Goal: Transaction & Acquisition: Book appointment/travel/reservation

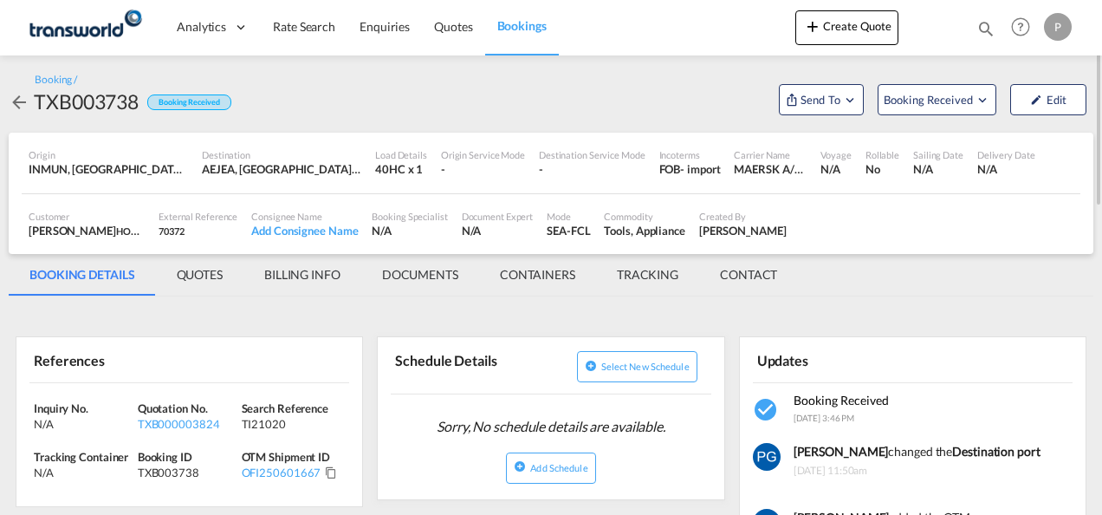
click at [857, 10] on div "Create Quote Bookings Quotes Enquiries Help Resources Product Release P My Prof…" at bounding box center [935, 27] width 281 height 54
click at [848, 24] on button "Create Quote" at bounding box center [846, 27] width 103 height 35
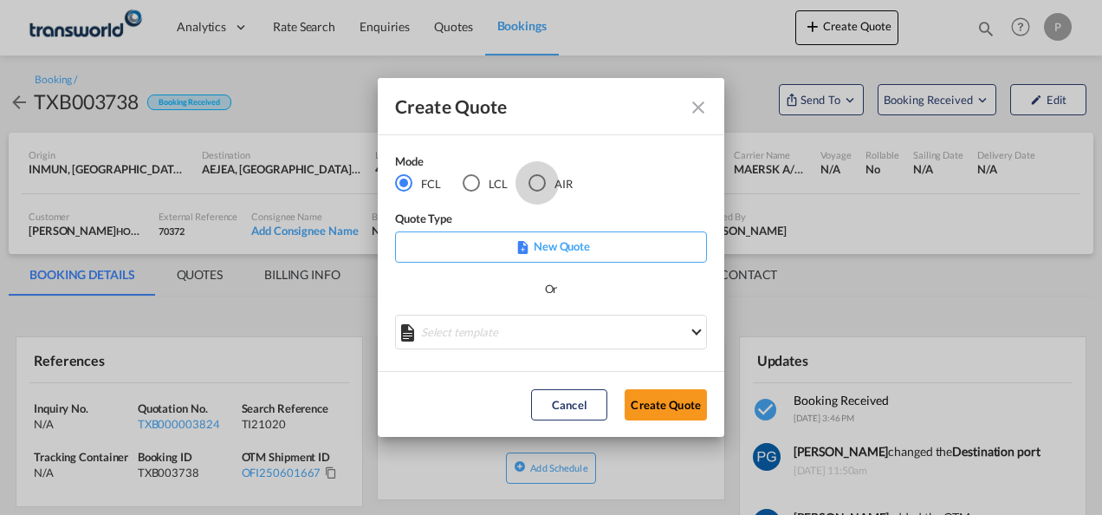
click at [537, 184] on div "AIR" at bounding box center [537, 182] width 17 height 17
click at [651, 409] on button "Create Quote" at bounding box center [666, 404] width 82 height 31
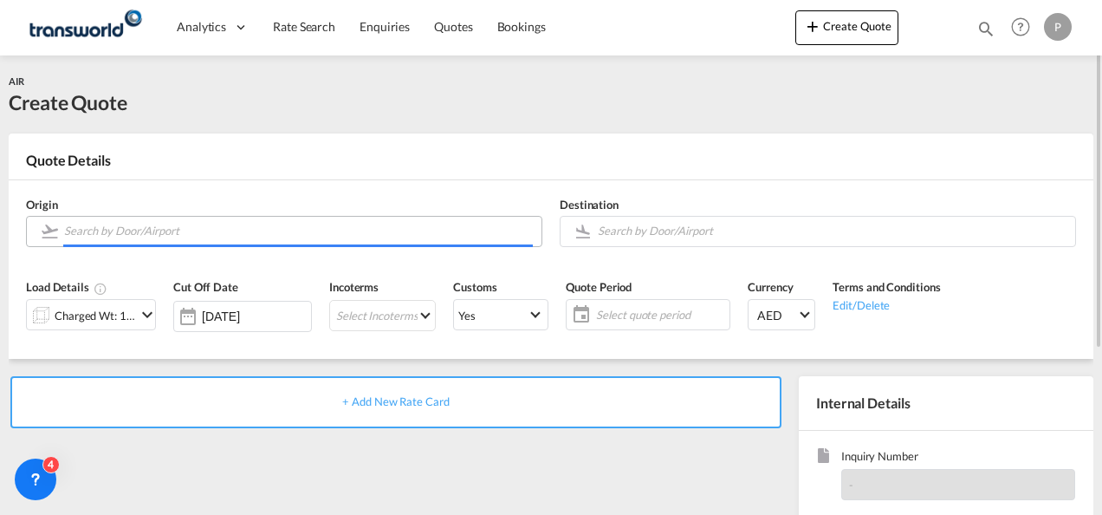
click at [224, 231] on input "Search by Door/Airport" at bounding box center [298, 231] width 469 height 30
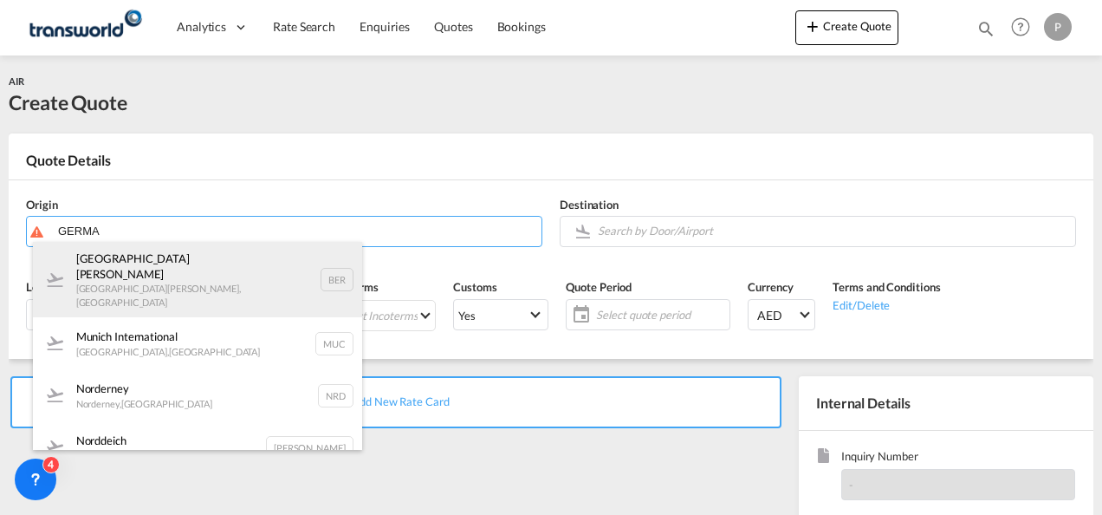
click at [216, 272] on div "Berlin [PERSON_NAME] [GEOGRAPHIC_DATA][PERSON_NAME] , [GEOGRAPHIC_DATA] BER" at bounding box center [197, 279] width 329 height 75
type input "[GEOGRAPHIC_DATA][PERSON_NAME], [GEOGRAPHIC_DATA][PERSON_NAME], BER"
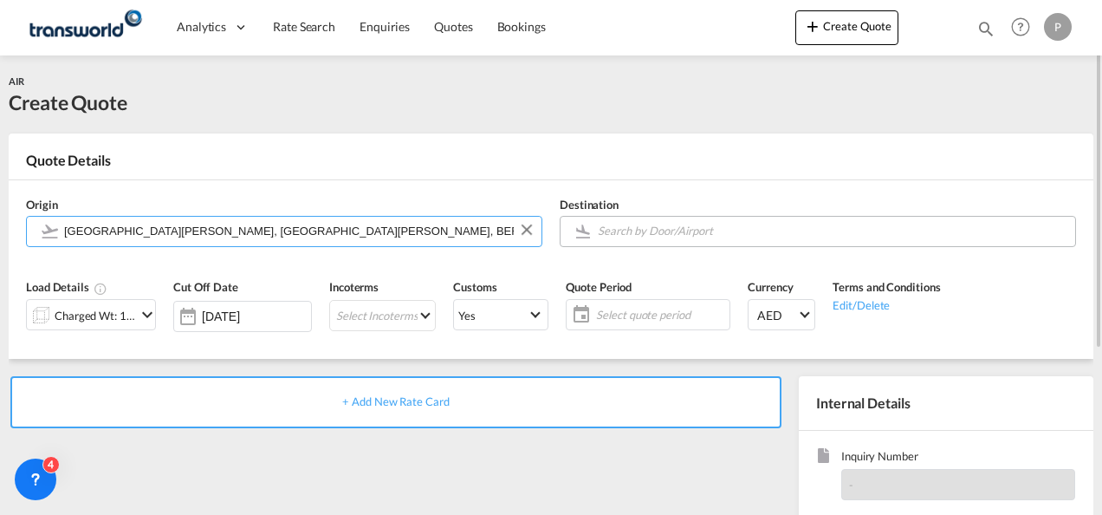
click at [678, 227] on input "Search by Door/Airport" at bounding box center [832, 231] width 469 height 30
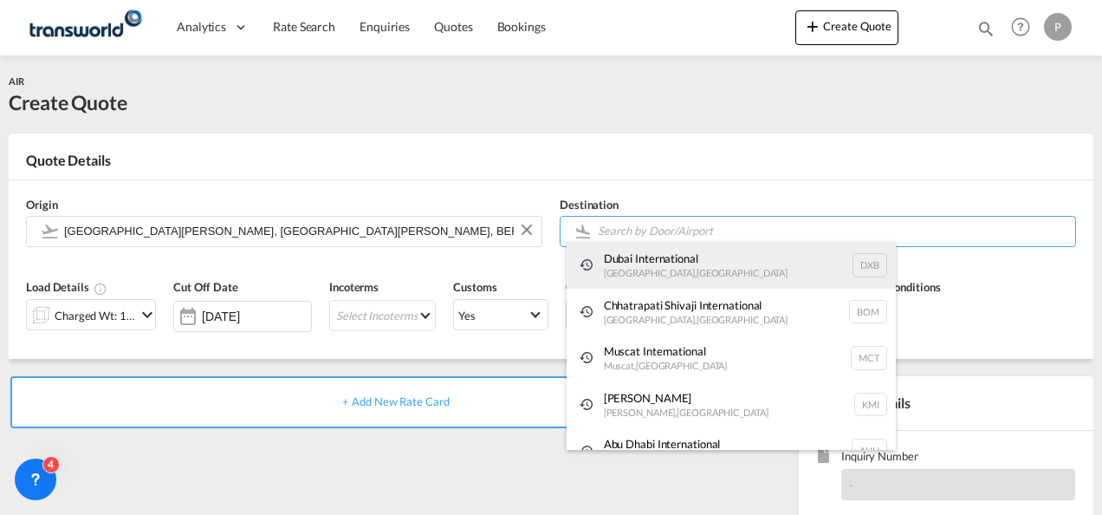
click at [667, 265] on div "Dubai International [GEOGRAPHIC_DATA] , [GEOGRAPHIC_DATA] DXB" at bounding box center [731, 265] width 329 height 47
type input "Dubai International, [GEOGRAPHIC_DATA], DXB"
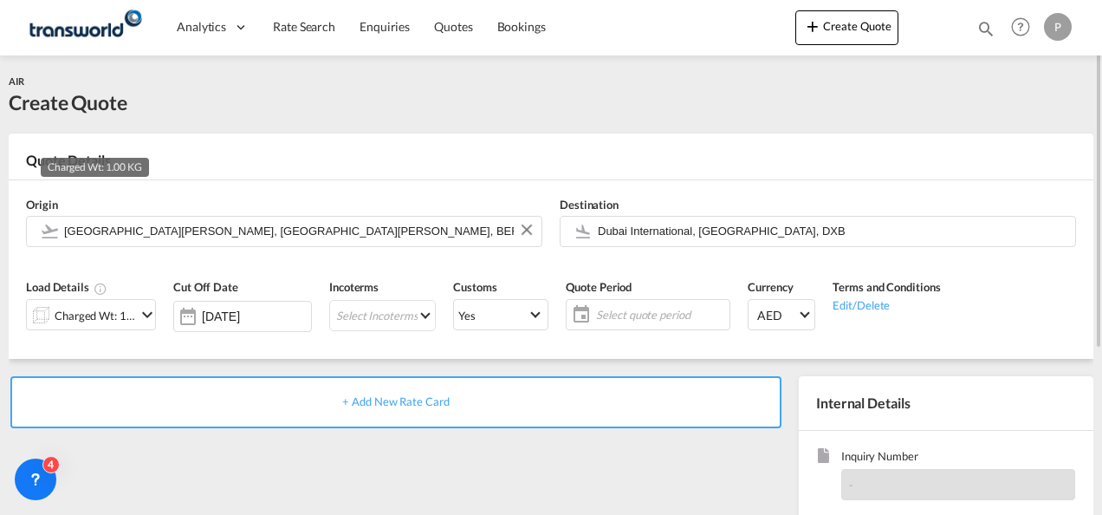
click at [114, 322] on div "Charged Wt: 1.00 KG" at bounding box center [95, 315] width 81 height 24
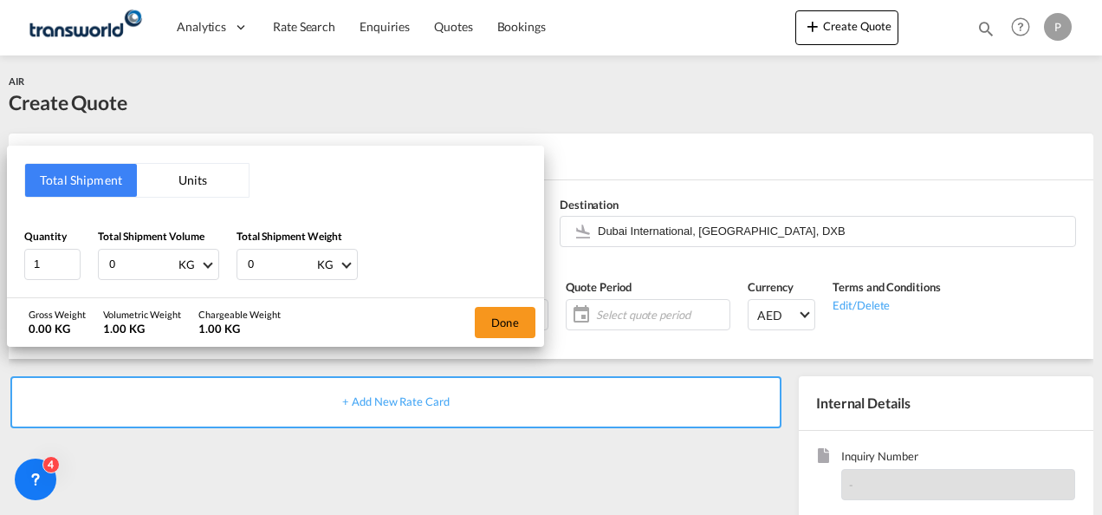
click at [133, 265] on input "0" at bounding box center [141, 264] width 69 height 29
type input "500"
click at [255, 260] on input "0" at bounding box center [280, 264] width 69 height 29
type input "280"
click at [504, 322] on button "Done" at bounding box center [505, 322] width 61 height 31
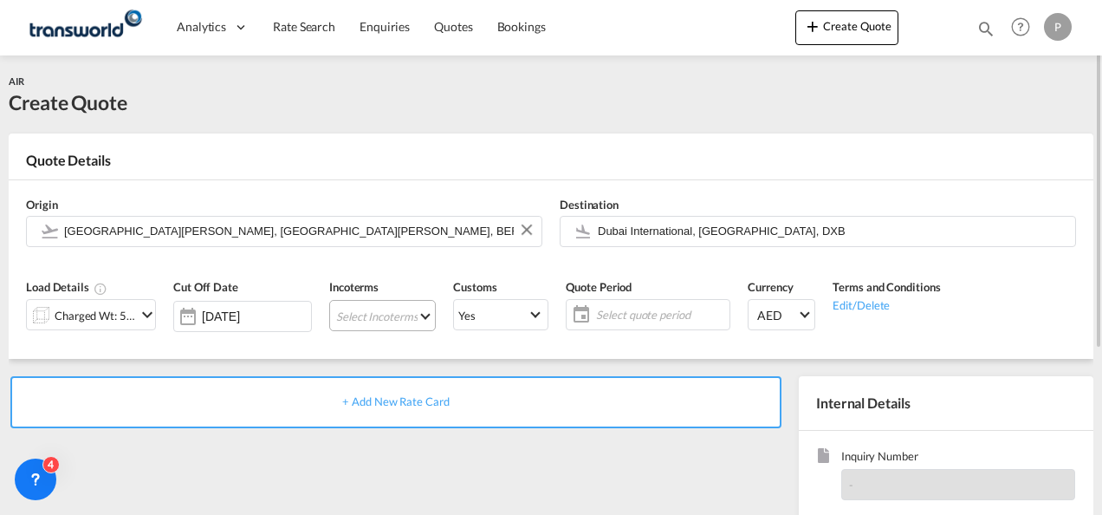
click at [348, 310] on md-select "Select Incoterms DPU - export Delivery at Place Unloaded CIP - import Carriage …" at bounding box center [382, 315] width 107 height 31
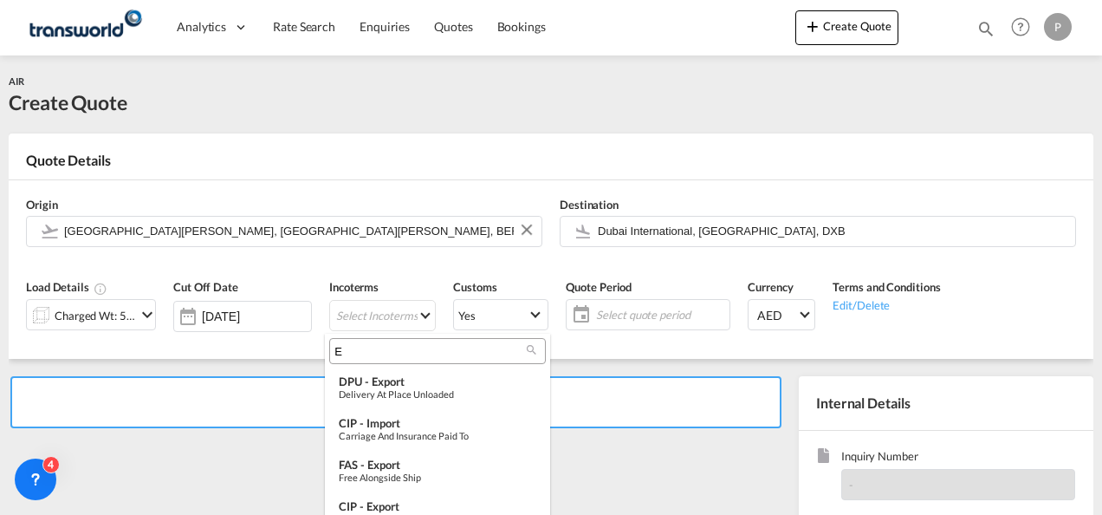
click at [348, 348] on input "E" at bounding box center [430, 351] width 192 height 16
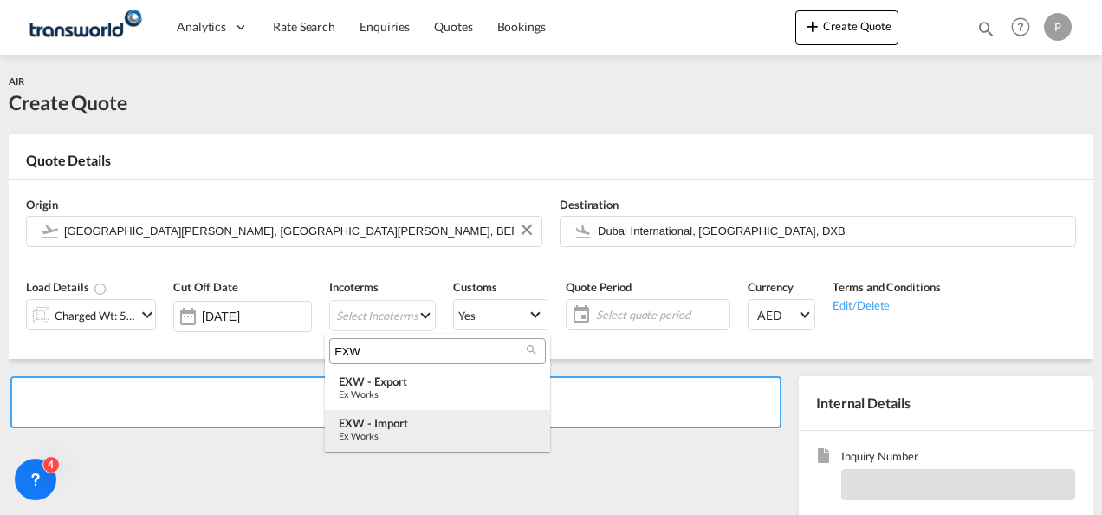
type input "EXW"
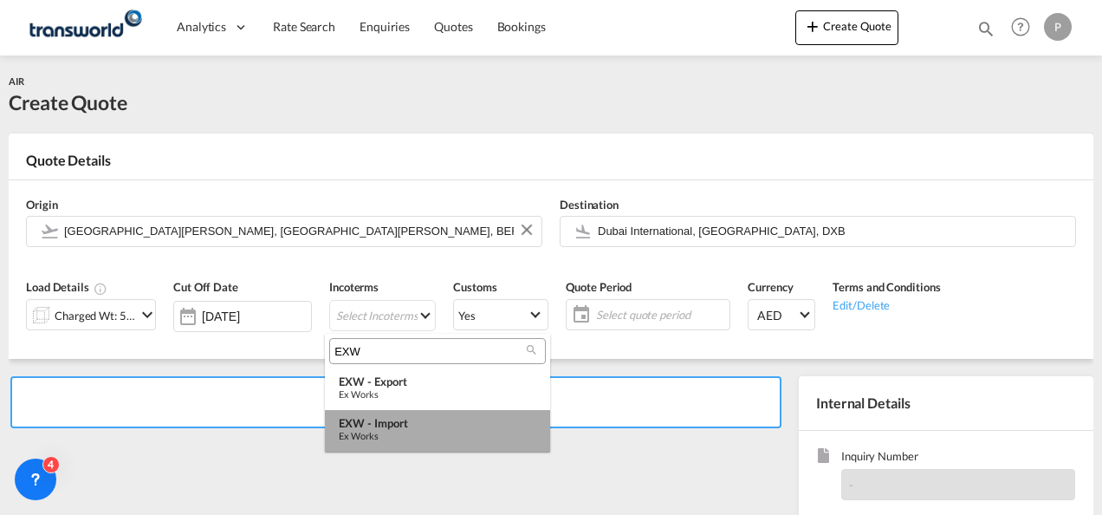
click at [369, 414] on md-option "EXW - import Ex Works" at bounding box center [437, 431] width 225 height 42
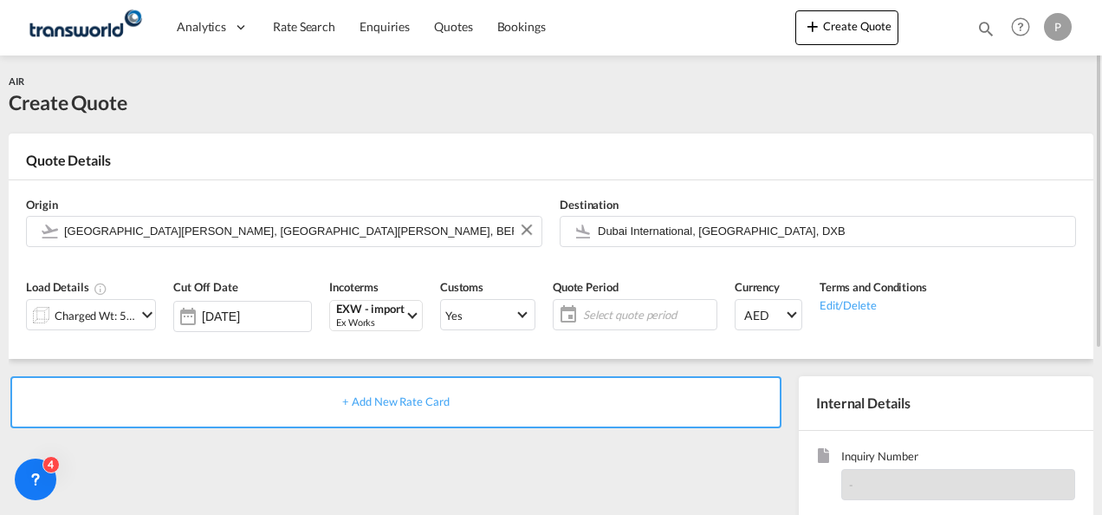
click at [623, 312] on span "Select quote period" at bounding box center [647, 315] width 129 height 16
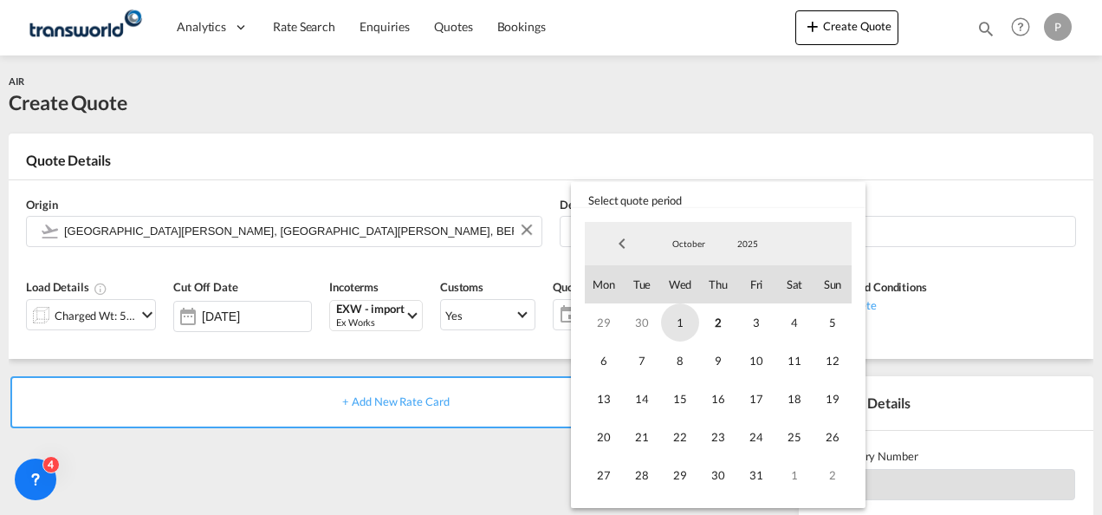
click at [684, 321] on span "1" at bounding box center [680, 322] width 38 height 38
click at [752, 474] on span "31" at bounding box center [756, 475] width 38 height 38
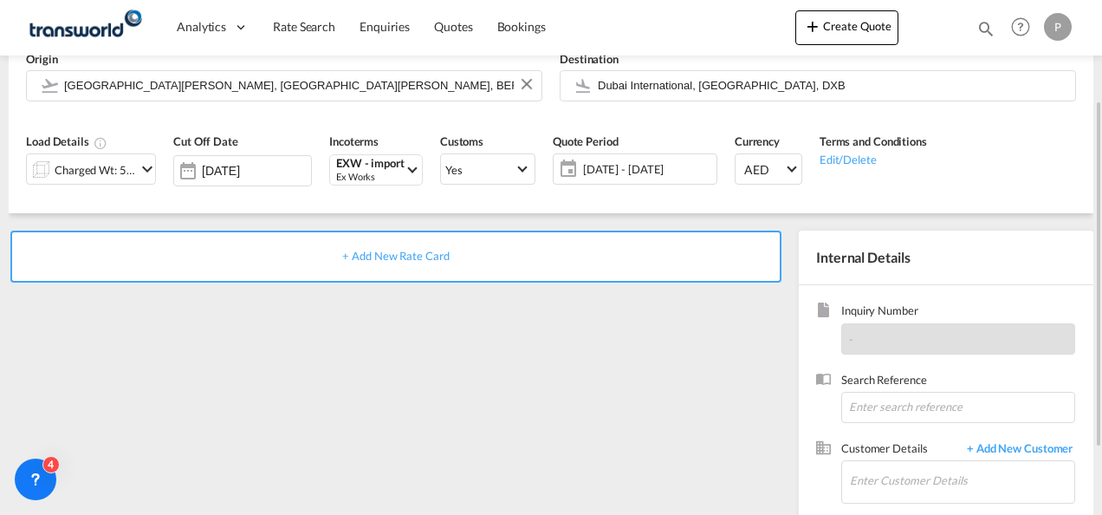
scroll to position [147, 0]
click at [896, 405] on input at bounding box center [958, 405] width 234 height 31
click at [856, 403] on input "TG1019" at bounding box center [958, 405] width 234 height 31
type input "TWG1019"
click at [881, 482] on input "S" at bounding box center [962, 478] width 224 height 39
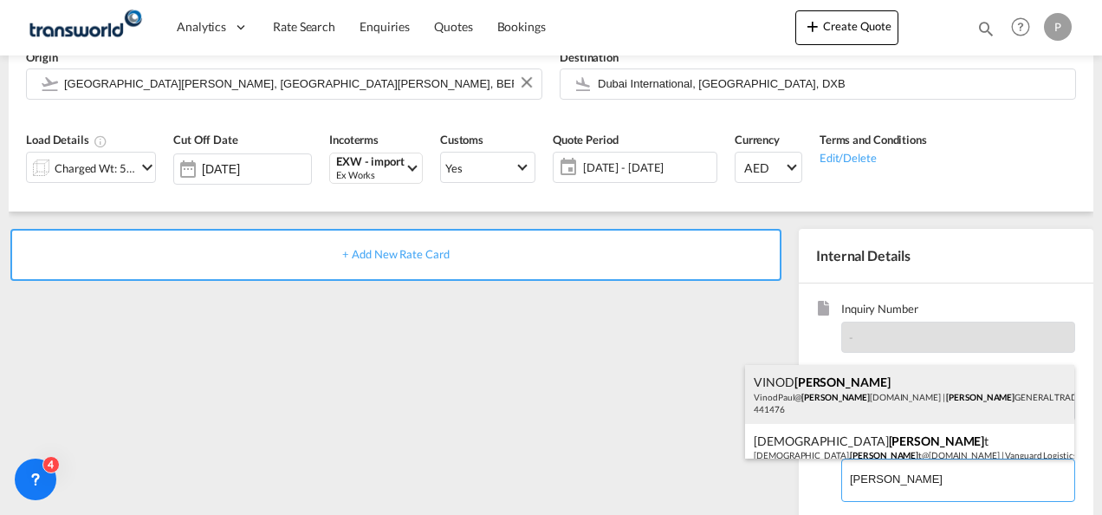
click at [858, 404] on div "[PERSON_NAME] [PERSON_NAME] VinodPaul@ [PERSON_NAME] [DOMAIN_NAME] | [PERSON_NA…" at bounding box center [909, 394] width 329 height 59
type input "[PERSON_NAME] GENERAL TRADING LLC, [PERSON_NAME] [PERSON_NAME], [EMAIL_ADDRESS]…"
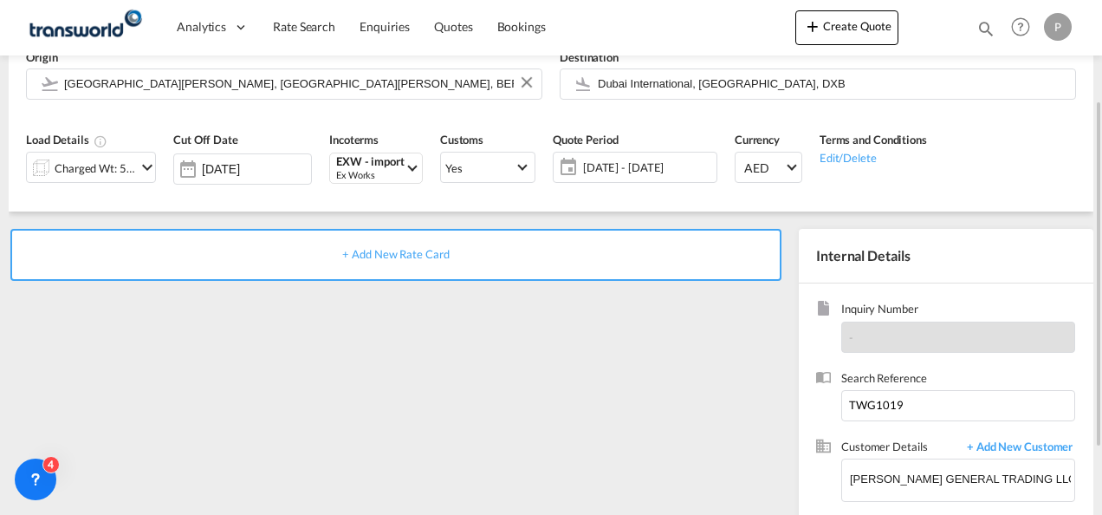
click at [416, 251] on span "+ Add New Rate Card" at bounding box center [395, 254] width 107 height 14
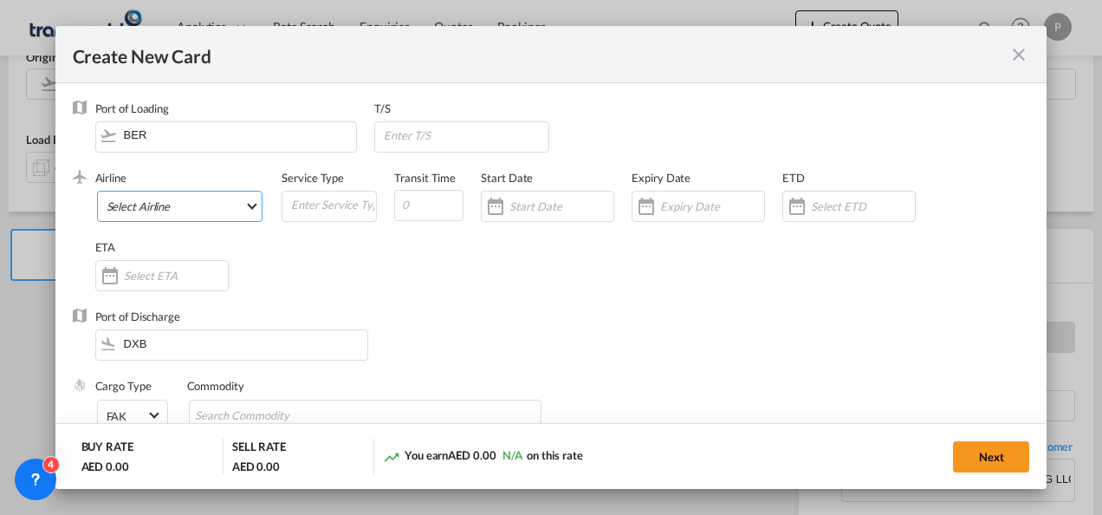
click at [170, 199] on md-select "Select Airline AIR EXPRESS S.A. (1166- / -) CMA CGM Air Cargo (1140-2C / -) DDW…" at bounding box center [180, 206] width 166 height 31
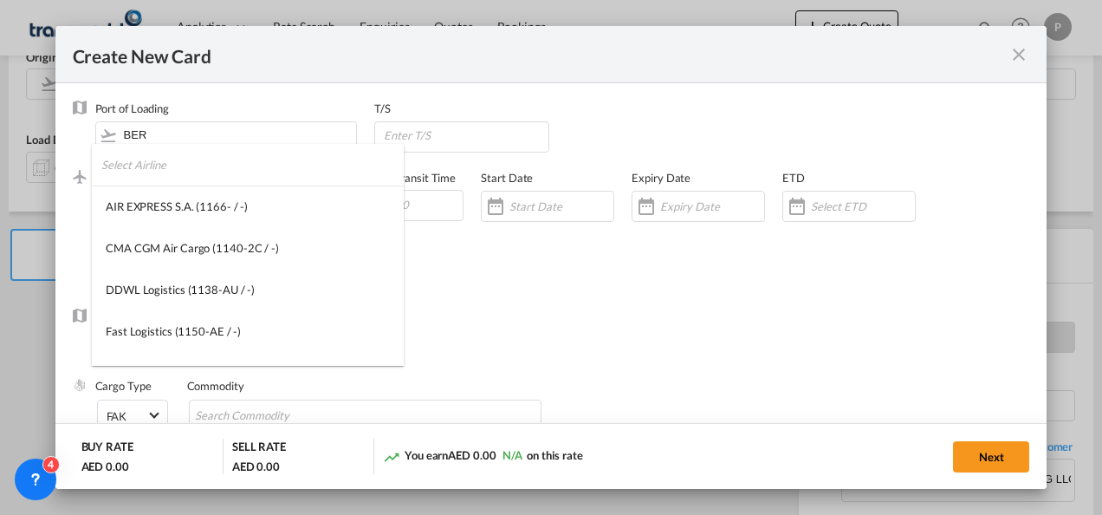
click at [182, 163] on input "search" at bounding box center [252, 165] width 302 height 42
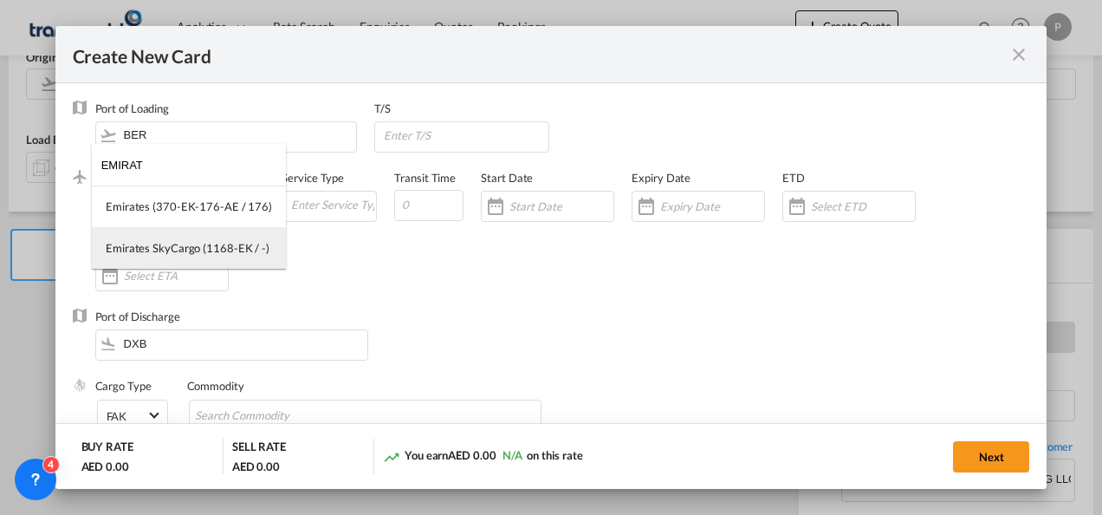
type input "EMIRAT"
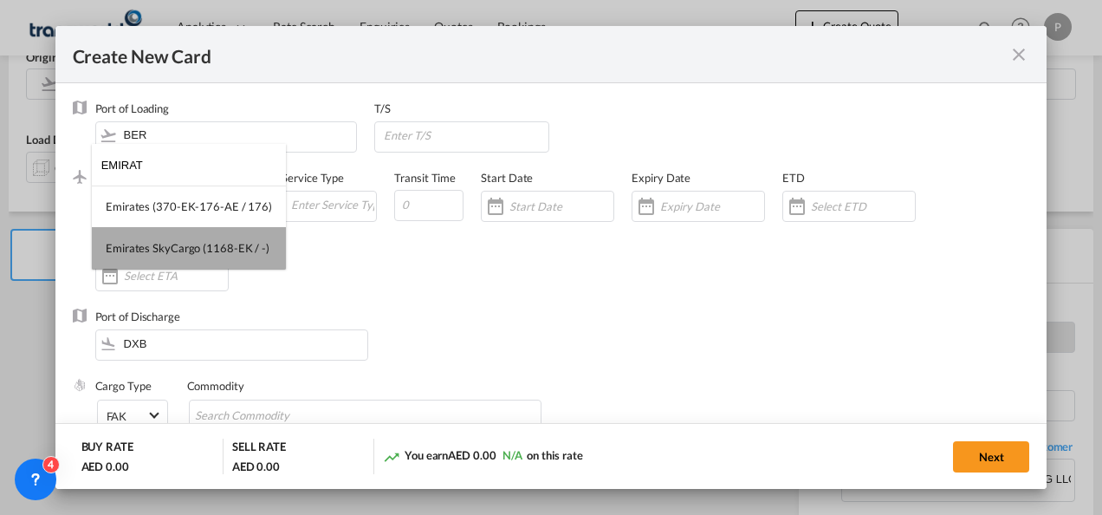
click at [192, 246] on div "Emirates SkyCargo (1168-EK / -)" at bounding box center [188, 248] width 164 height 16
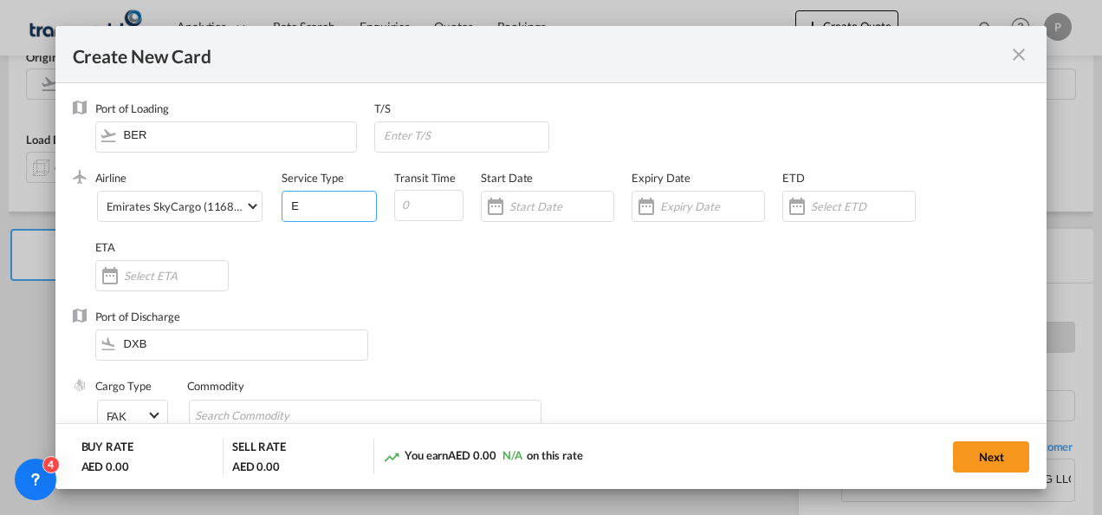
click at [309, 215] on input "E" at bounding box center [332, 204] width 87 height 26
type input "EXW IMPORT"
click at [700, 215] on div "Create New CardPort ..." at bounding box center [698, 206] width 133 height 31
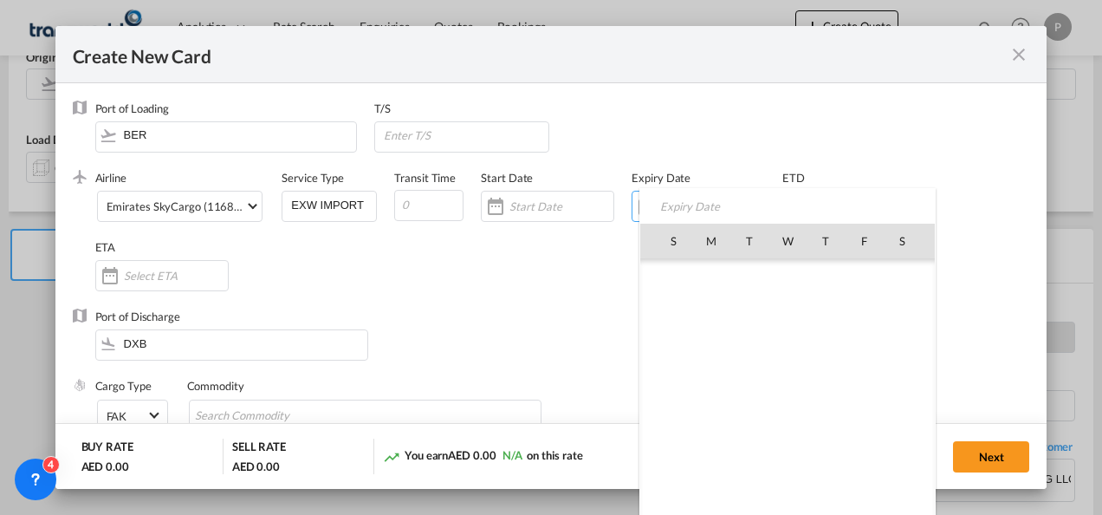
scroll to position [401573, 0]
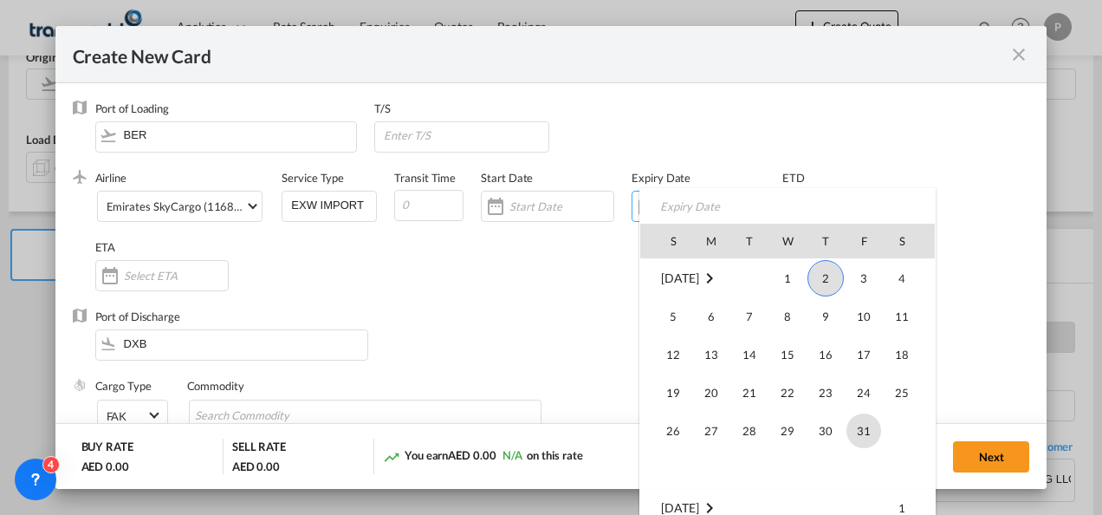
click at [861, 431] on span "31" at bounding box center [863, 430] width 35 height 35
type input "[DATE]"
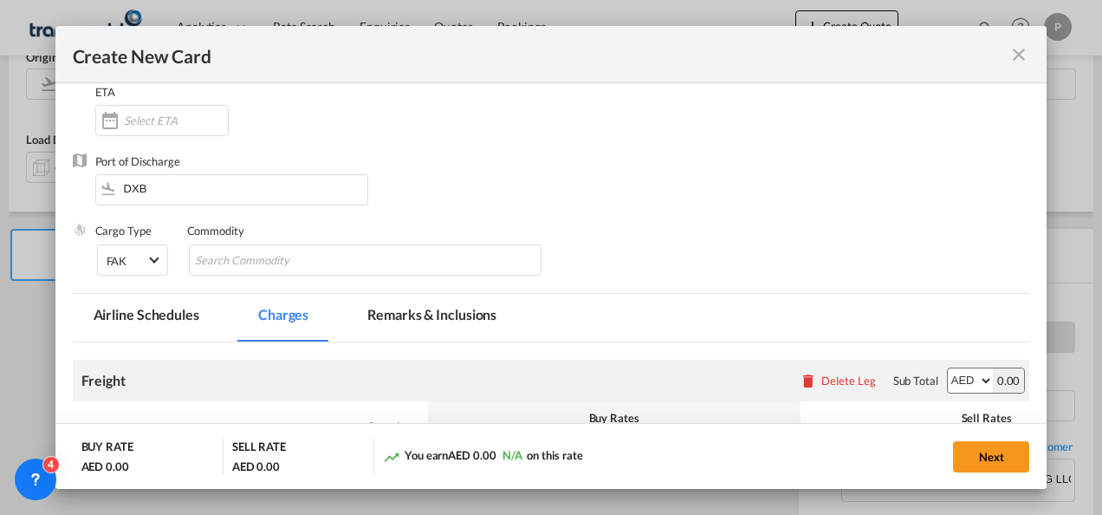
scroll to position [170, 0]
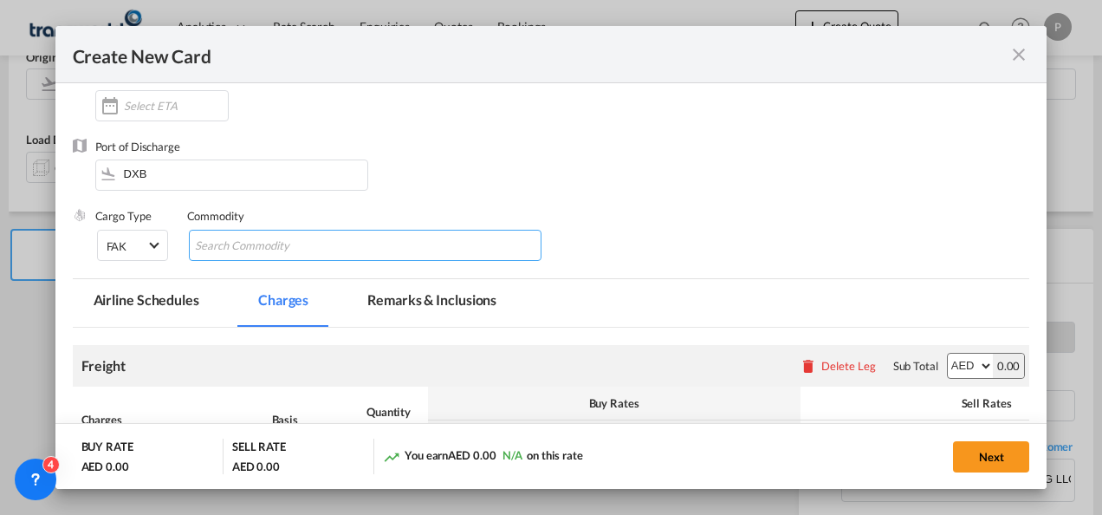
click at [324, 237] on input "Chips input." at bounding box center [274, 246] width 159 height 28
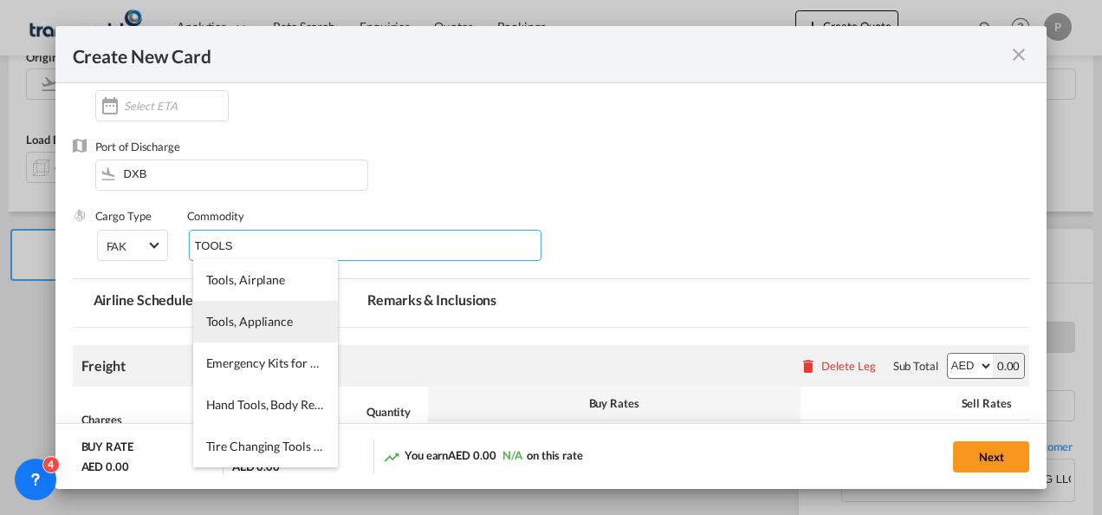
type input "TOOLS"
click at [246, 327] on span "Tools, Appliance" at bounding box center [249, 321] width 87 height 15
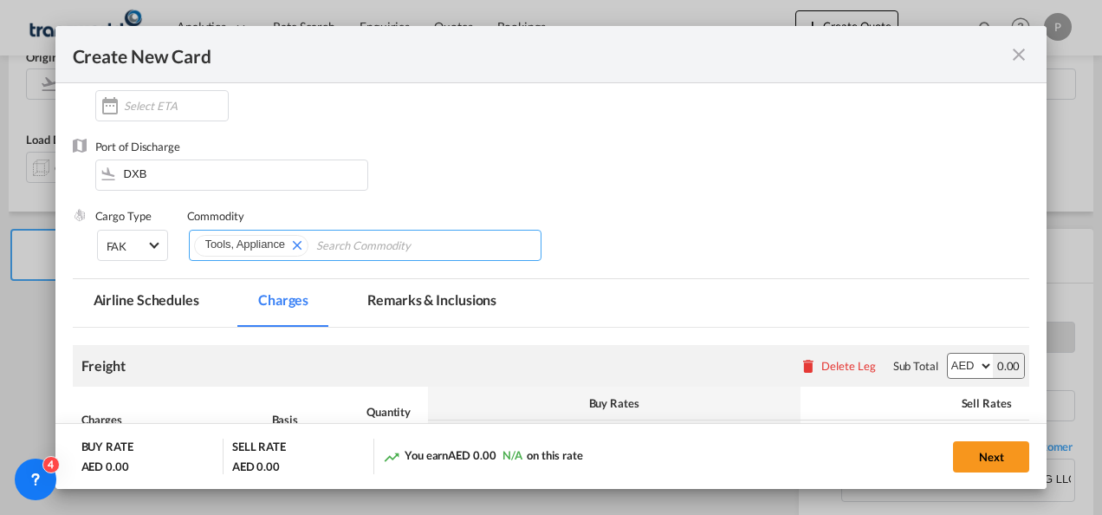
scroll to position [411, 0]
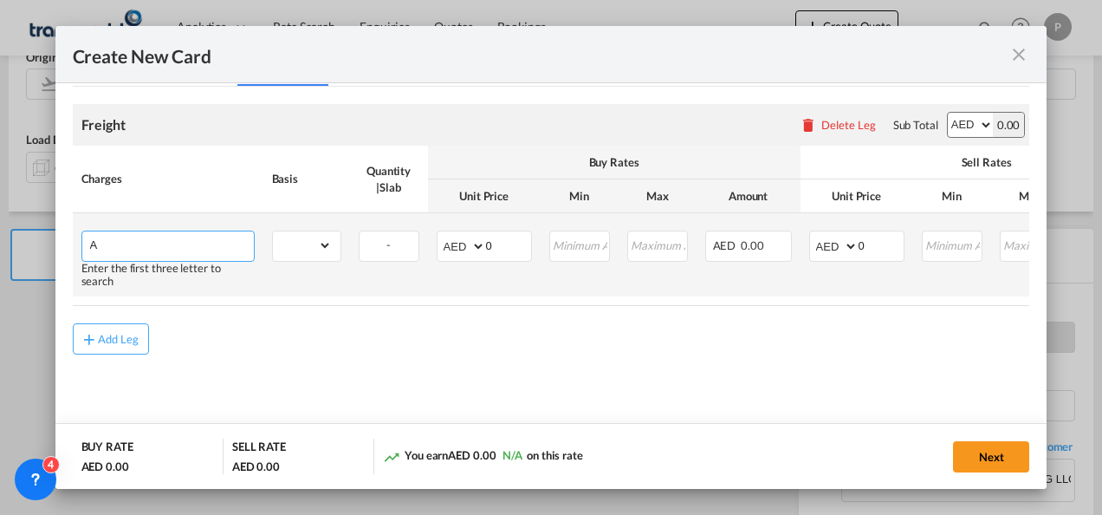
click at [192, 243] on input "A" at bounding box center [172, 244] width 164 height 26
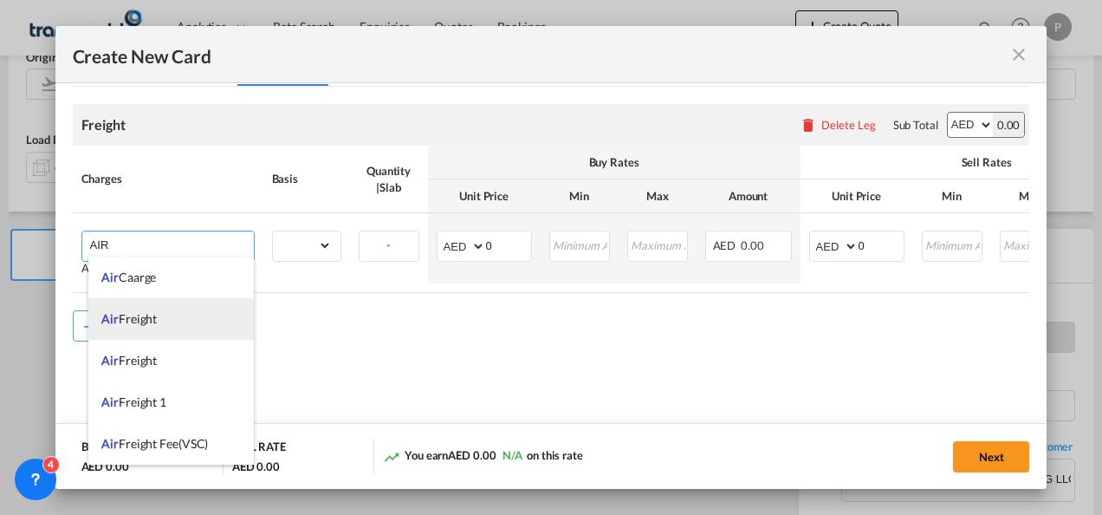
click at [186, 328] on li "Air Freight" at bounding box center [170, 319] width 165 height 42
type input "Air Freight"
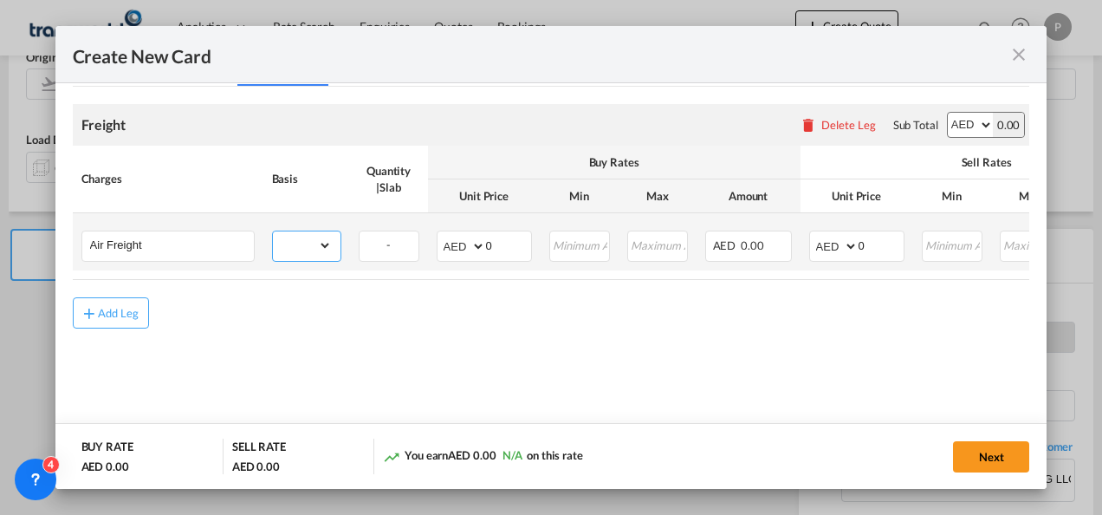
click at [310, 253] on select "gross_weight volumetric_weight per_shipment per_bl per_km % on air freight per_…" at bounding box center [302, 245] width 59 height 28
select select "per_shipment"
click at [273, 231] on select "gross_weight volumetric_weight per_shipment per_bl per_km % on air freight per_…" at bounding box center [302, 245] width 59 height 28
click at [872, 243] on input "0" at bounding box center [881, 244] width 45 height 26
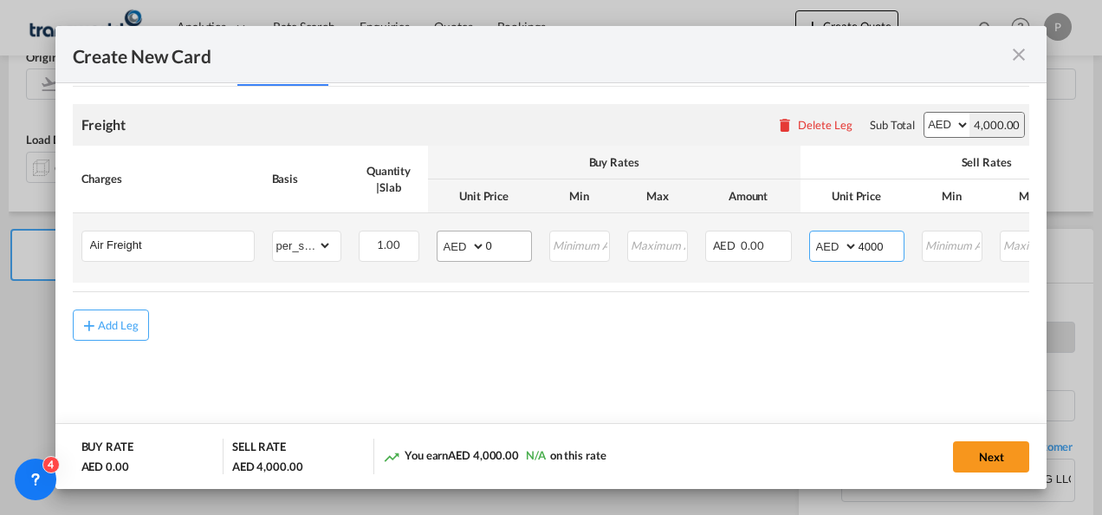
type input "4000"
click at [490, 247] on input "0" at bounding box center [508, 244] width 45 height 26
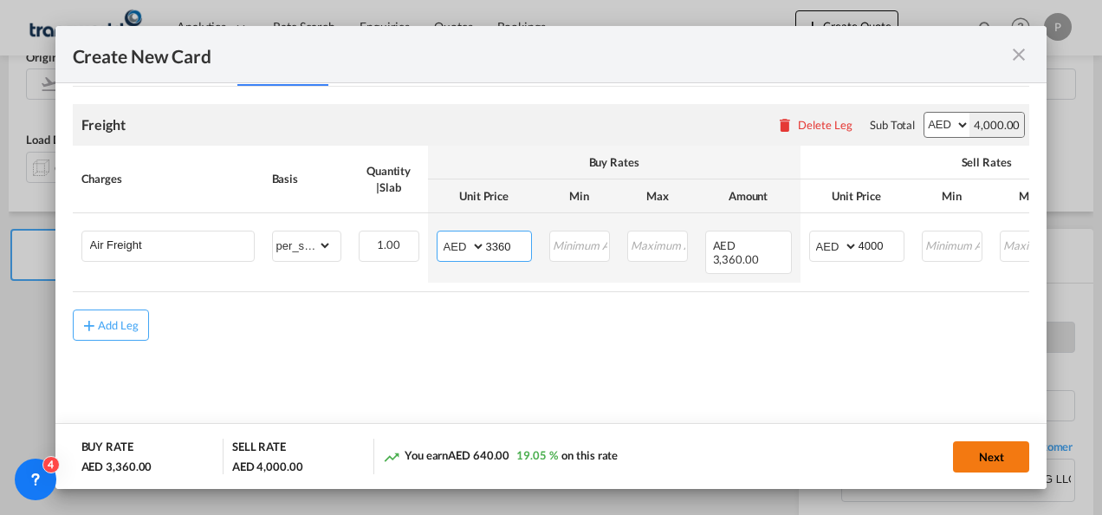
type input "3360"
click at [998, 450] on button "Next" at bounding box center [991, 456] width 76 height 31
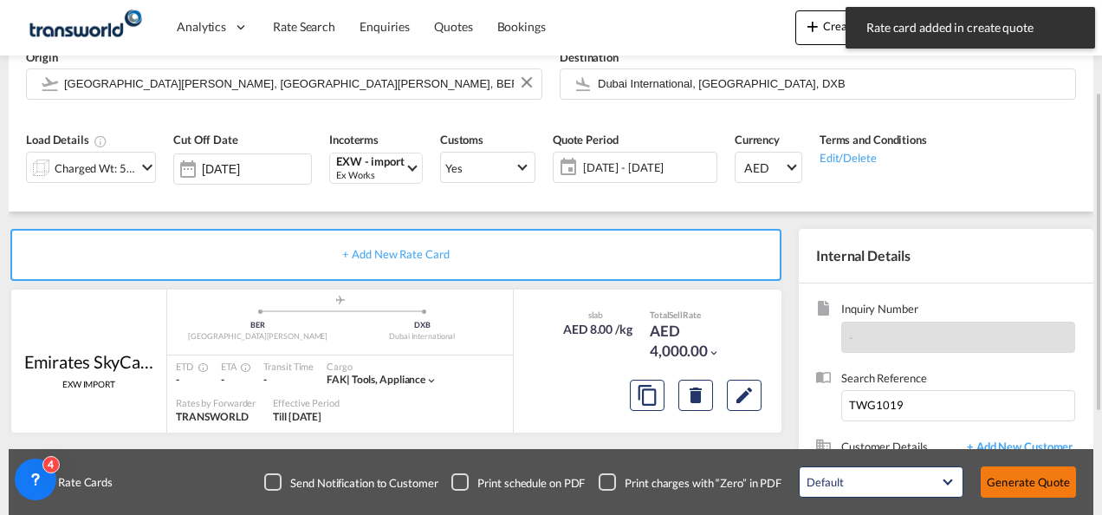
click at [1014, 486] on button "Generate Quote" at bounding box center [1028, 481] width 95 height 31
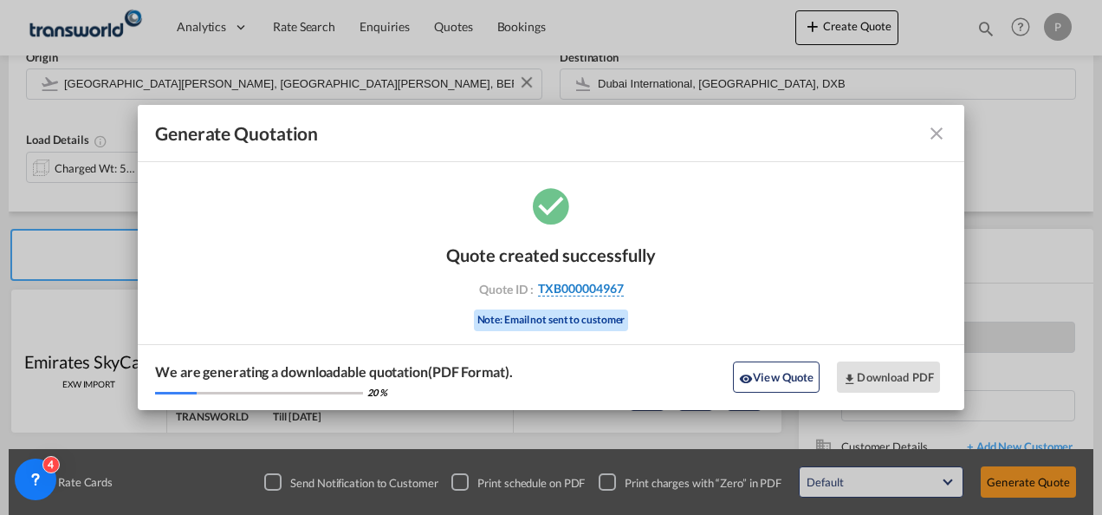
click at [604, 291] on span "TXB000004967" at bounding box center [581, 289] width 86 height 16
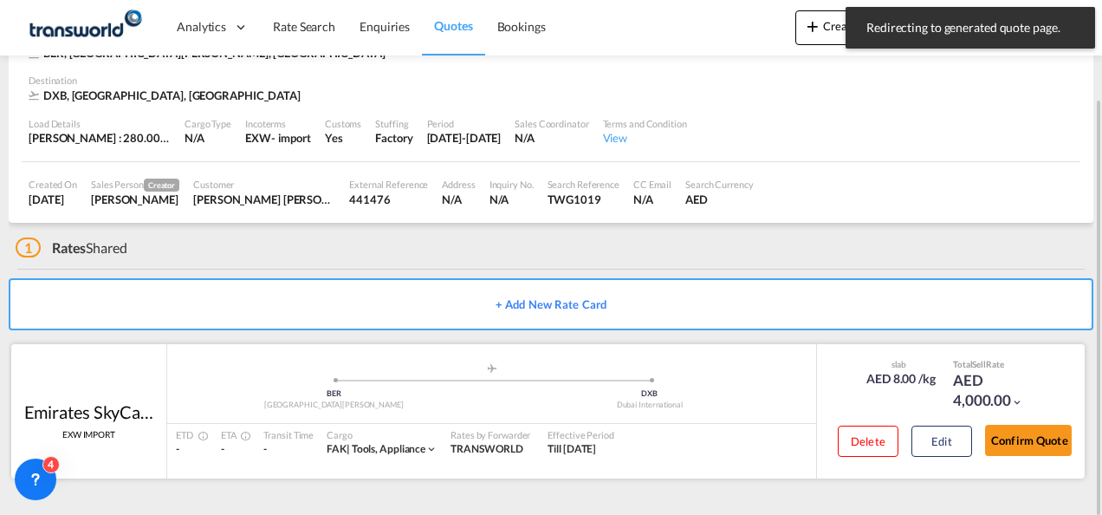
scroll to position [106, 0]
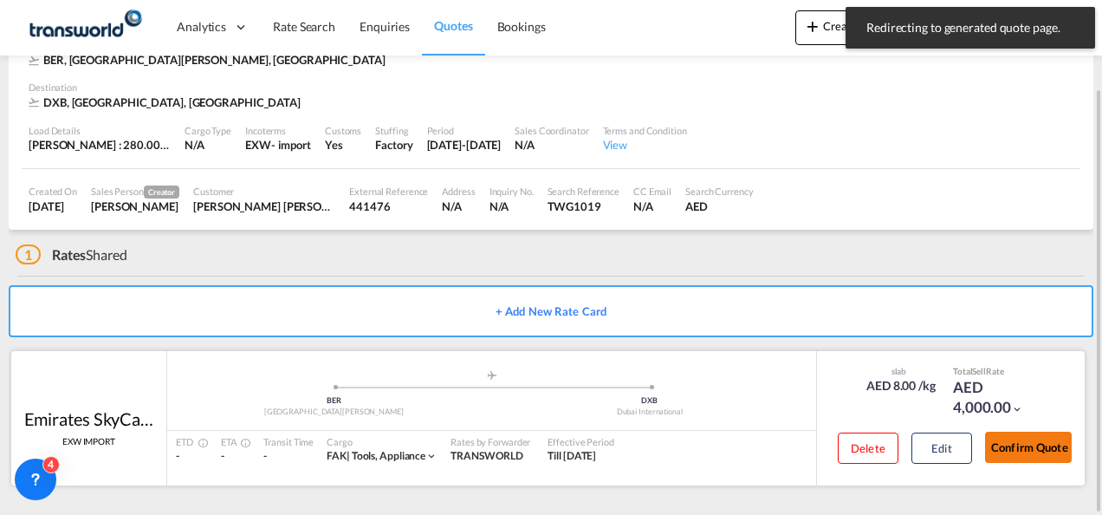
click at [1060, 455] on button "Confirm Quote" at bounding box center [1028, 446] width 87 height 31
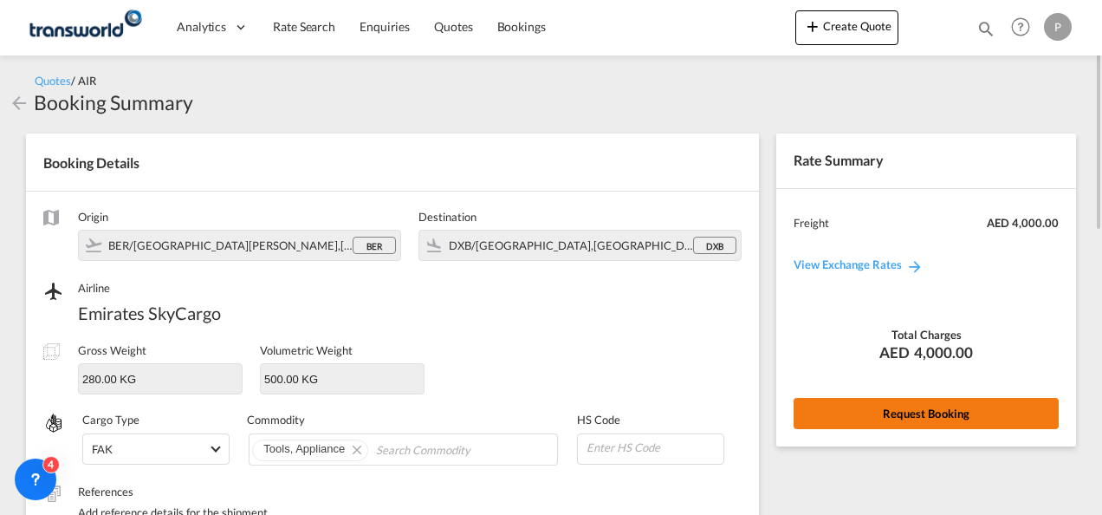
click at [899, 407] on button "Request Booking" at bounding box center [926, 413] width 265 height 31
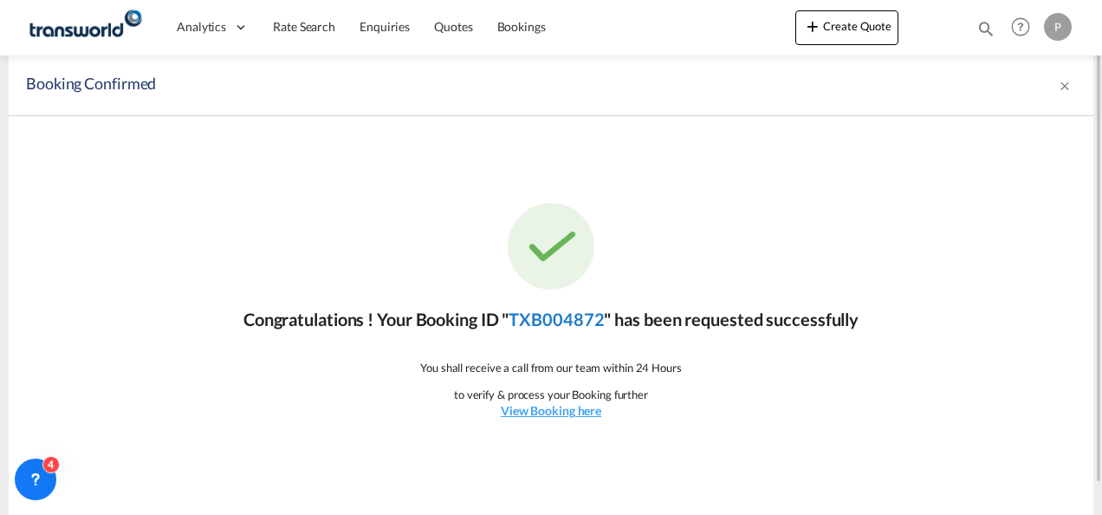
click at [549, 317] on link "TXB004872" at bounding box center [556, 318] width 95 height 21
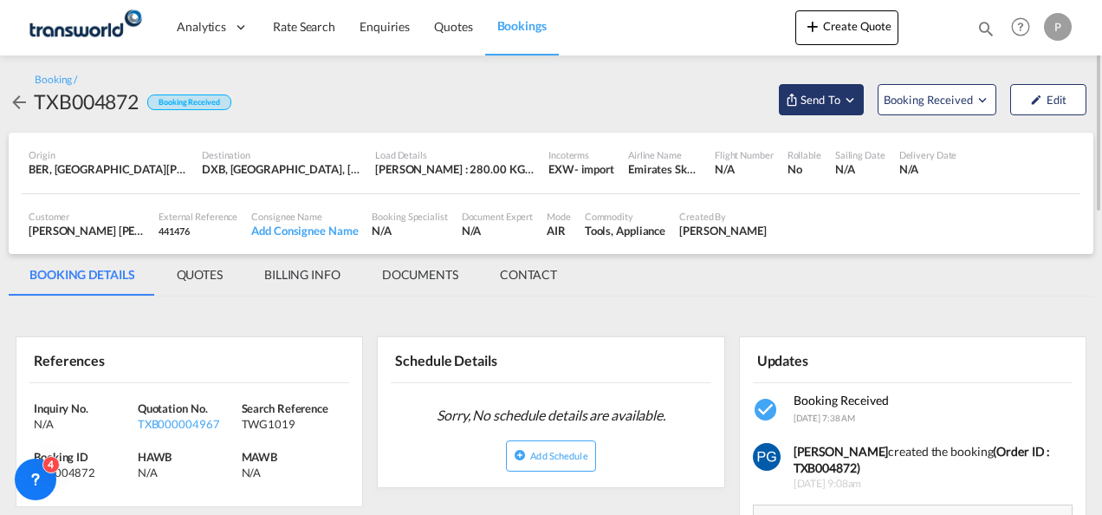
click at [828, 95] on span "Send To" at bounding box center [820, 99] width 43 height 17
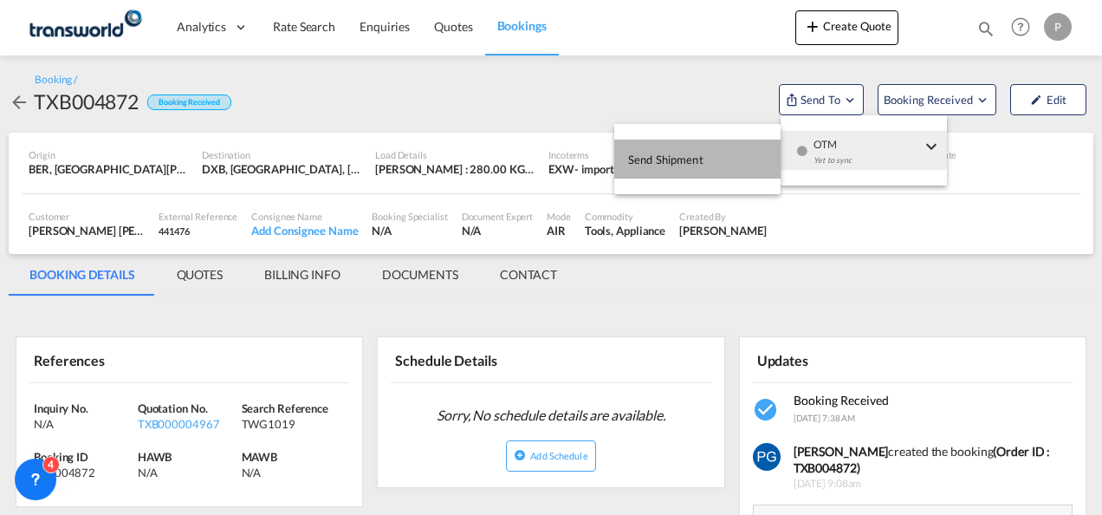
click at [702, 154] on span "Send Shipment" at bounding box center [665, 160] width 75 height 28
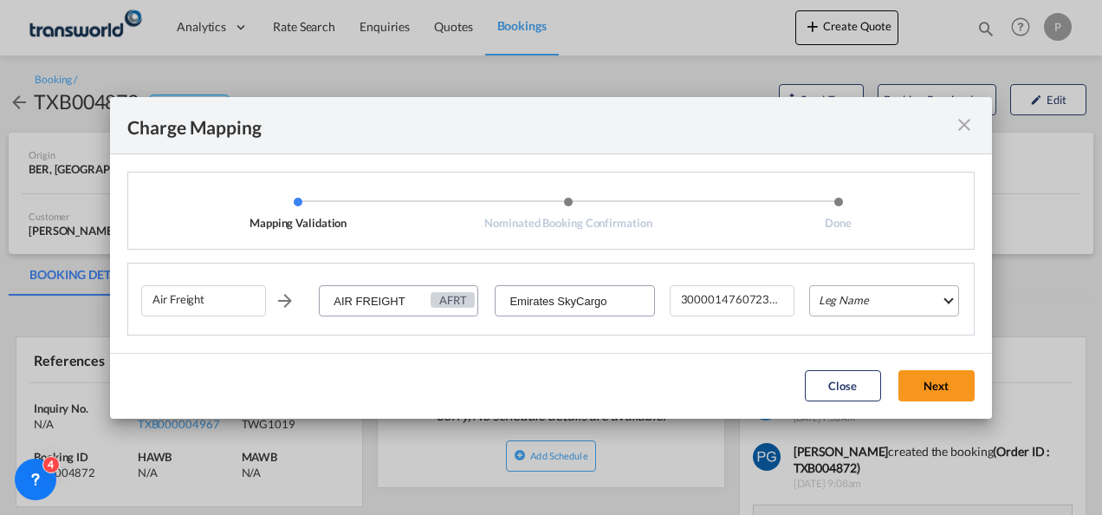
click at [838, 300] on md-select "Leg Name HANDLING ORIGIN HANDLING DESTINATION OTHERS TL PICK UP CUSTOMS ORIGIN …" at bounding box center [884, 300] width 150 height 31
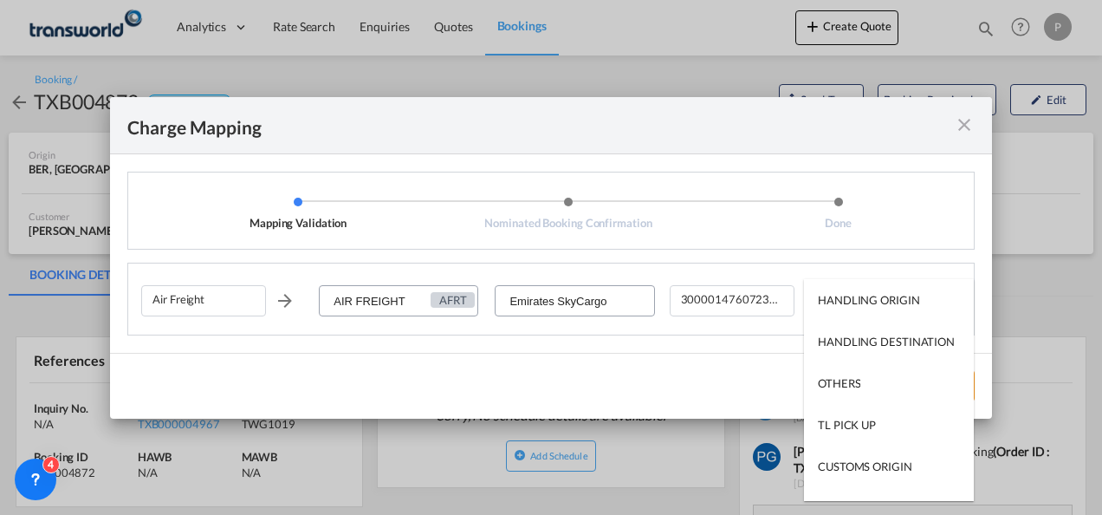
scroll to position [111, 0]
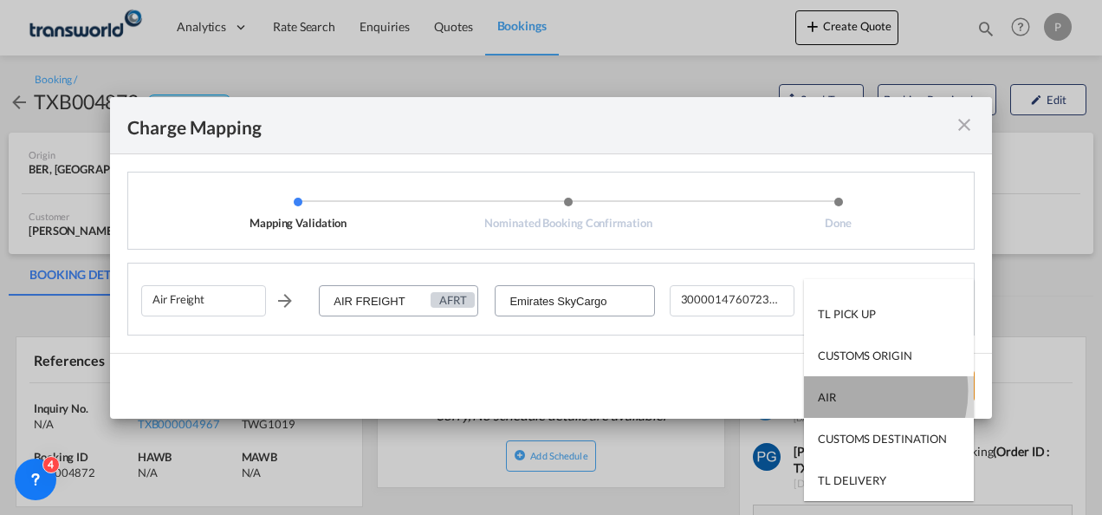
click at [847, 390] on md-option "AIR" at bounding box center [889, 397] width 170 height 42
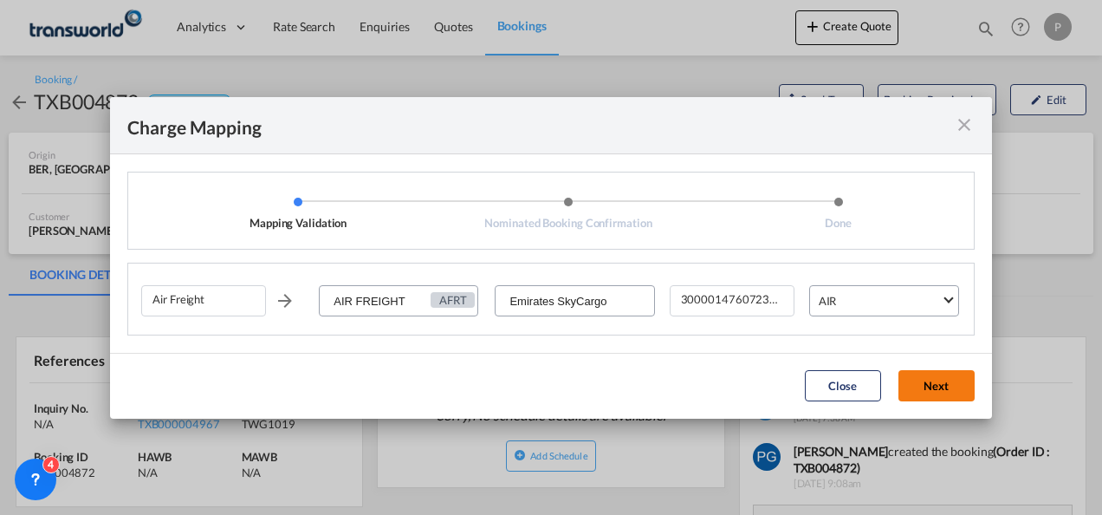
click at [918, 389] on button "Next" at bounding box center [936, 385] width 76 height 31
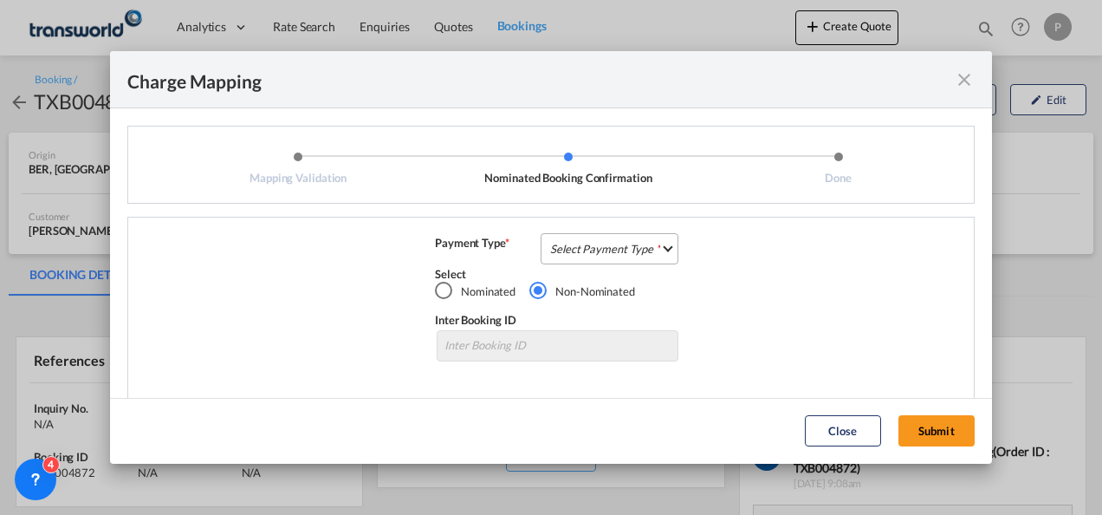
click at [608, 241] on md-select "Select Payment Type COLLECT PREPAID" at bounding box center [610, 248] width 138 height 31
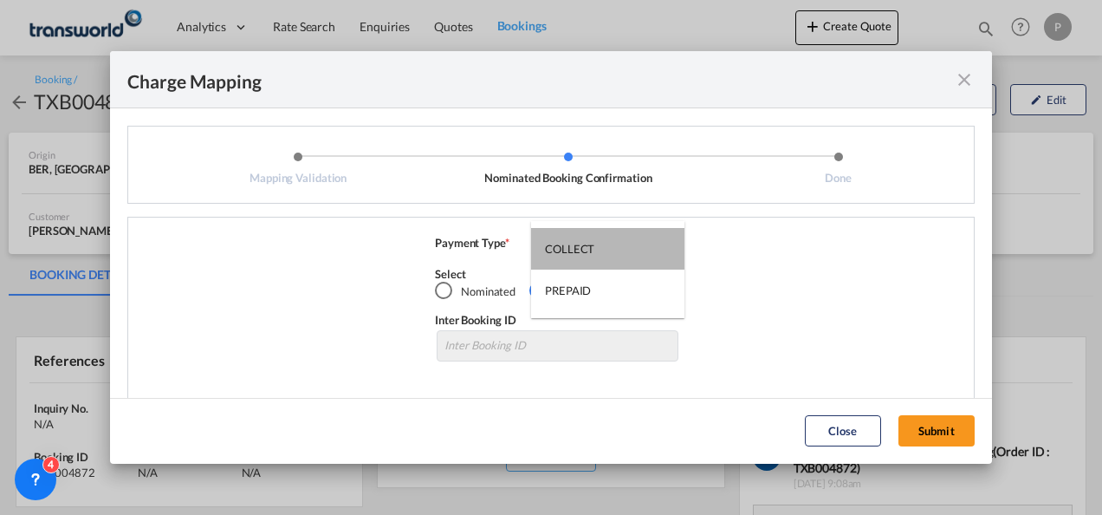
click at [608, 241] on md-option "COLLECT" at bounding box center [607, 249] width 153 height 42
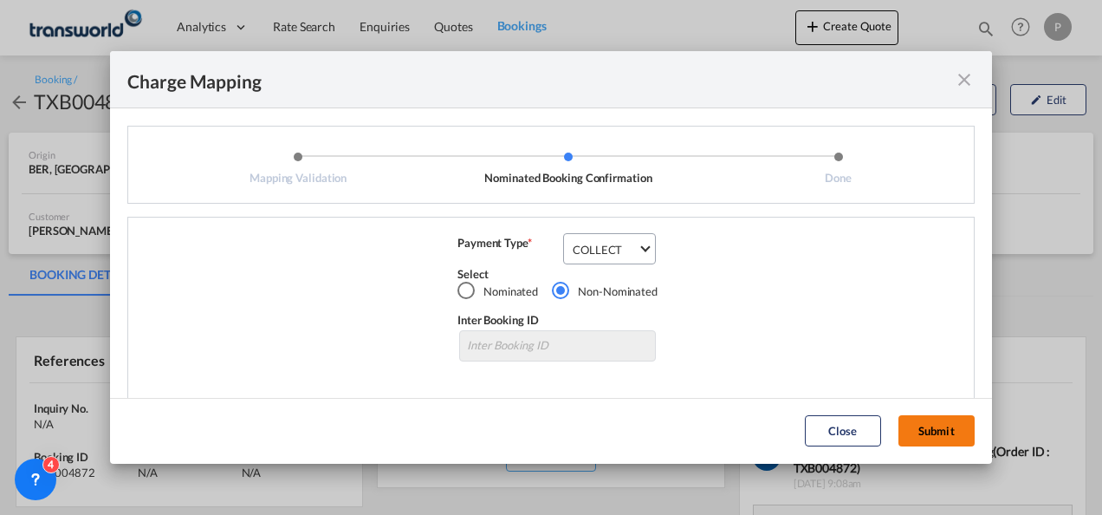
click at [918, 431] on button "Submit" at bounding box center [936, 430] width 76 height 31
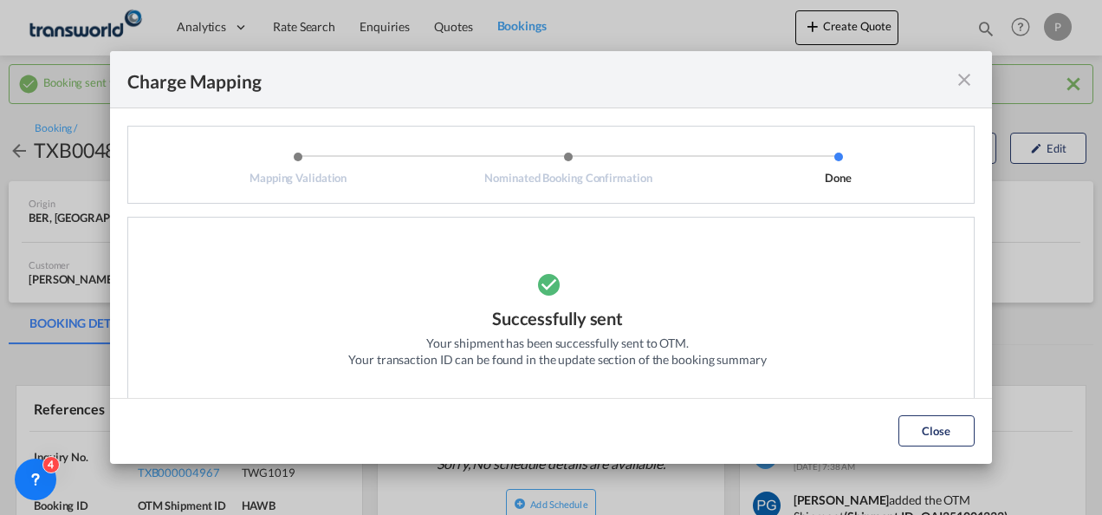
click at [961, 84] on md-icon "icon-close fg-AAA8AD cursor" at bounding box center [964, 79] width 21 height 21
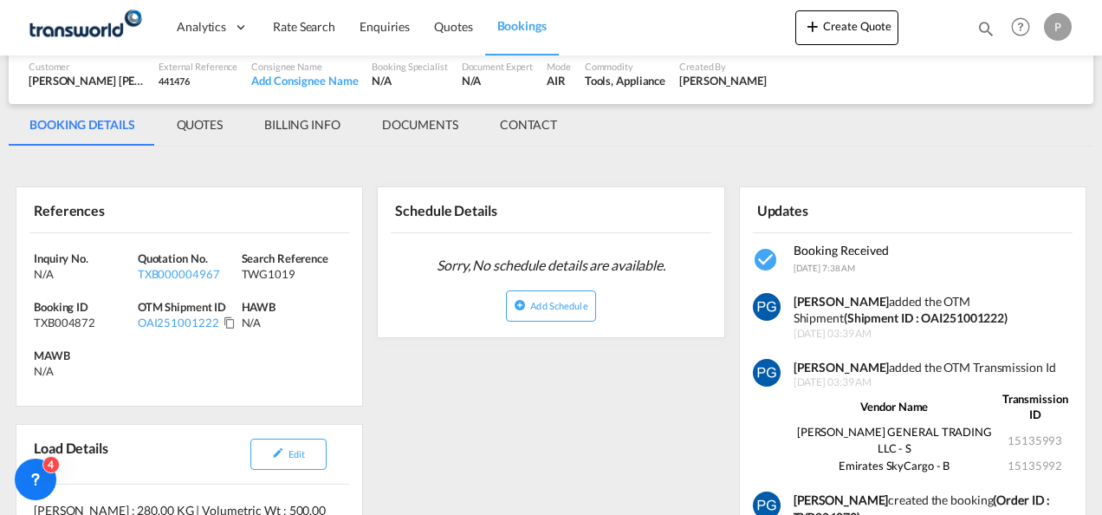
scroll to position [210, 0]
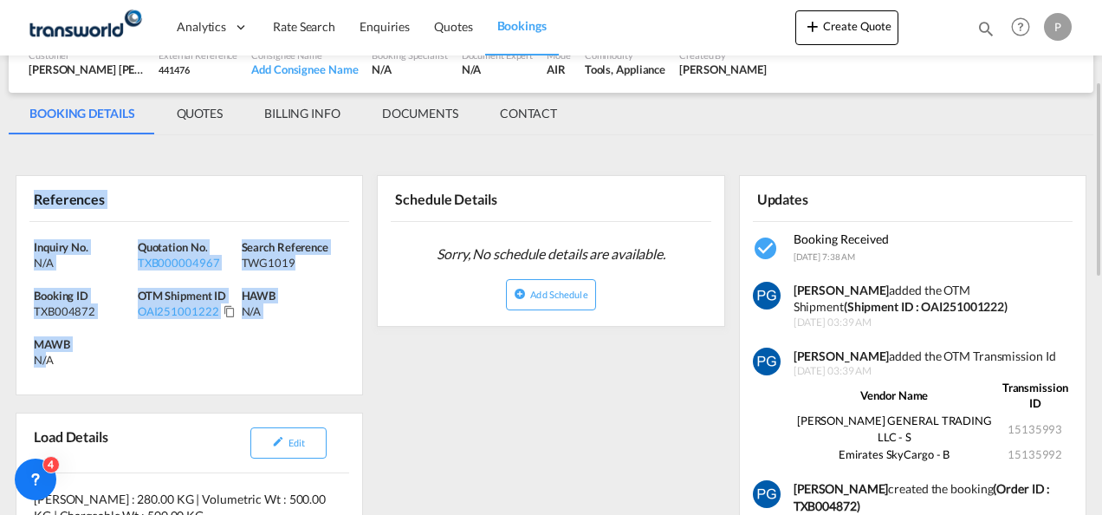
drag, startPoint x: 28, startPoint y: 192, endPoint x: 45, endPoint y: 371, distance: 179.3
click at [45, 371] on div "References Inquiry No. N/A Quotation No. TXB000004967 Search Reference TWG1019 …" at bounding box center [189, 285] width 347 height 220
drag, startPoint x: 45, startPoint y: 371, endPoint x: 31, endPoint y: 202, distance: 169.5
click at [31, 202] on div "References Inquiry No. N/A Quotation No. TXB000004967 Search Reference TWG1019 …" at bounding box center [189, 285] width 347 height 220
copy div "References Inquiry No. N/A Quotation No. TXB000004967 Search Reference TWG1019 …"
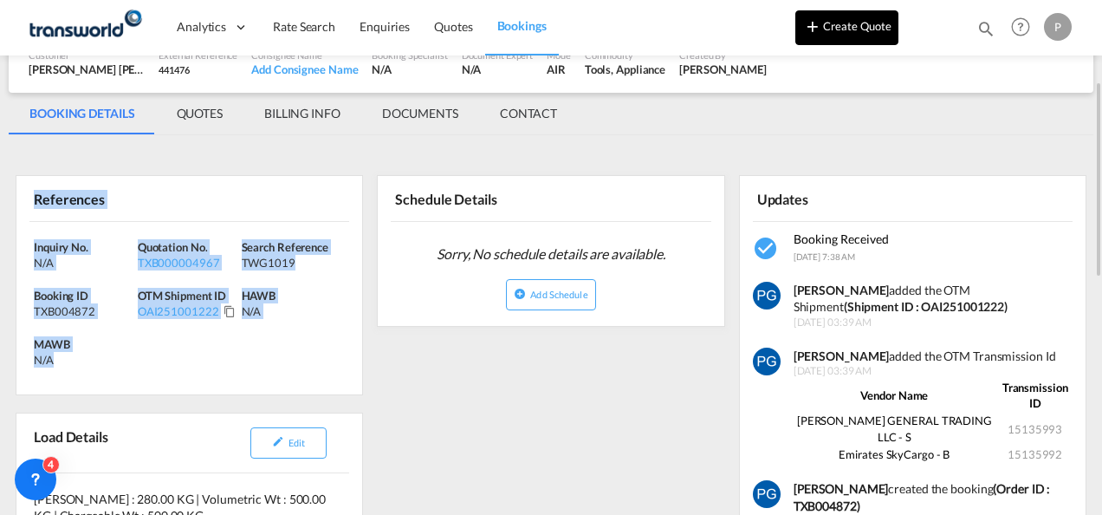
click at [841, 36] on button "Create Quote" at bounding box center [846, 27] width 103 height 35
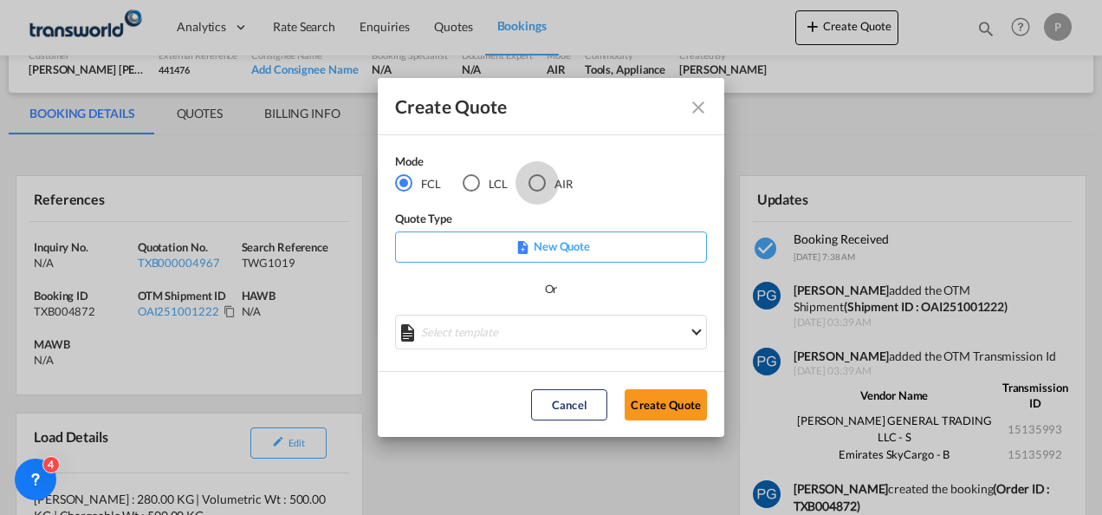
click at [544, 180] on div "AIR" at bounding box center [537, 182] width 17 height 17
click at [653, 408] on button "Create Quote" at bounding box center [666, 404] width 82 height 31
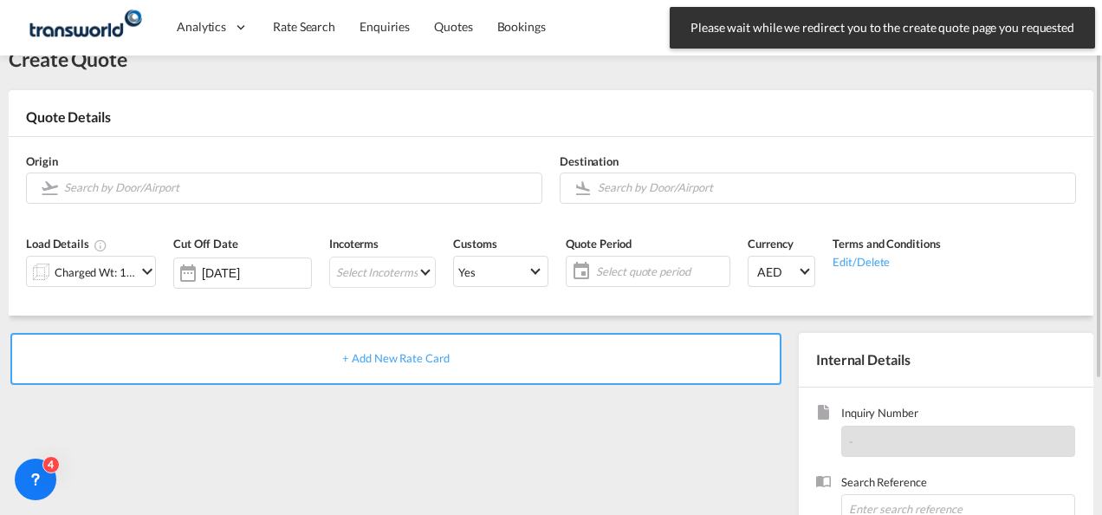
scroll to position [42, 0]
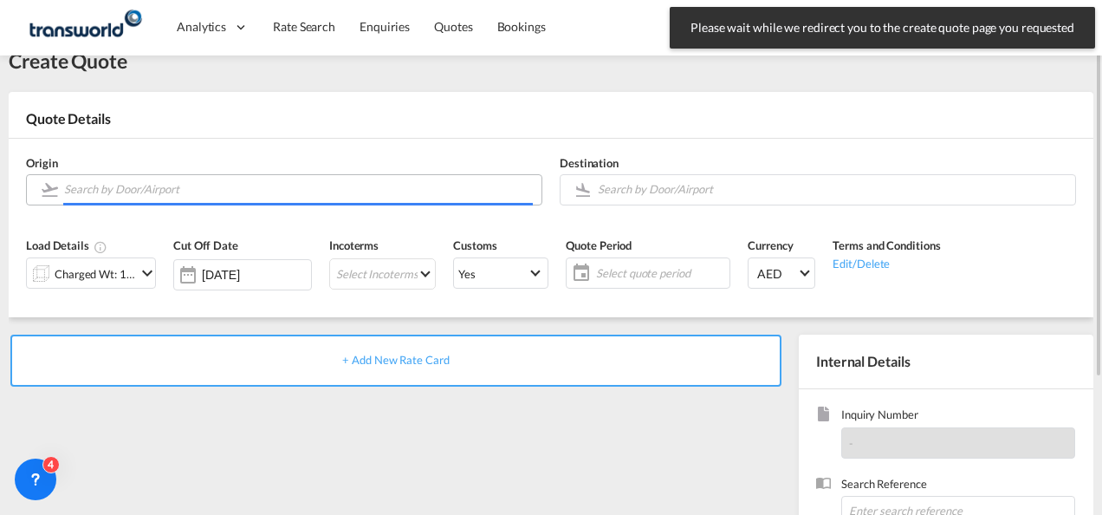
click at [168, 194] on input "Search by Door/Airport" at bounding box center [298, 189] width 469 height 30
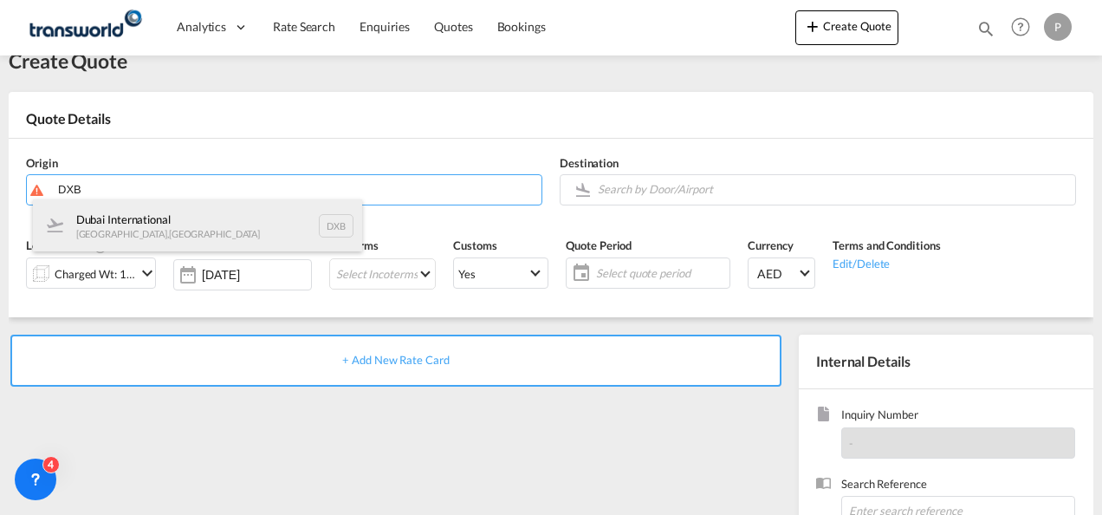
click at [170, 220] on div "Dubai International [GEOGRAPHIC_DATA] , [GEOGRAPHIC_DATA] DXB" at bounding box center [197, 225] width 329 height 52
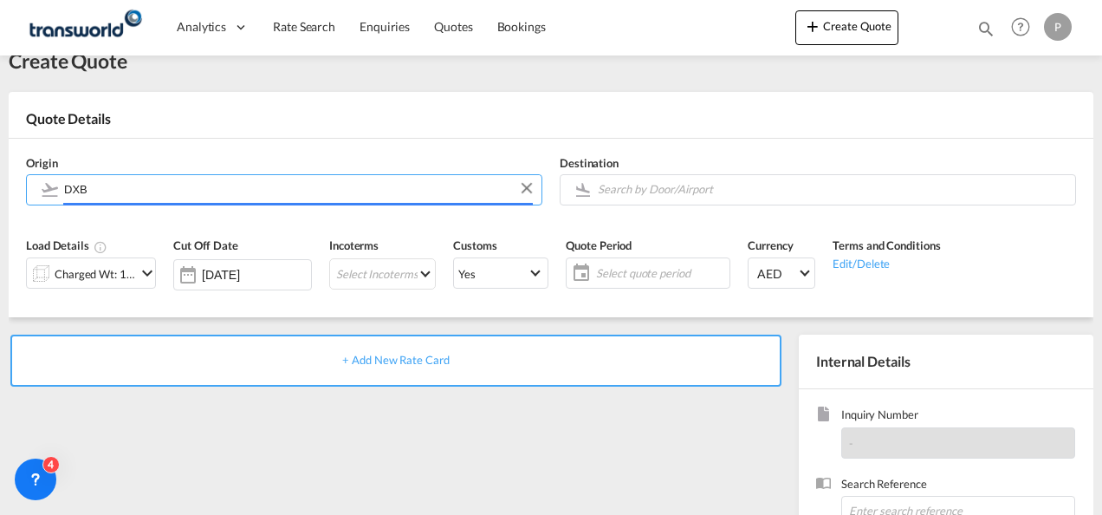
type input "Dubai International, [GEOGRAPHIC_DATA], DXB"
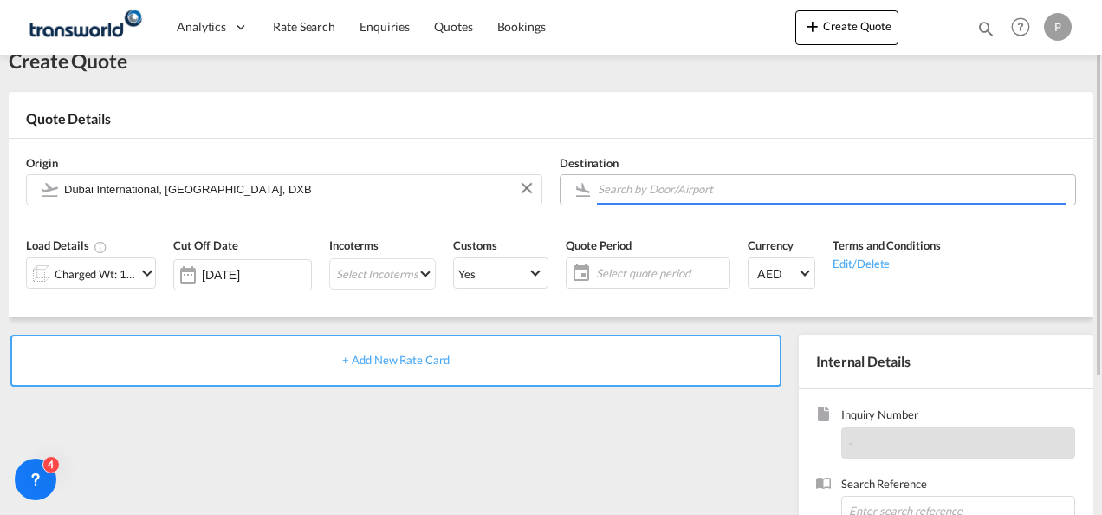
click at [650, 191] on input "Search by Door/Airport" at bounding box center [832, 189] width 469 height 30
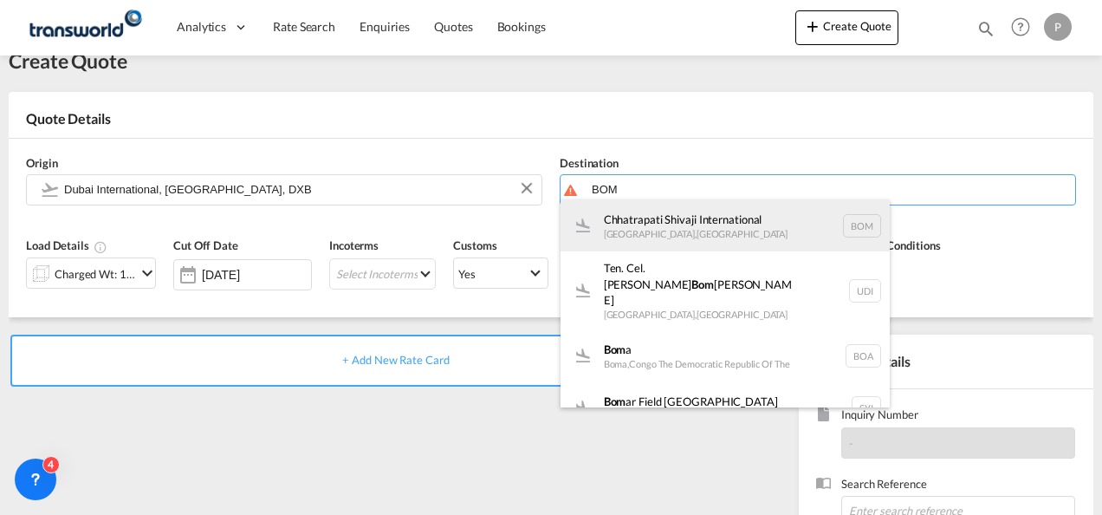
click at [679, 227] on div "Chhatrapati Shivaji International [GEOGRAPHIC_DATA] , [GEOGRAPHIC_DATA] BOM" at bounding box center [725, 225] width 329 height 52
type input "Chhatrapati Shivaji International, [GEOGRAPHIC_DATA], BOM"
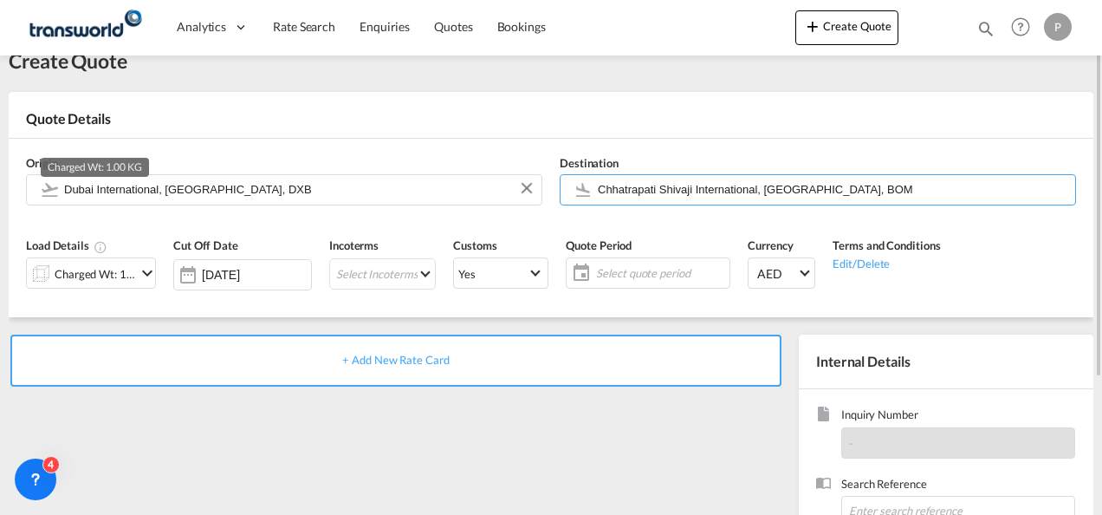
click at [113, 279] on div "Charged Wt: 1.00 KG" at bounding box center [95, 274] width 81 height 24
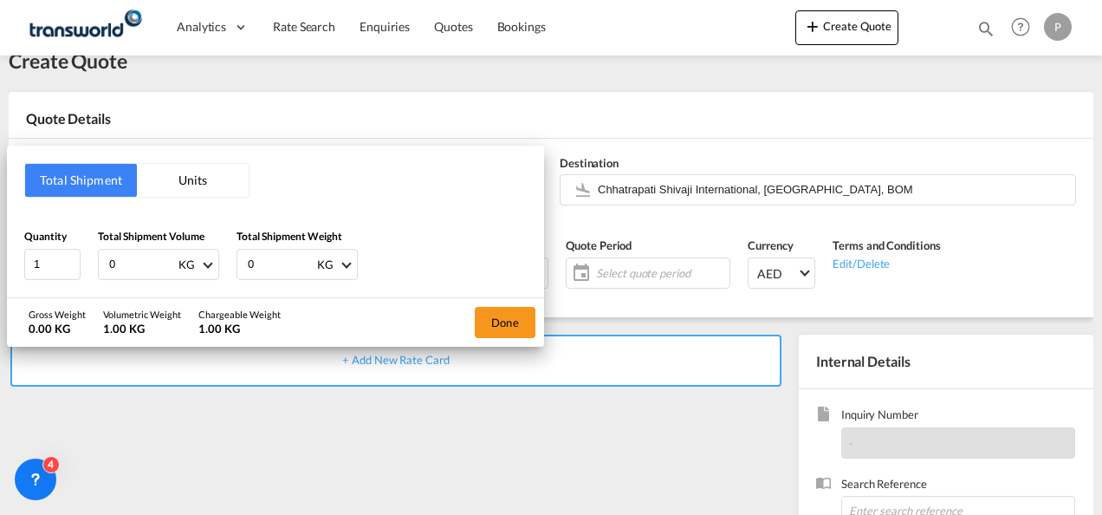
click at [126, 271] on input "0" at bounding box center [141, 264] width 69 height 29
type input "259"
click at [270, 262] on input "0" at bounding box center [280, 264] width 69 height 29
type input "120"
click at [521, 318] on button "Done" at bounding box center [505, 322] width 61 height 31
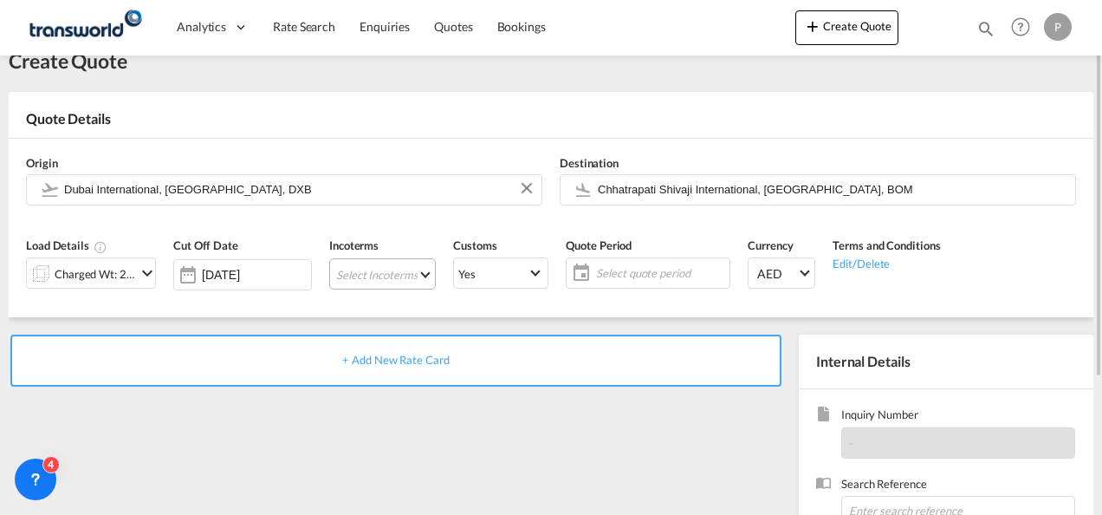
click at [357, 272] on md-select "Select Incoterms DPU - export Delivery at Place Unloaded CIP - import Carriage …" at bounding box center [382, 273] width 107 height 31
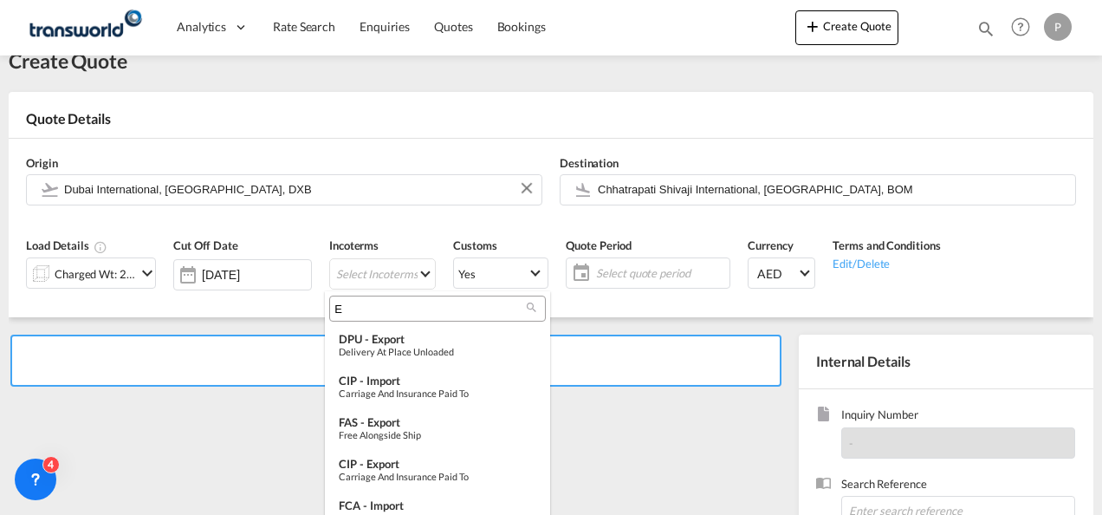
click at [357, 308] on input "E" at bounding box center [430, 309] width 192 height 16
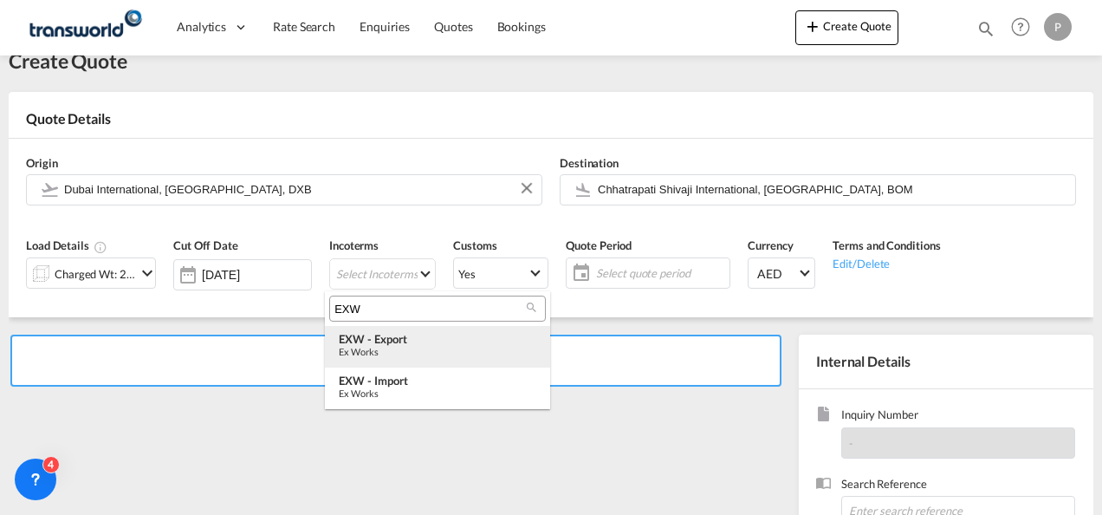
type input "EXW"
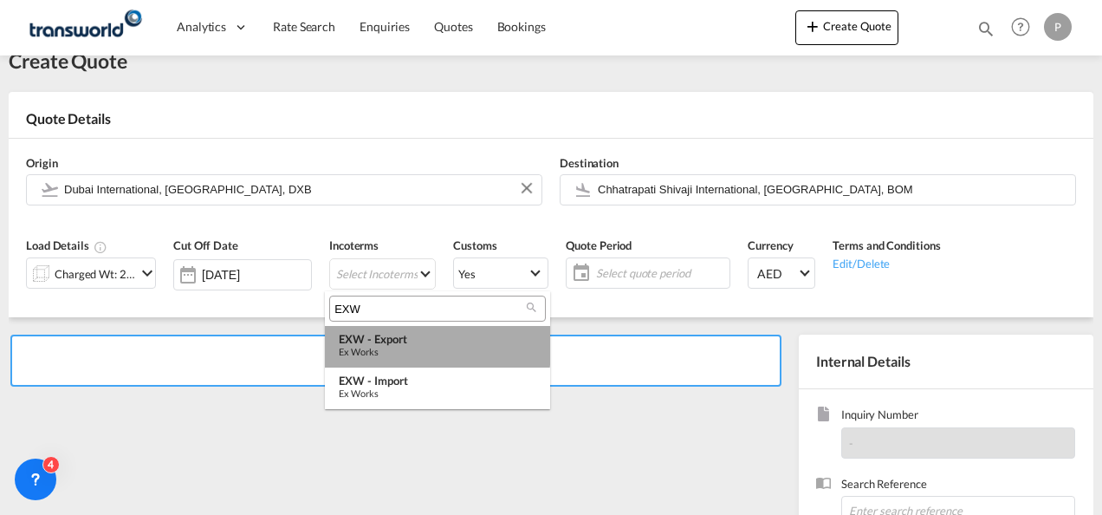
click at [377, 341] on div "EXW - export" at bounding box center [438, 339] width 198 height 14
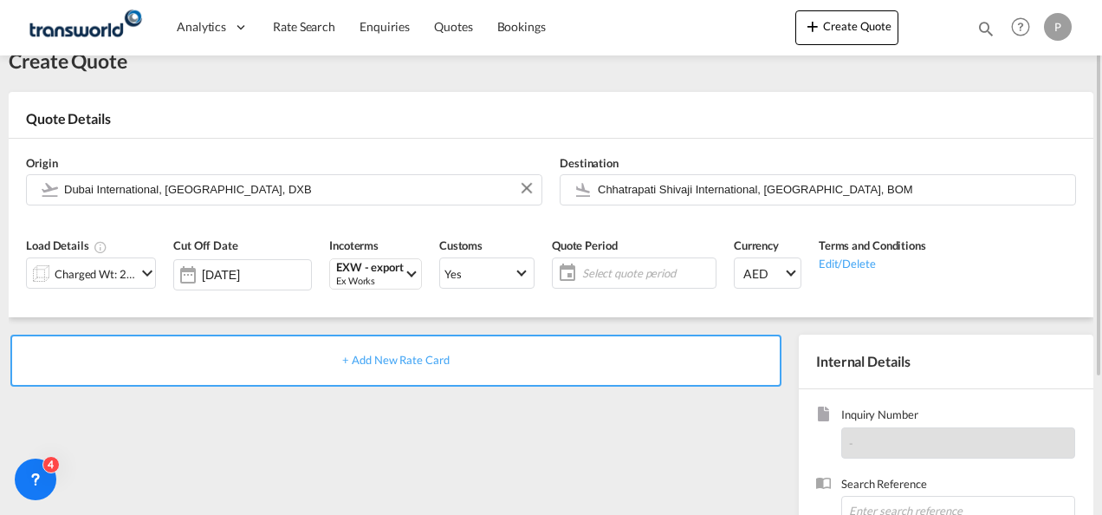
click at [606, 267] on span "Select quote period" at bounding box center [646, 273] width 129 height 16
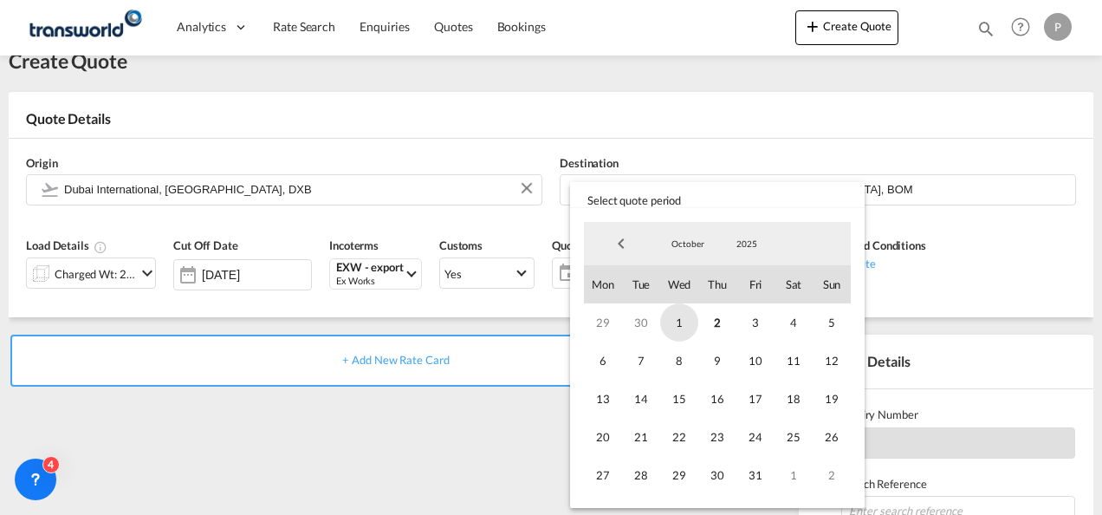
click at [684, 326] on span "1" at bounding box center [679, 322] width 38 height 38
click at [759, 483] on span "31" at bounding box center [755, 475] width 38 height 38
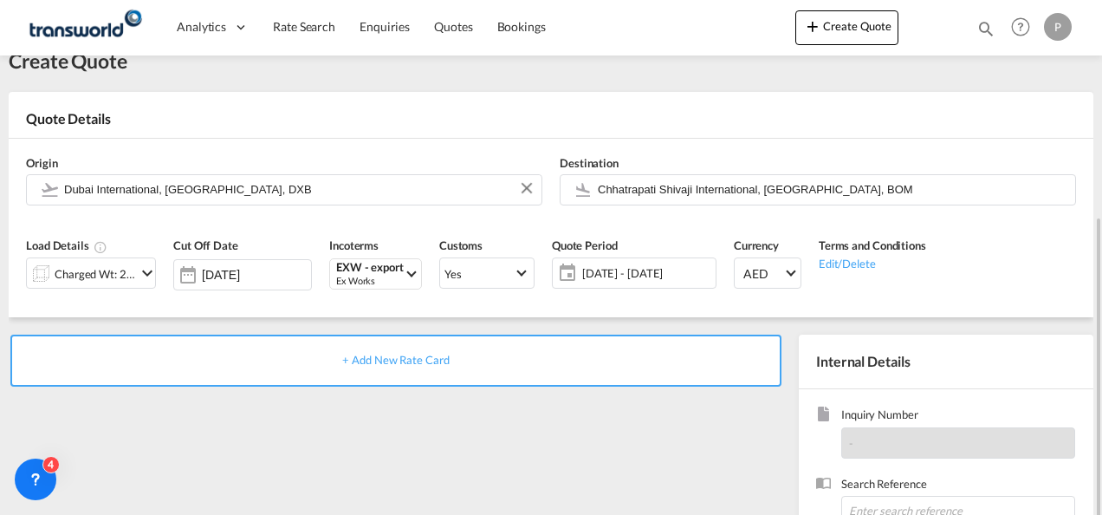
scroll to position [244, 0]
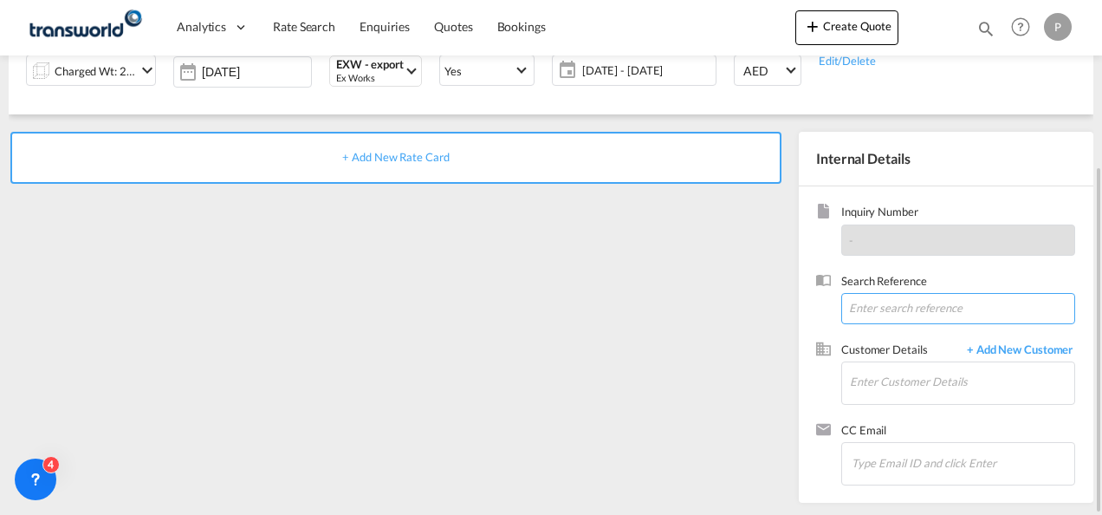
click at [887, 305] on input at bounding box center [958, 308] width 234 height 31
type input "TWG1014"
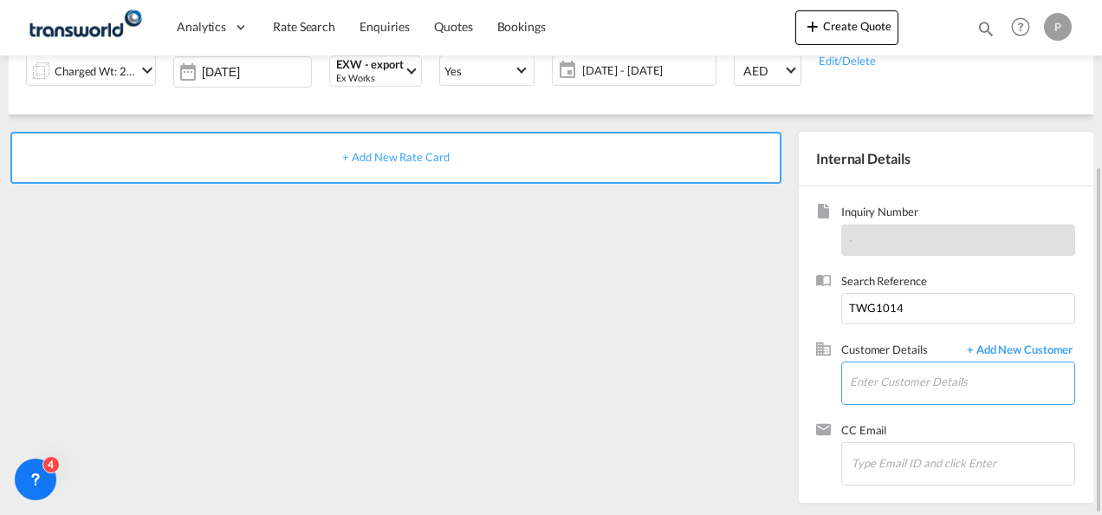
click at [879, 378] on input "Enter Customer Details" at bounding box center [962, 381] width 224 height 39
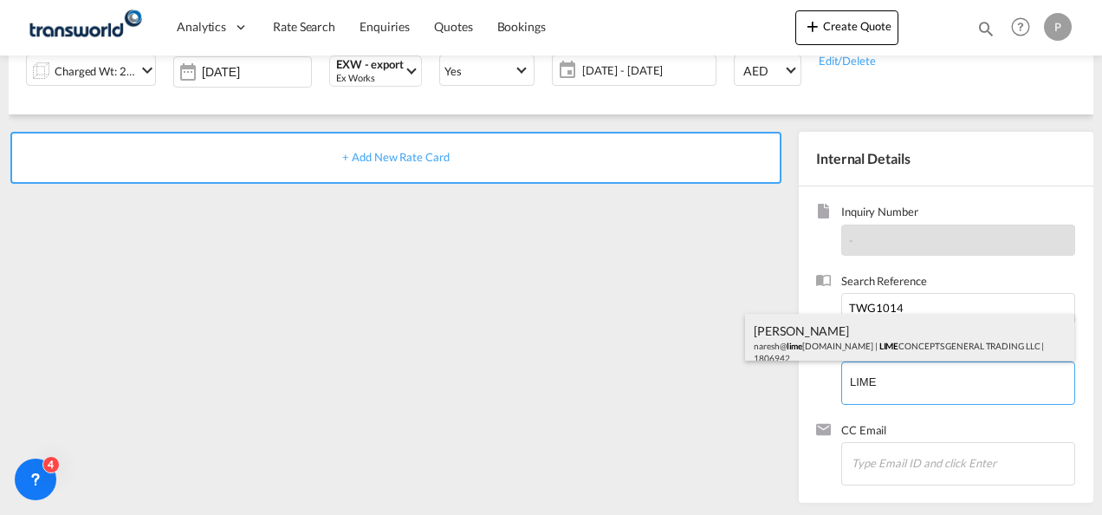
click at [842, 356] on div "[PERSON_NAME] [PERSON_NAME]@ lime [DOMAIN_NAME] | LIME CONCEPTS GENERAL TRADING…" at bounding box center [909, 343] width 329 height 59
type input "LIME CONCEPTS GENERAL TRADING LLC, [PERSON_NAME], [PERSON_NAME][EMAIL_ADDRESS][…"
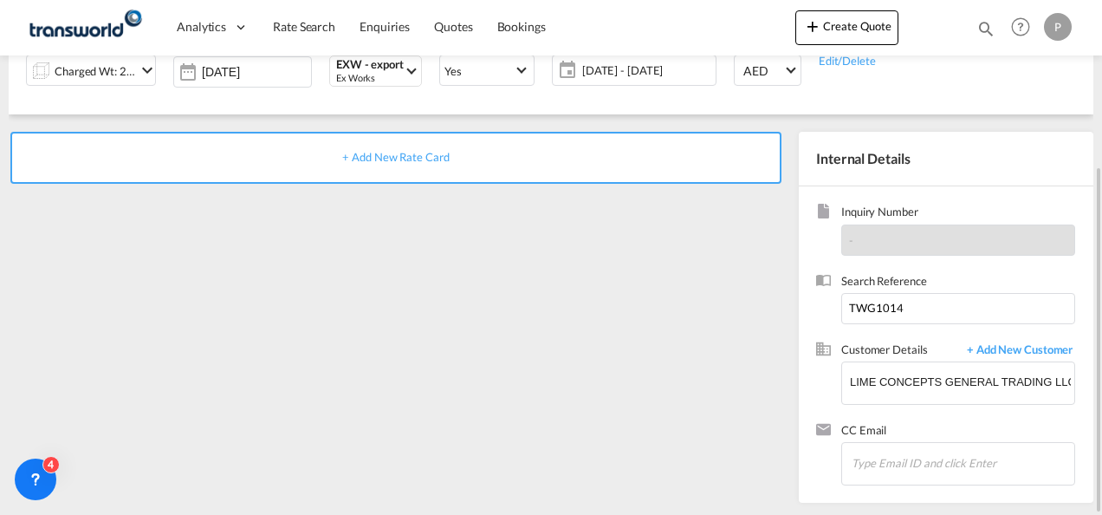
click at [398, 161] on span "+ Add New Rate Card" at bounding box center [395, 157] width 107 height 14
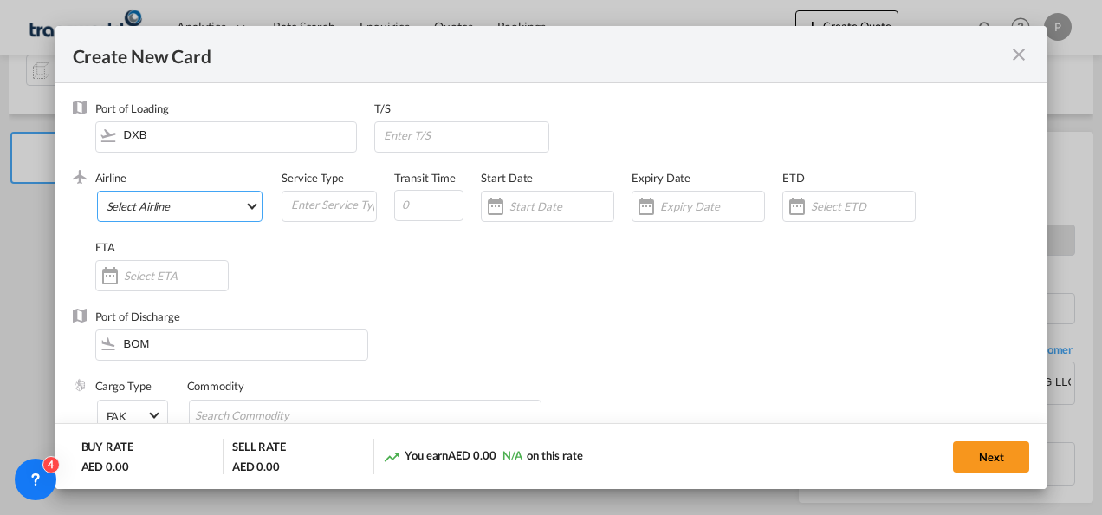
click at [146, 204] on md-select "Select Airline AIR EXPRESS S.A. (1166- / -) CMA CGM Air Cargo (1140-2C / -) DDW…" at bounding box center [180, 206] width 166 height 31
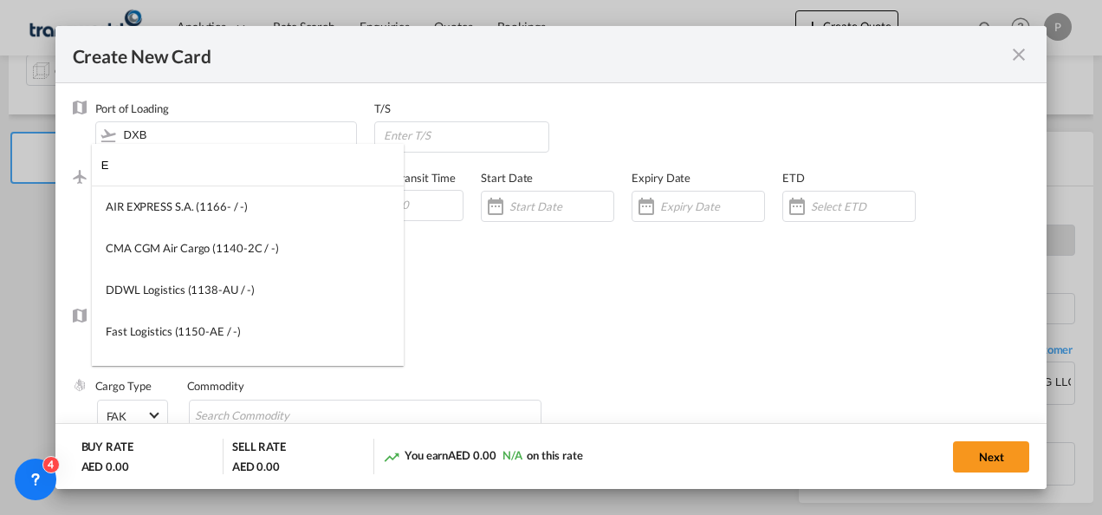
click at [173, 161] on input "E" at bounding box center [252, 165] width 302 height 42
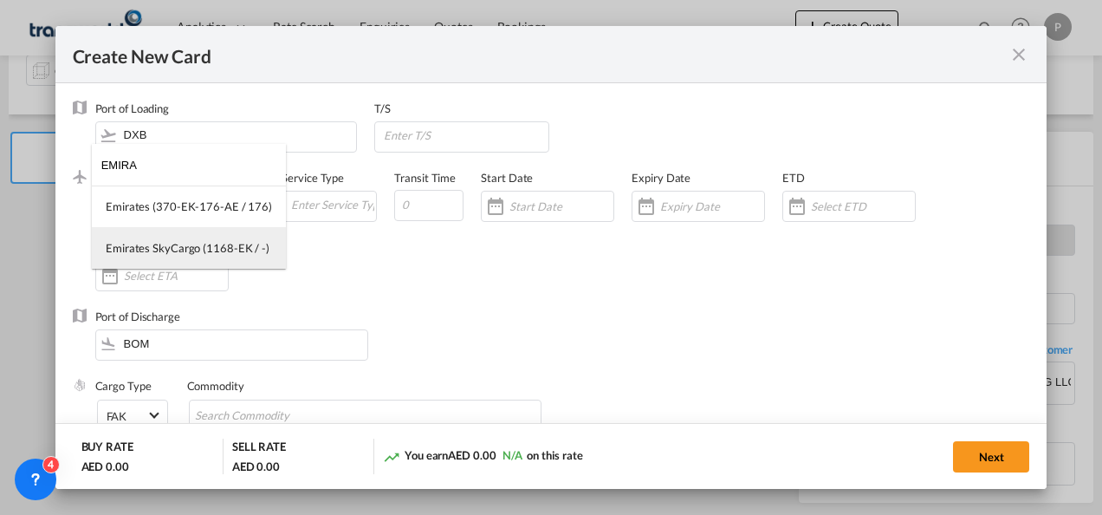
type input "EMIRA"
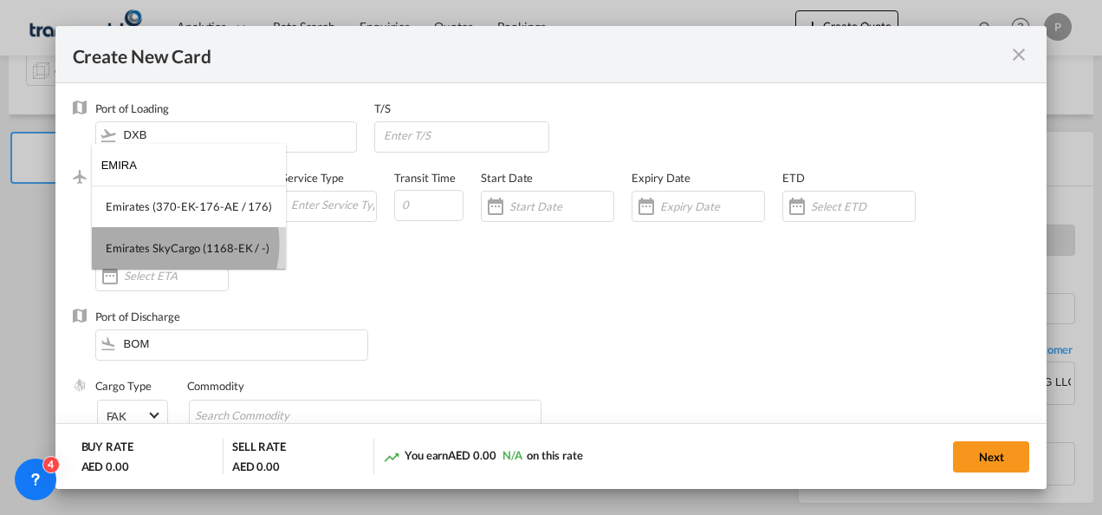
click at [171, 243] on div "Emirates SkyCargo (1168-EK / -)" at bounding box center [188, 248] width 164 height 16
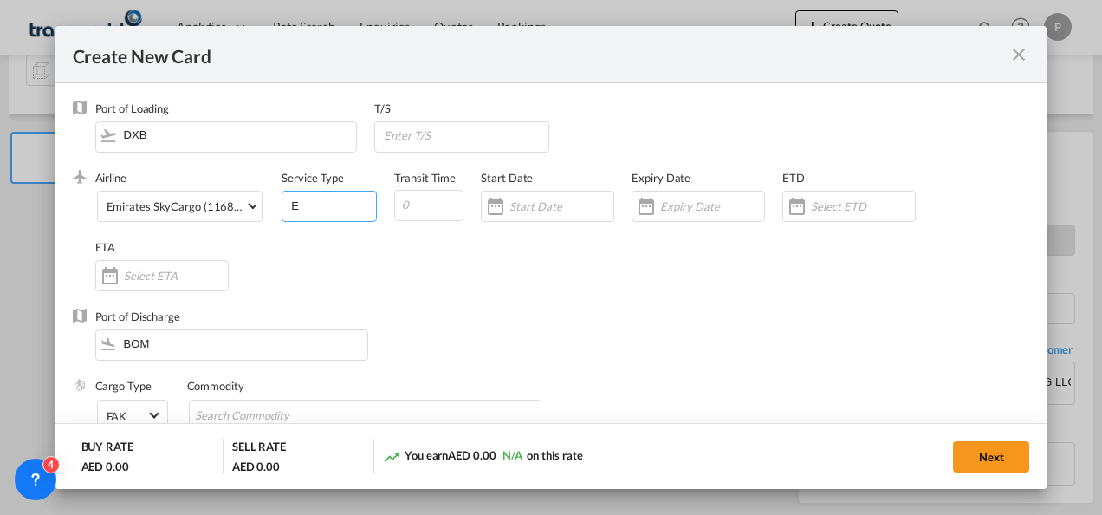
click at [315, 208] on input "E" at bounding box center [332, 204] width 87 height 26
type input "EXW EXPORT"
click at [675, 199] on input "Create New Card ..." at bounding box center [712, 206] width 104 height 14
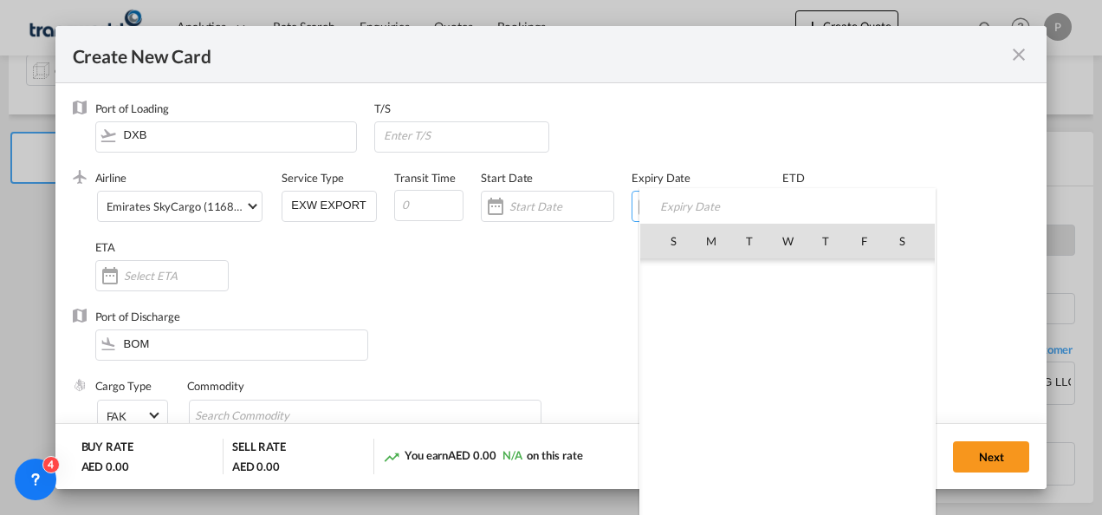
scroll to position [401573, 0]
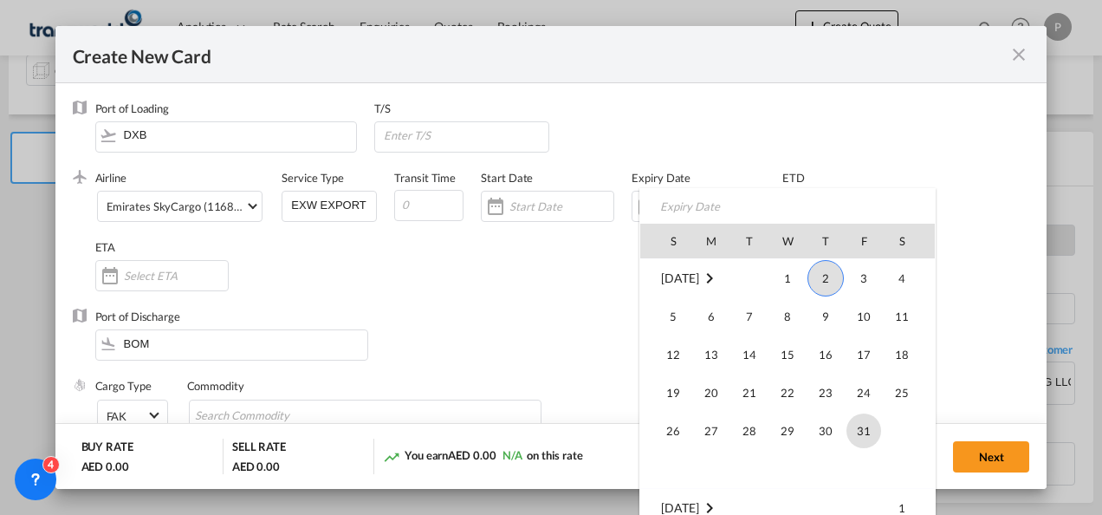
click at [853, 428] on span "31" at bounding box center [863, 430] width 35 height 35
type input "[DATE]"
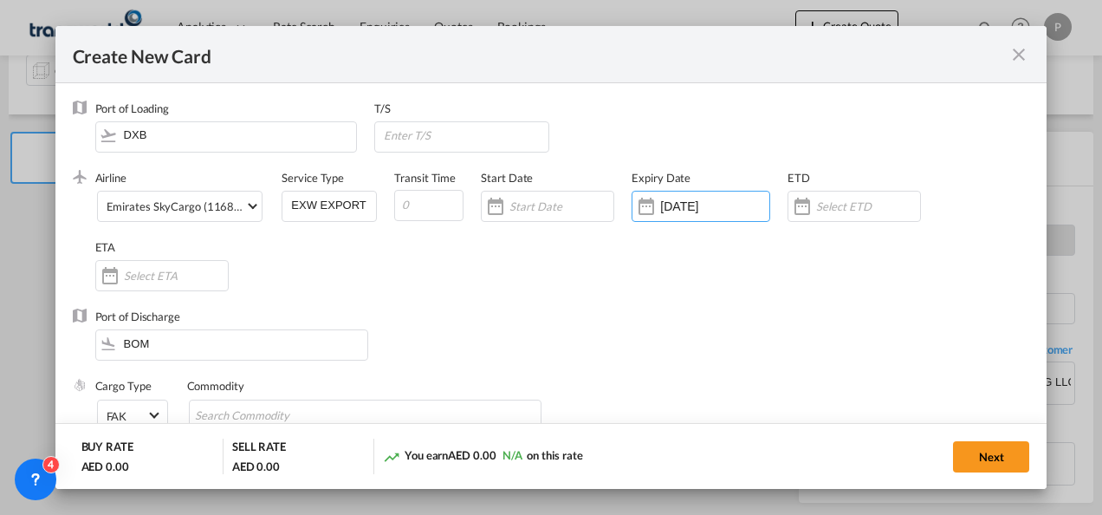
scroll to position [116, 0]
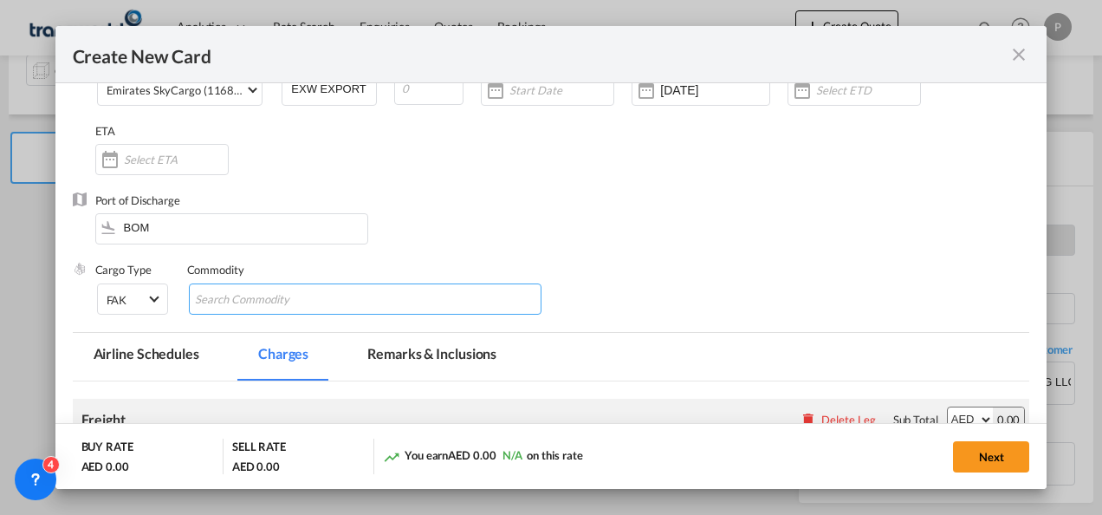
click at [329, 302] on input "Chips input." at bounding box center [274, 300] width 159 height 28
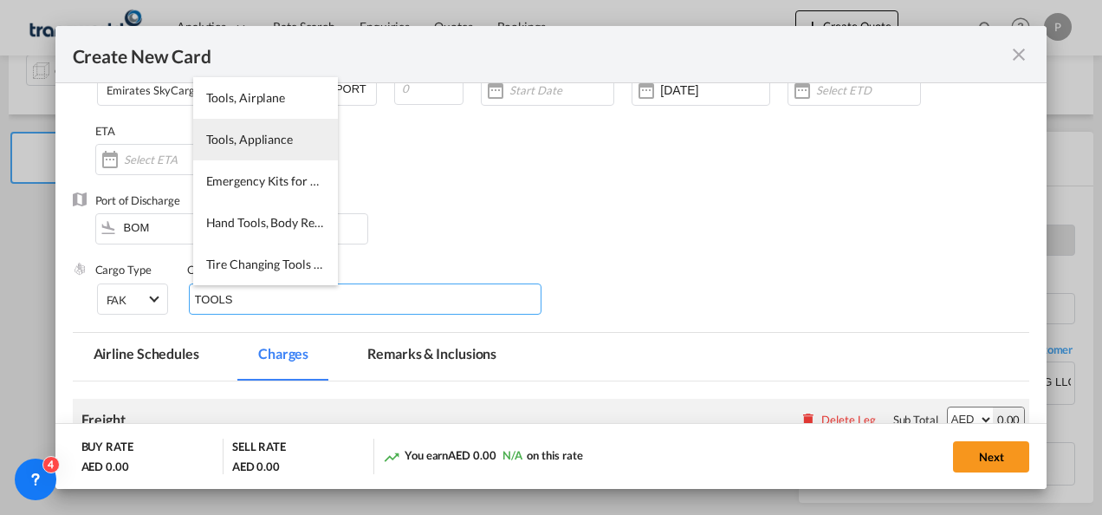
type input "TOOLS"
click at [295, 157] on li "Tools, Appliance" at bounding box center [265, 140] width 145 height 42
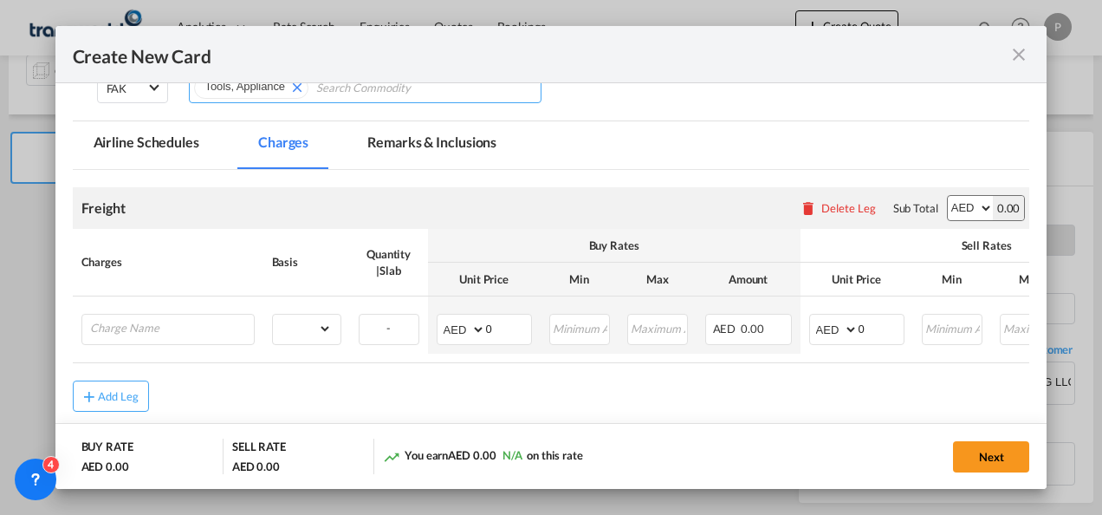
scroll to position [331, 0]
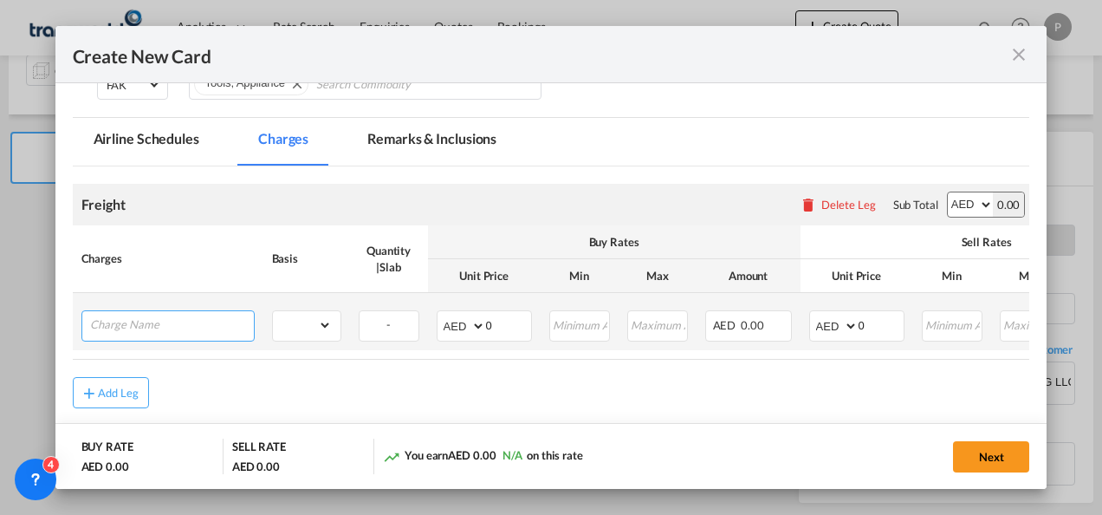
click at [199, 328] on input "Charge Name" at bounding box center [172, 324] width 164 height 26
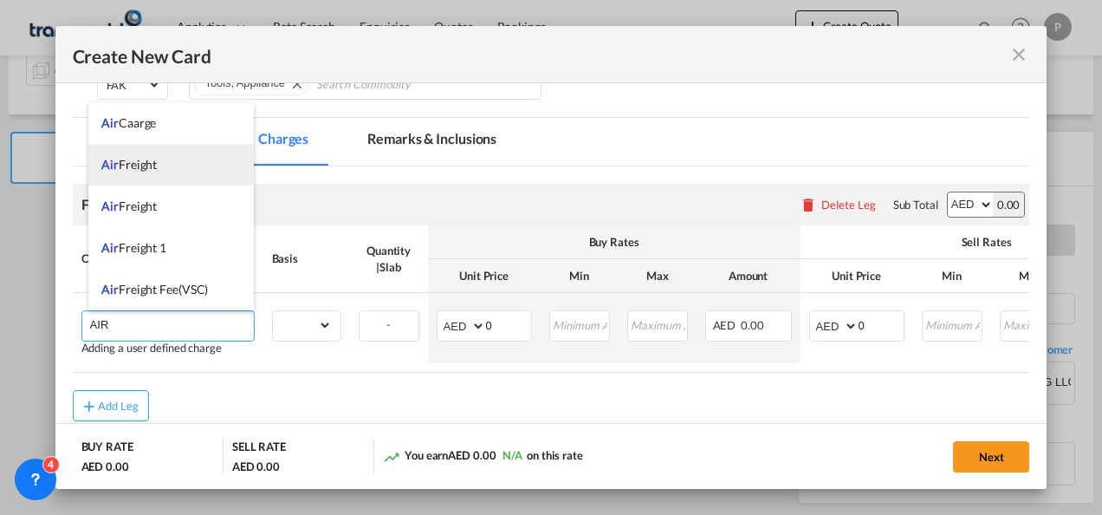
click at [168, 168] on li "Air Freight" at bounding box center [170, 165] width 165 height 42
type input "Air Freight"
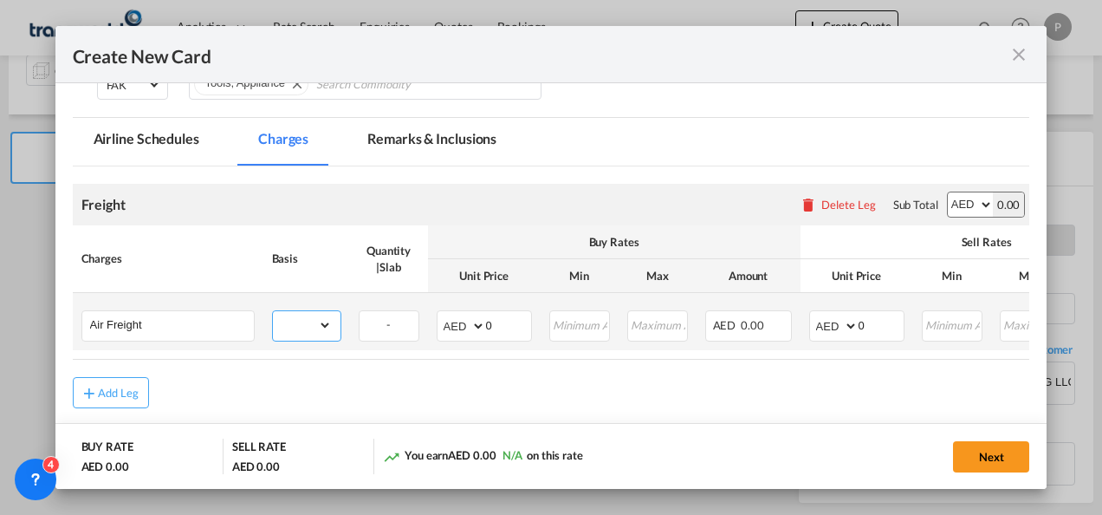
click at [317, 311] on select "gross_weight volumetric_weight per_shipment per_bl per_km % on air freight per_…" at bounding box center [302, 325] width 59 height 28
select select "per_shipment"
click at [273, 311] on select "gross_weight volumetric_weight per_shipment per_bl per_km % on air freight per_…" at bounding box center [302, 325] width 59 height 28
click at [866, 314] on input "0" at bounding box center [881, 324] width 45 height 26
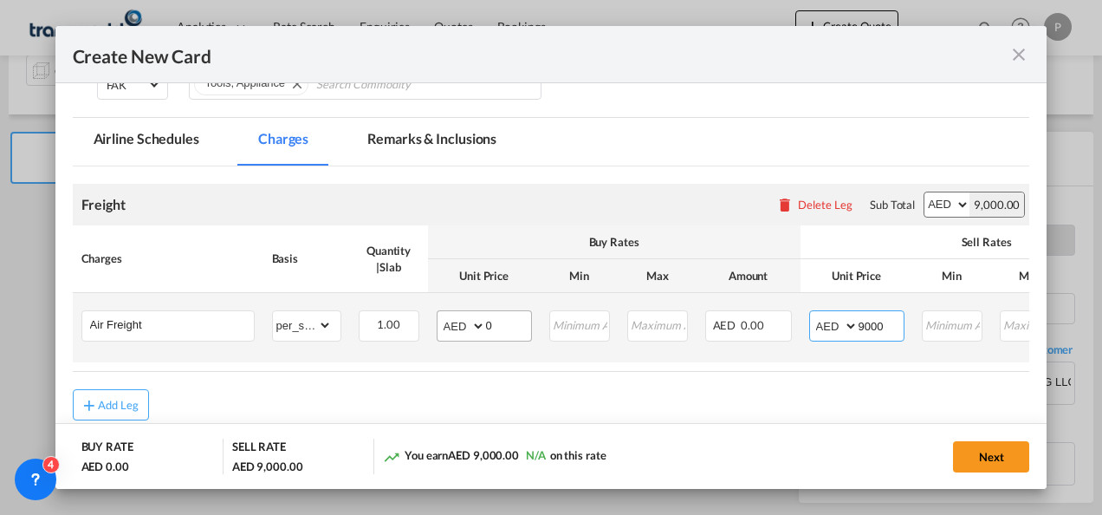
type input "9000"
click at [499, 327] on input "0" at bounding box center [508, 324] width 45 height 26
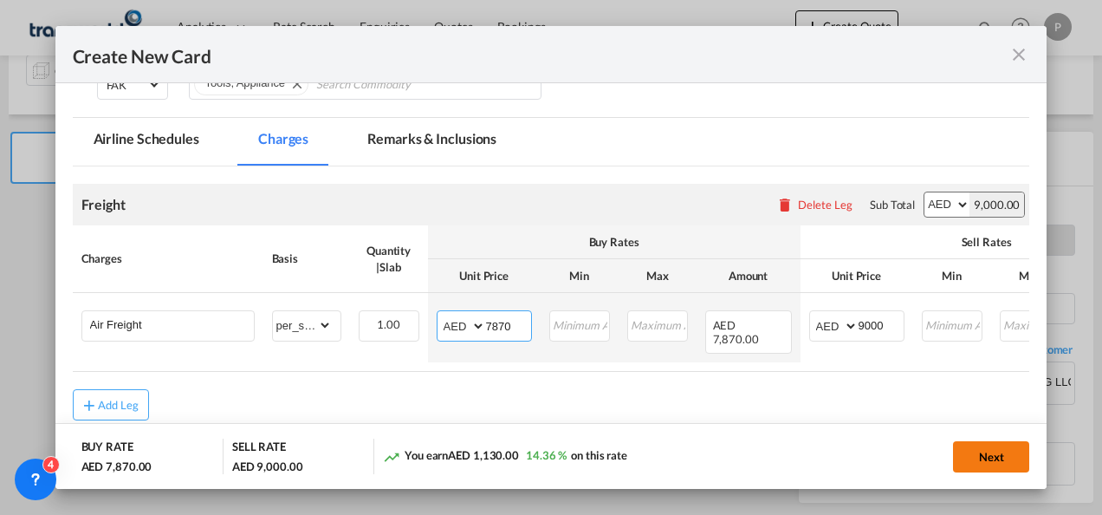
type input "7870"
click at [986, 453] on button "Next" at bounding box center [991, 456] width 76 height 31
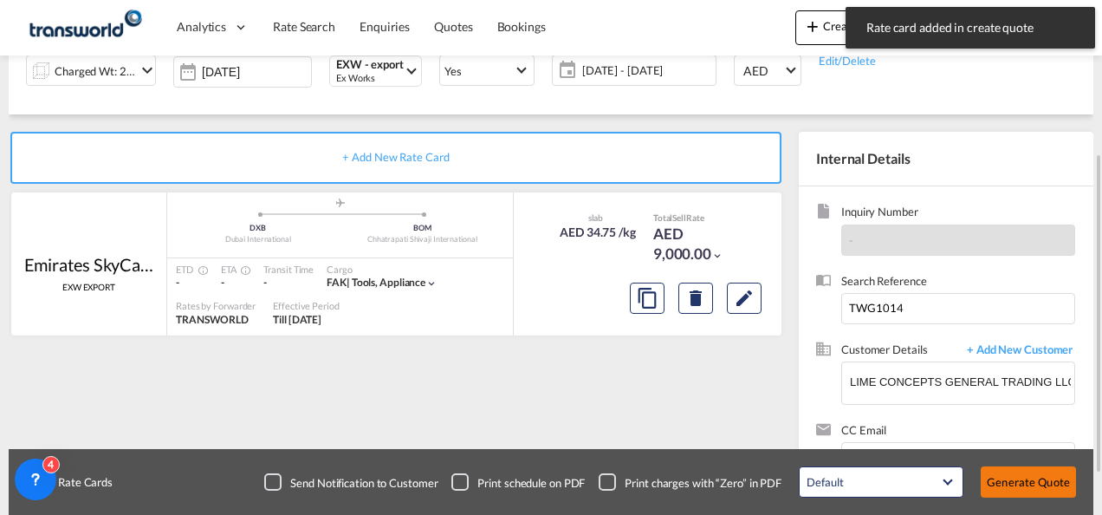
click at [1031, 485] on button "Generate Quote" at bounding box center [1028, 481] width 95 height 31
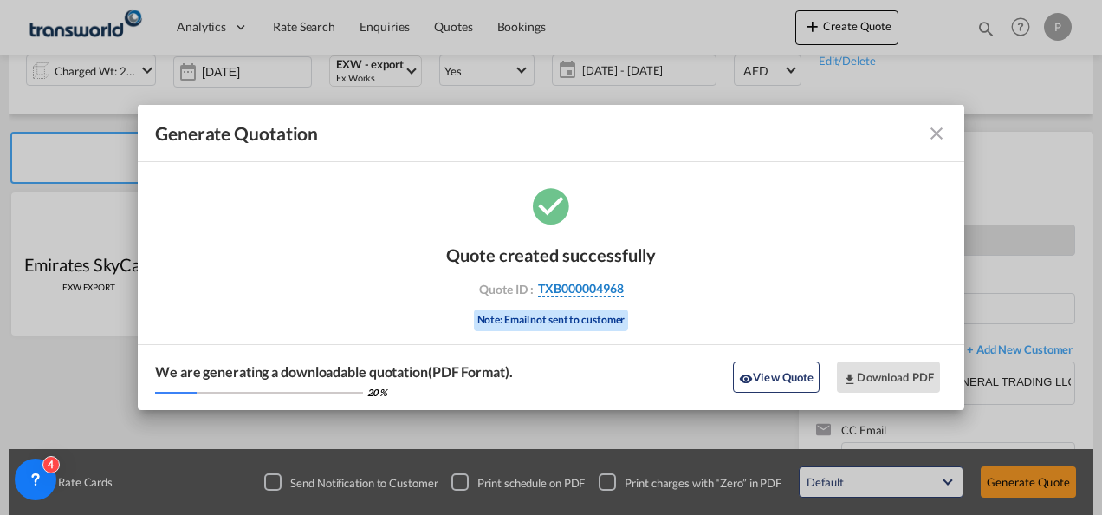
click at [594, 288] on span "TXB000004968" at bounding box center [581, 289] width 86 height 16
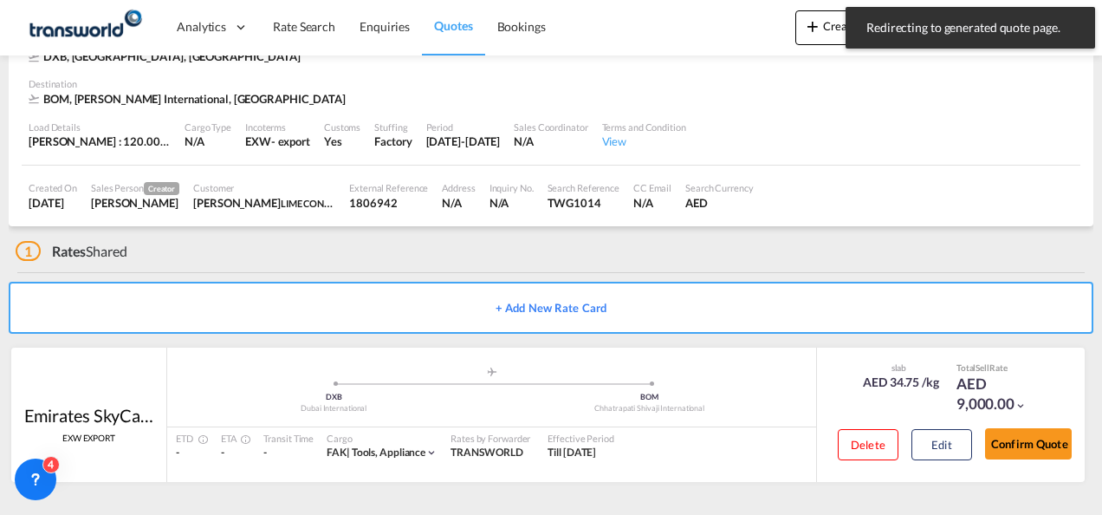
scroll to position [106, 0]
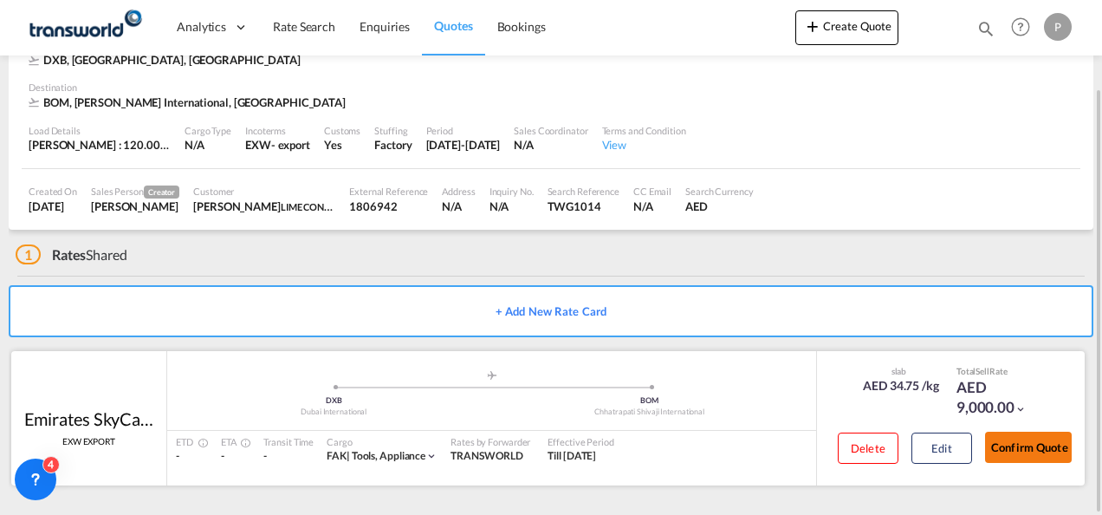
click at [1033, 451] on button "Confirm Quote" at bounding box center [1028, 446] width 87 height 31
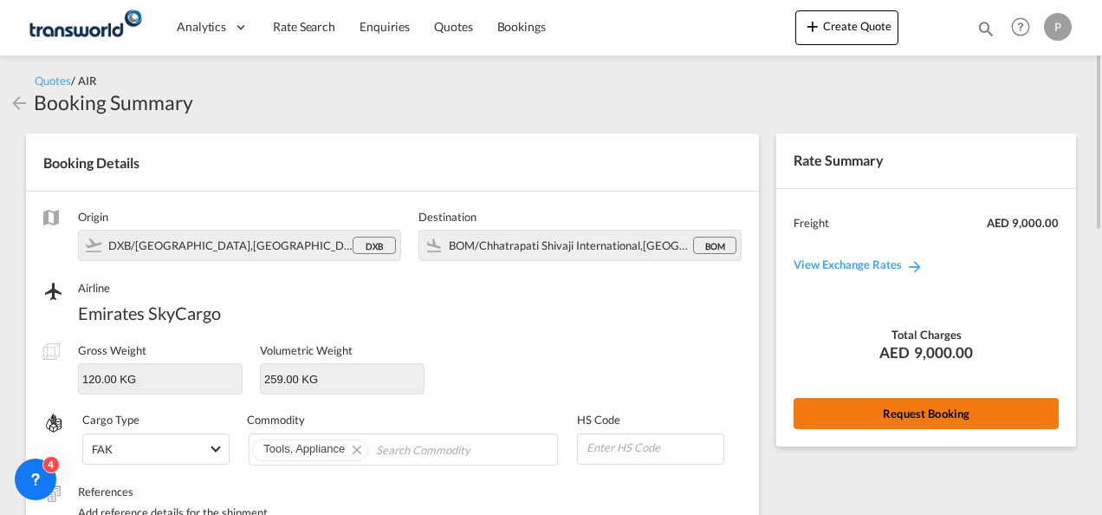
click at [866, 416] on button "Request Booking" at bounding box center [926, 413] width 265 height 31
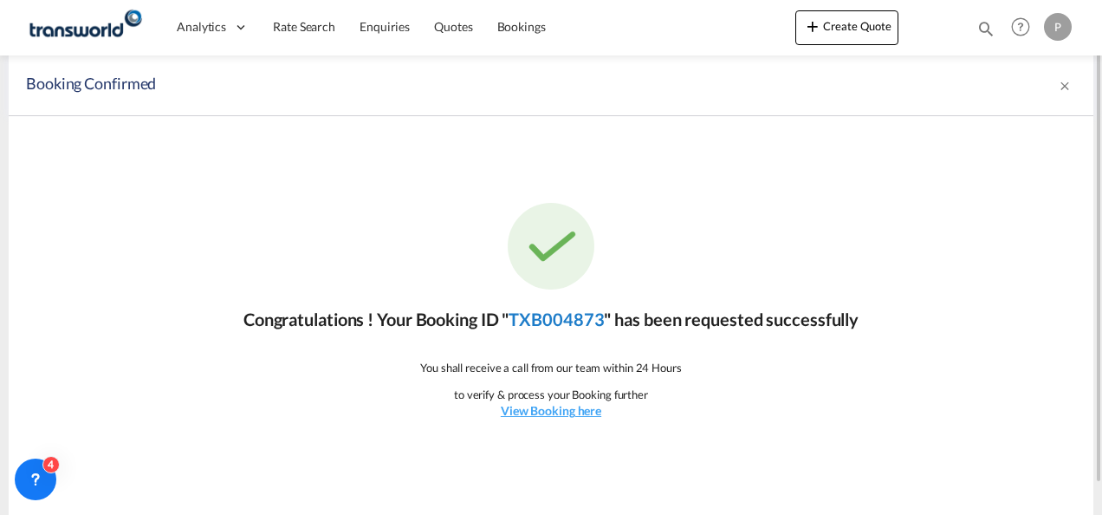
click at [579, 328] on link "TXB004873" at bounding box center [556, 318] width 95 height 21
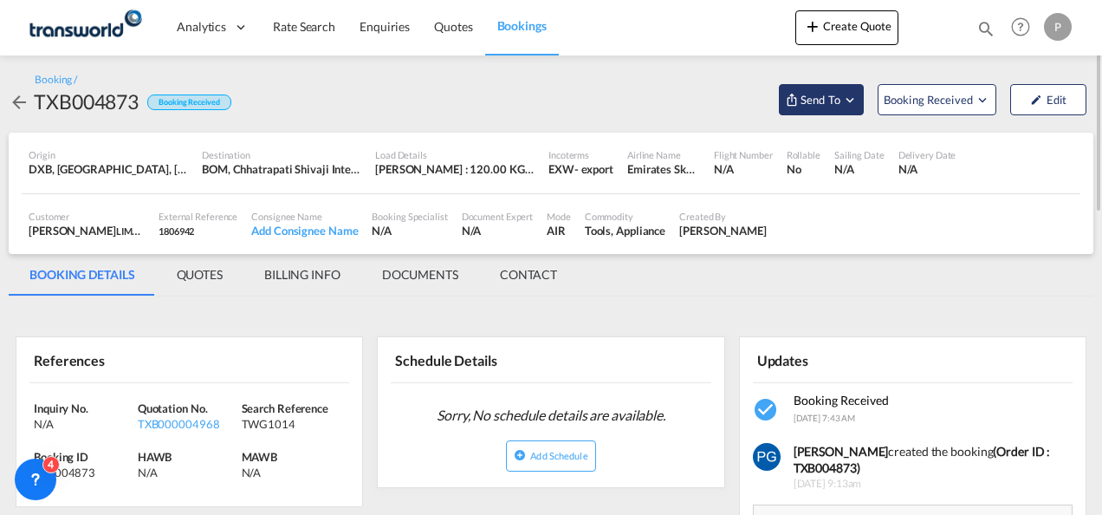
click at [809, 105] on span "Send To" at bounding box center [820, 99] width 43 height 17
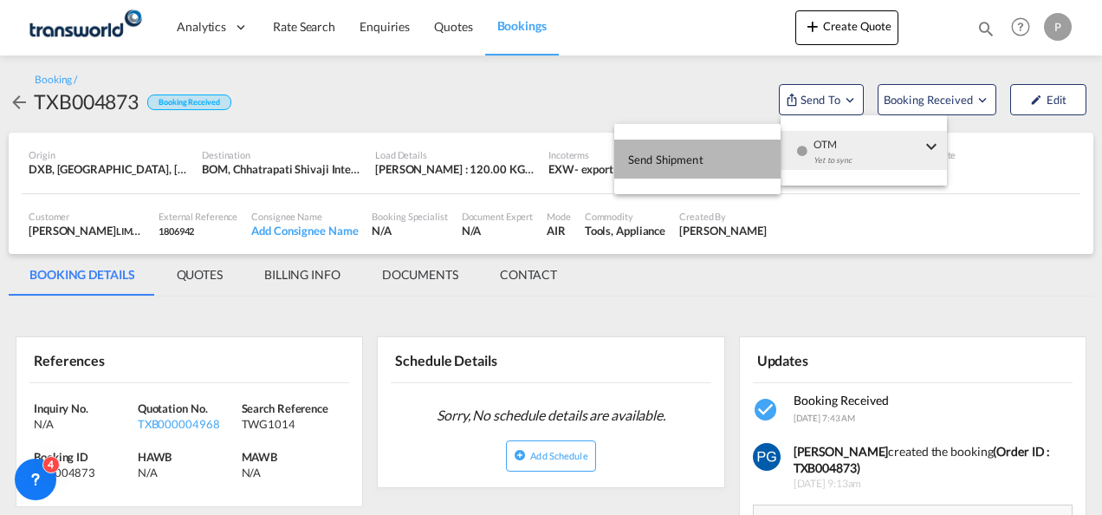
click at [695, 159] on span "Send Shipment" at bounding box center [665, 160] width 75 height 28
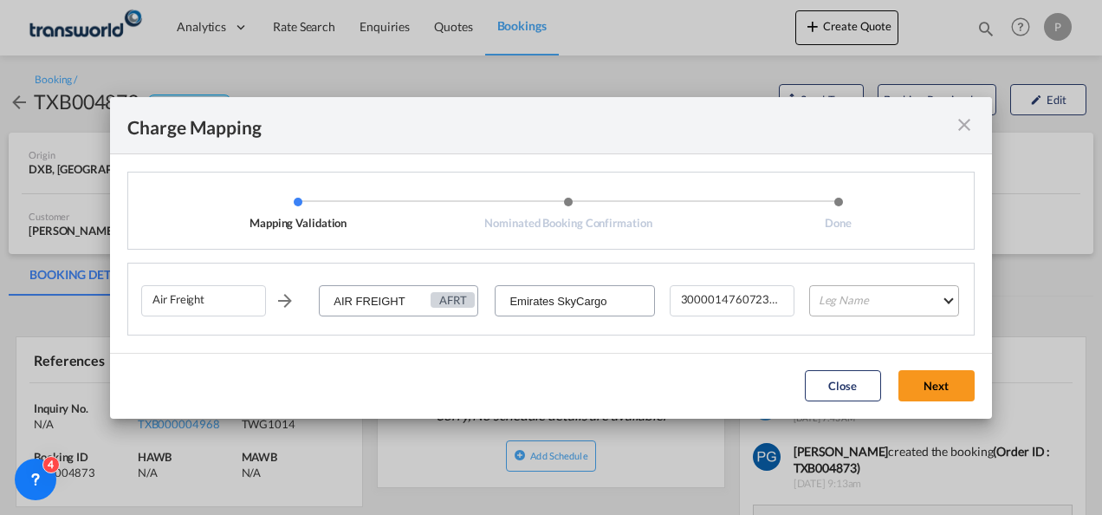
click at [833, 295] on md-select "Leg Name HANDLING ORIGIN HANDLING DESTINATION OTHERS TL PICK UP CUSTOMS ORIGIN …" at bounding box center [884, 300] width 150 height 31
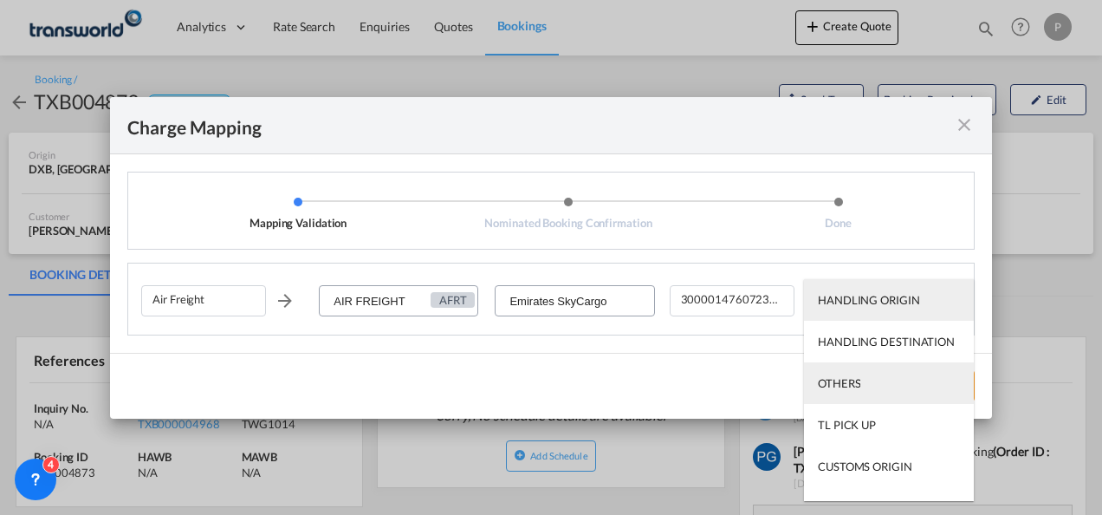
scroll to position [111, 0]
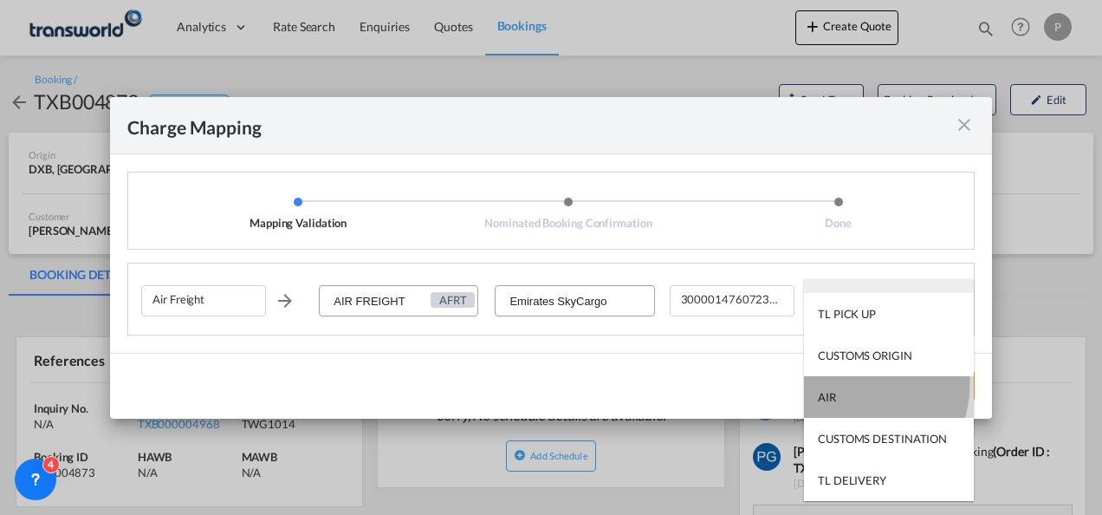
click at [848, 384] on md-option "AIR" at bounding box center [889, 397] width 170 height 42
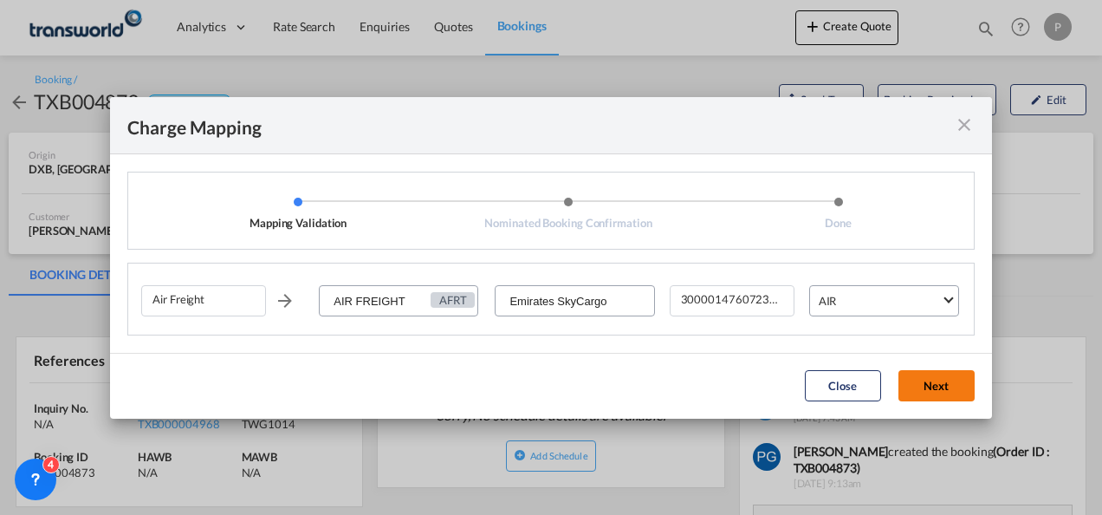
click at [929, 383] on button "Next" at bounding box center [936, 385] width 76 height 31
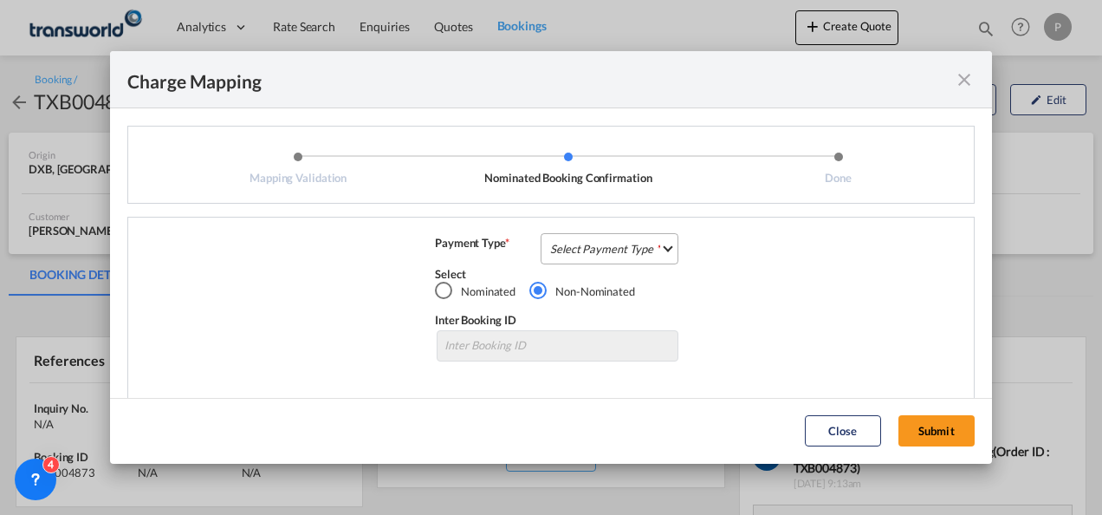
click at [601, 254] on md-select "Select Payment Type COLLECT PREPAID" at bounding box center [610, 248] width 138 height 31
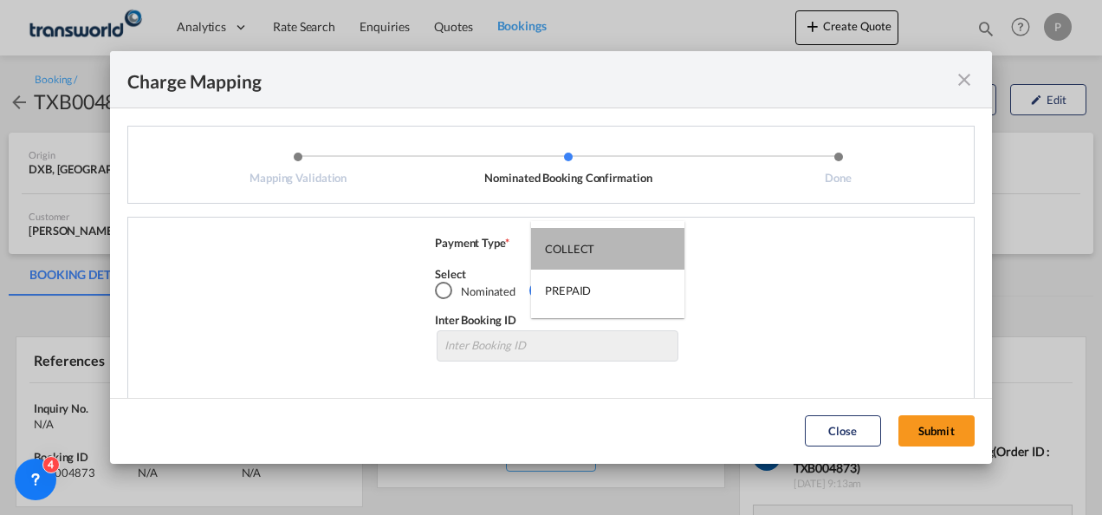
click at [601, 254] on md-option "COLLECT" at bounding box center [607, 249] width 153 height 42
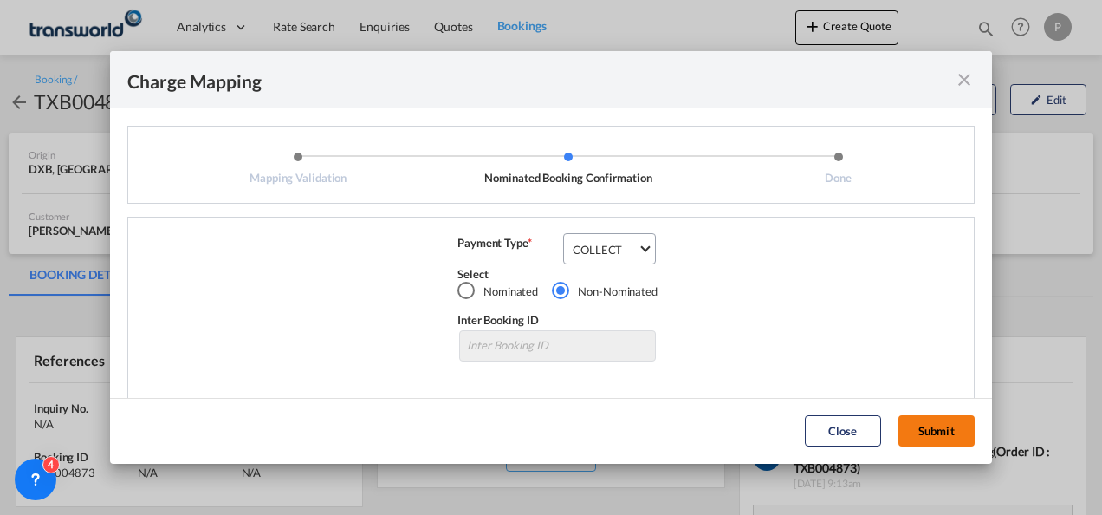
click at [925, 420] on button "Submit" at bounding box center [936, 430] width 76 height 31
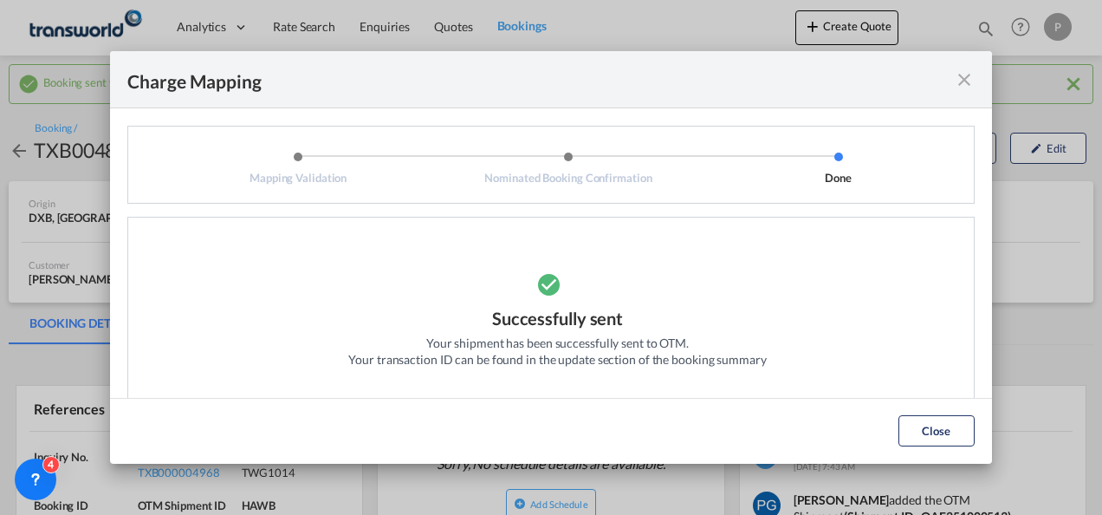
click at [965, 81] on md-icon "icon-close fg-AAA8AD cursor" at bounding box center [964, 79] width 21 height 21
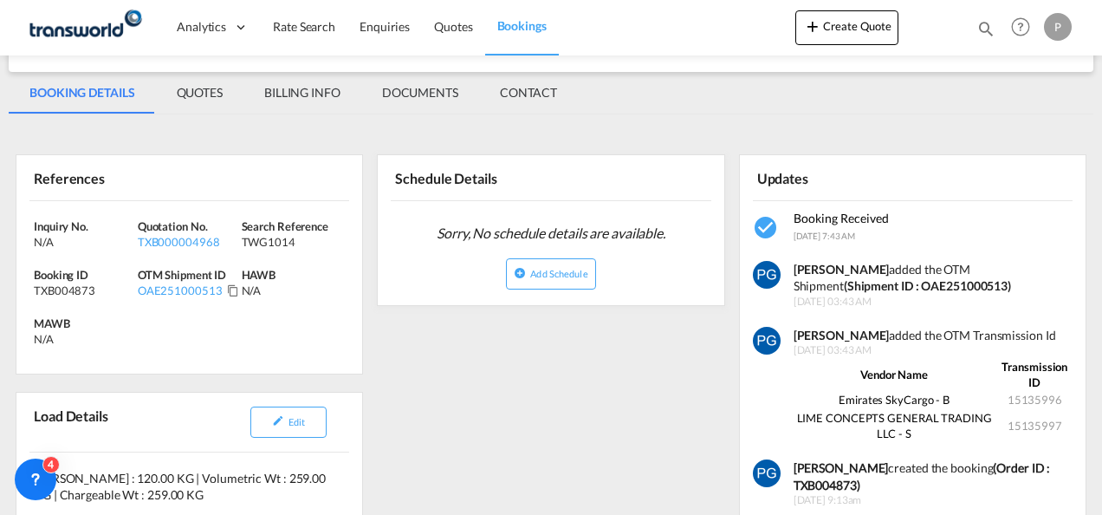
scroll to position [267, 0]
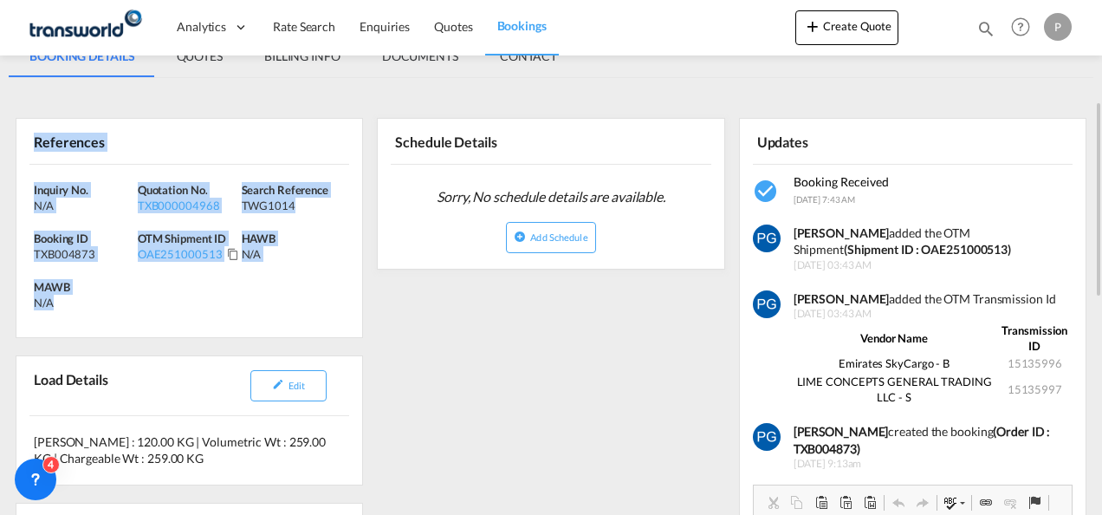
drag, startPoint x: 32, startPoint y: 143, endPoint x: 77, endPoint y: 303, distance: 166.5
click at [77, 303] on div "References Inquiry No. N/A Quotation No. TXB000004968 Search Reference TWG1014 …" at bounding box center [189, 228] width 347 height 220
copy div "References Inquiry No. N/A Quotation No. TXB000004968 Search Reference TWG1014 …"
click at [830, 35] on button "Create Quote" at bounding box center [846, 27] width 103 height 35
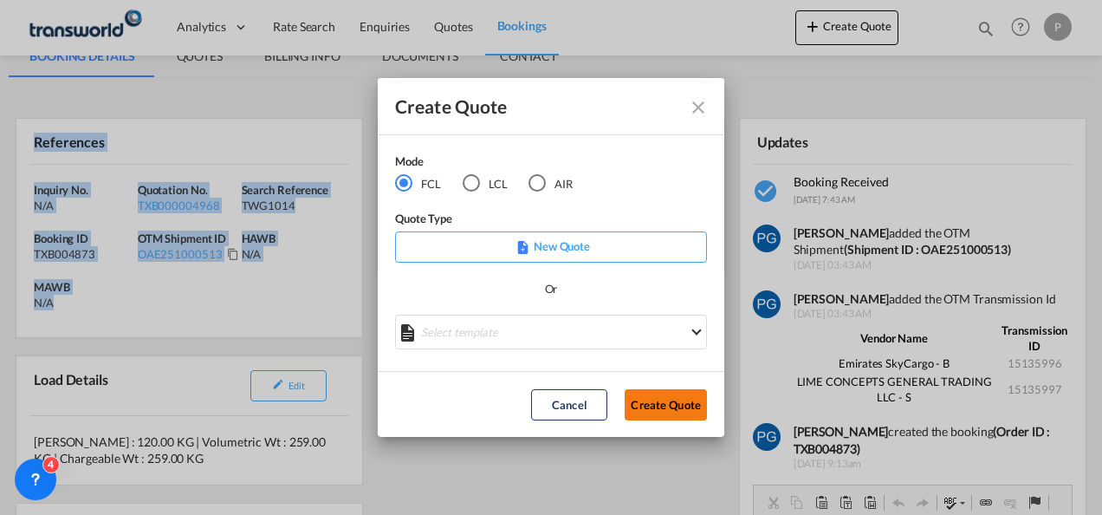
click at [664, 404] on button "Create Quote" at bounding box center [666, 404] width 82 height 31
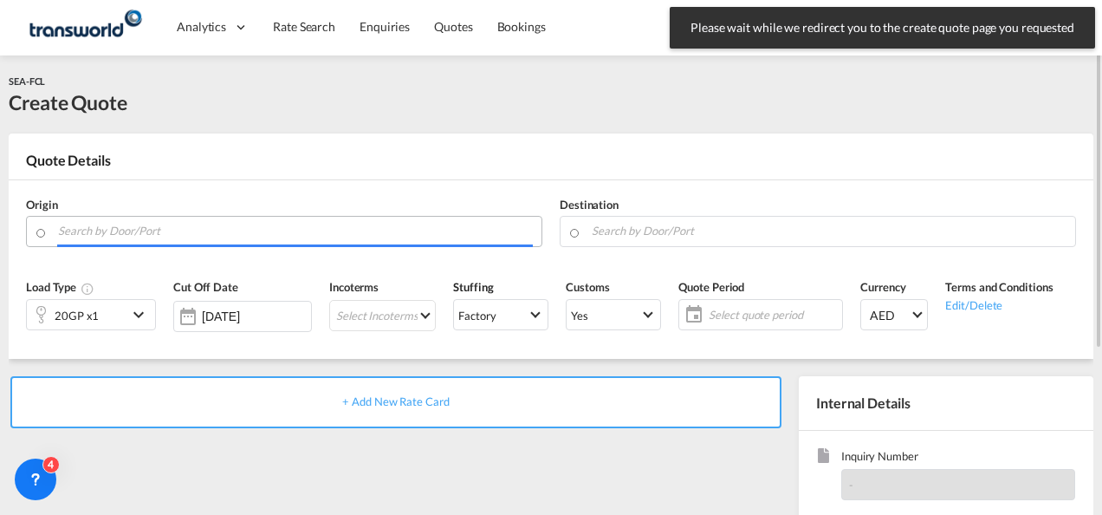
click at [234, 229] on input "Search by Door/Port" at bounding box center [295, 231] width 475 height 30
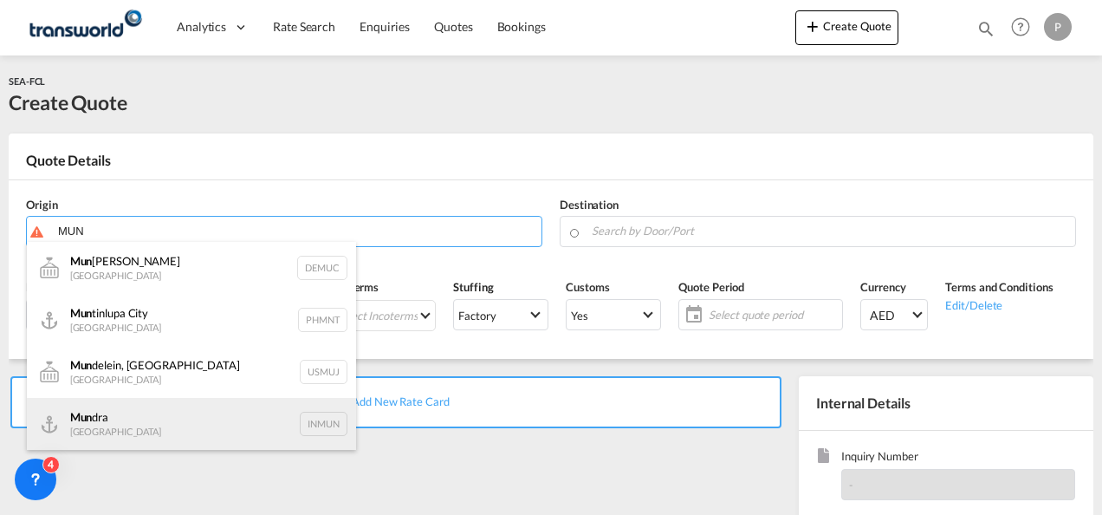
click at [185, 411] on div "Mun dra India INMUN" at bounding box center [191, 424] width 329 height 52
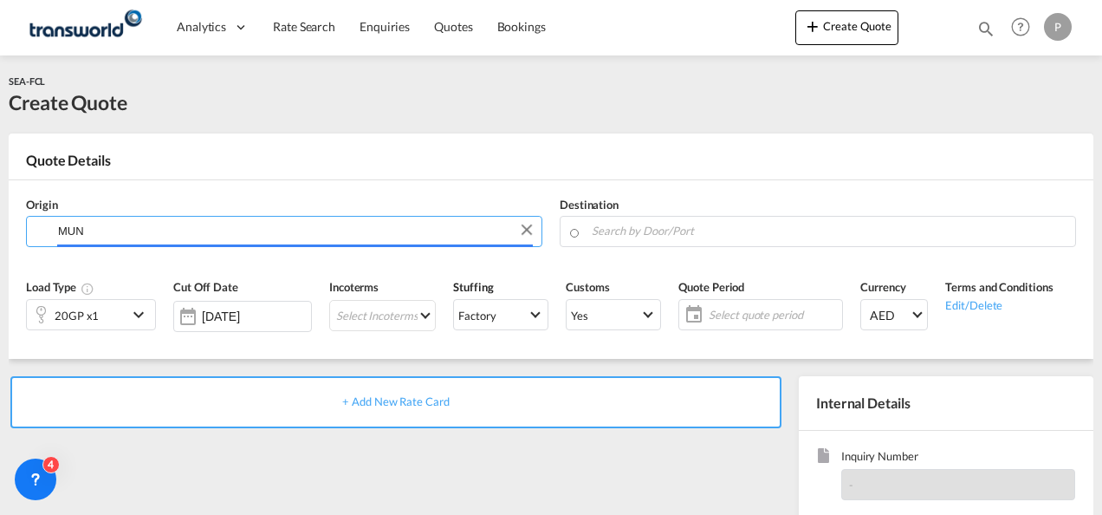
type input "Mundra, INMUN"
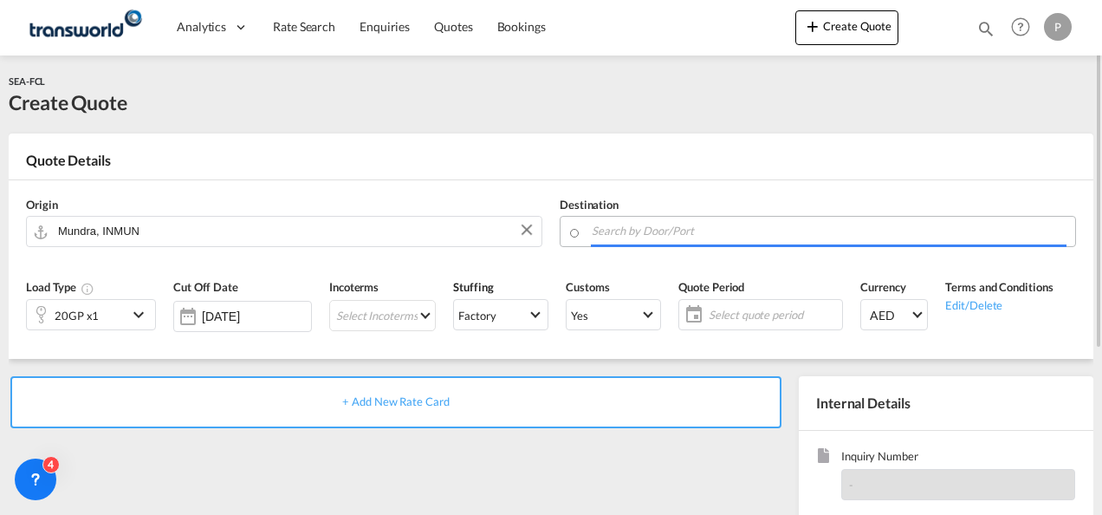
click at [624, 234] on input "Search by Door/Port" at bounding box center [829, 231] width 475 height 30
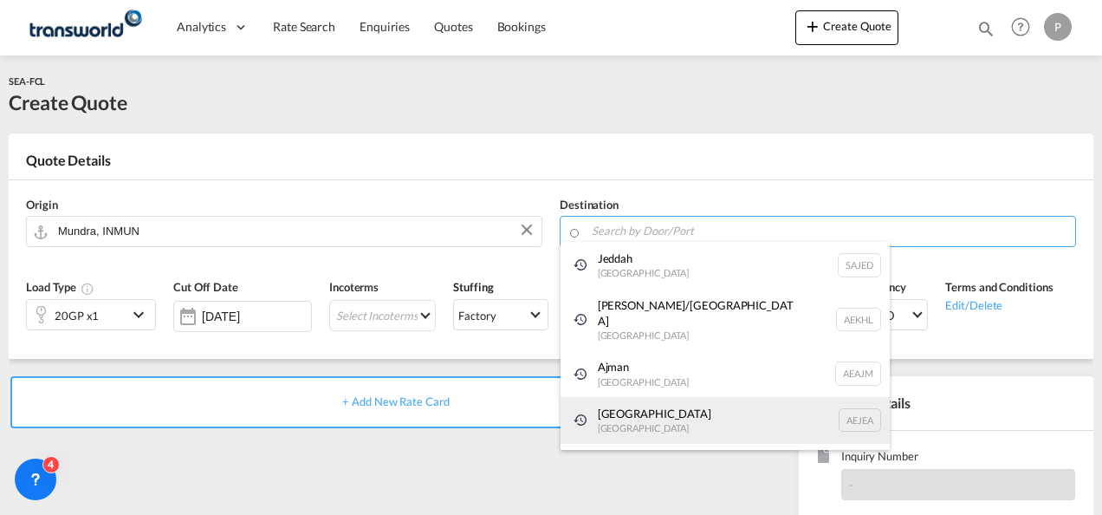
click at [641, 409] on div "[GEOGRAPHIC_DATA] [GEOGRAPHIC_DATA]" at bounding box center [725, 420] width 329 height 47
type input "[GEOGRAPHIC_DATA], [GEOGRAPHIC_DATA]"
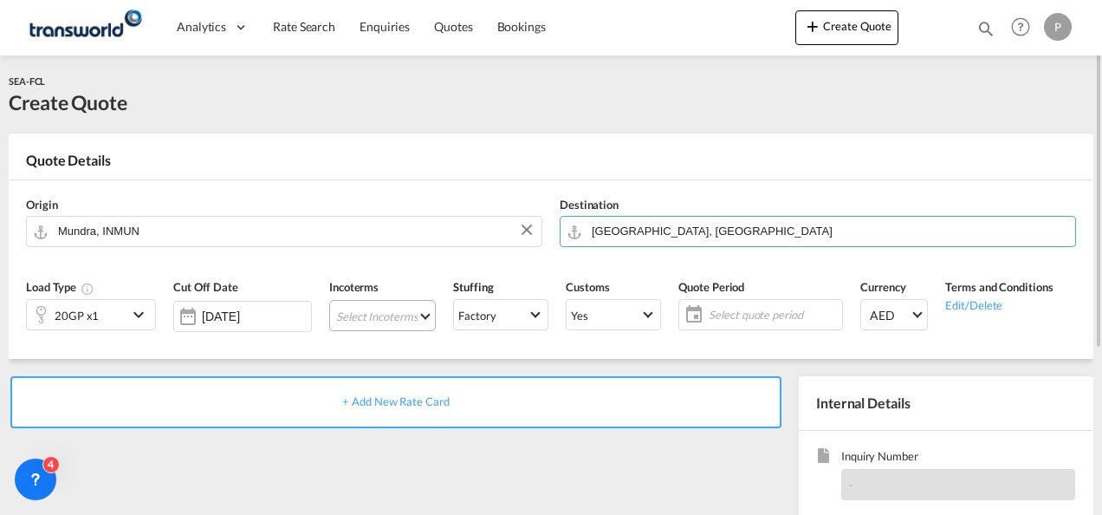
click at [405, 316] on md-select "Select Incoterms DPU - export Delivery at Place Unloaded CIP - import Carriage …" at bounding box center [382, 315] width 107 height 31
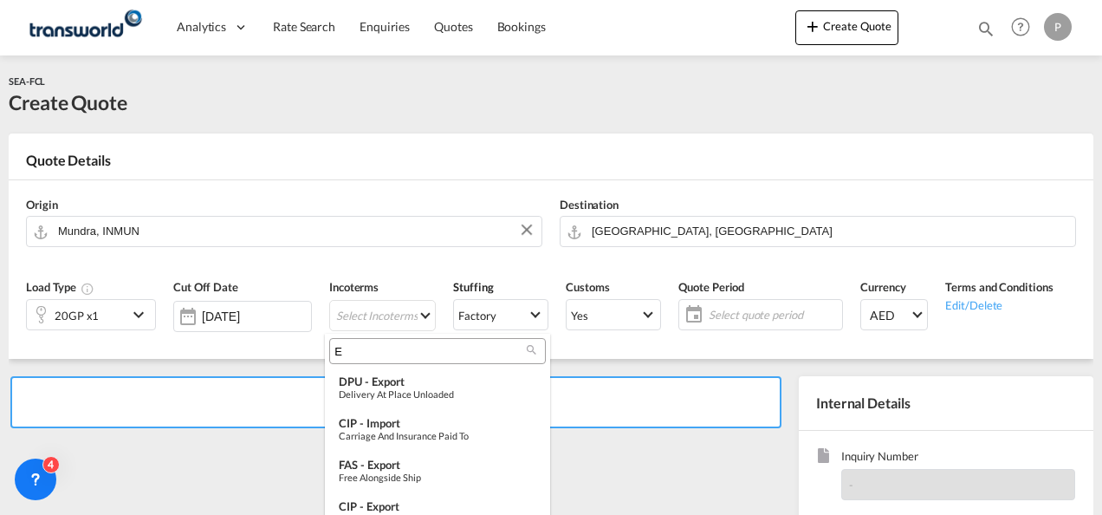
click at [396, 350] on input "E" at bounding box center [430, 351] width 192 height 16
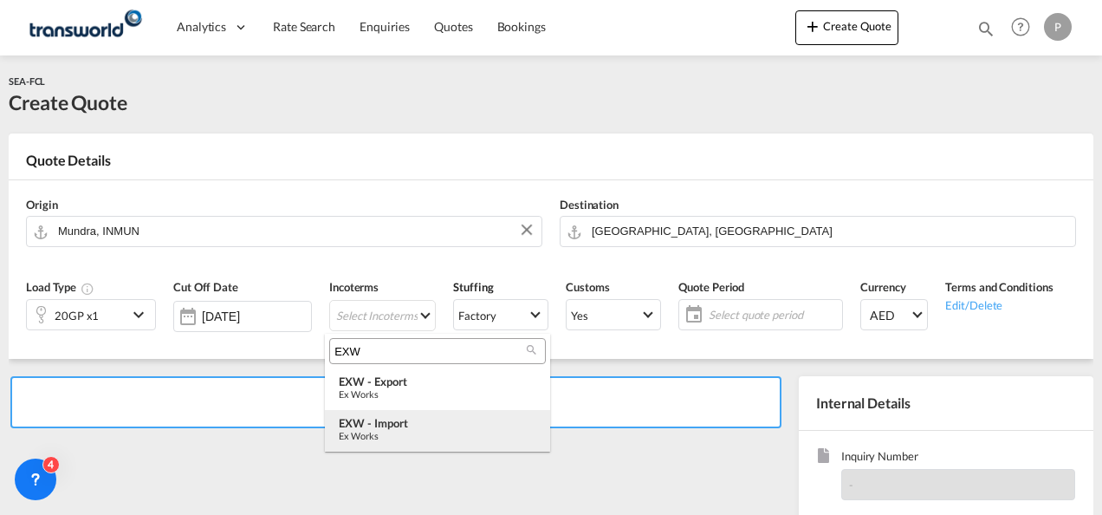
type input "EXW"
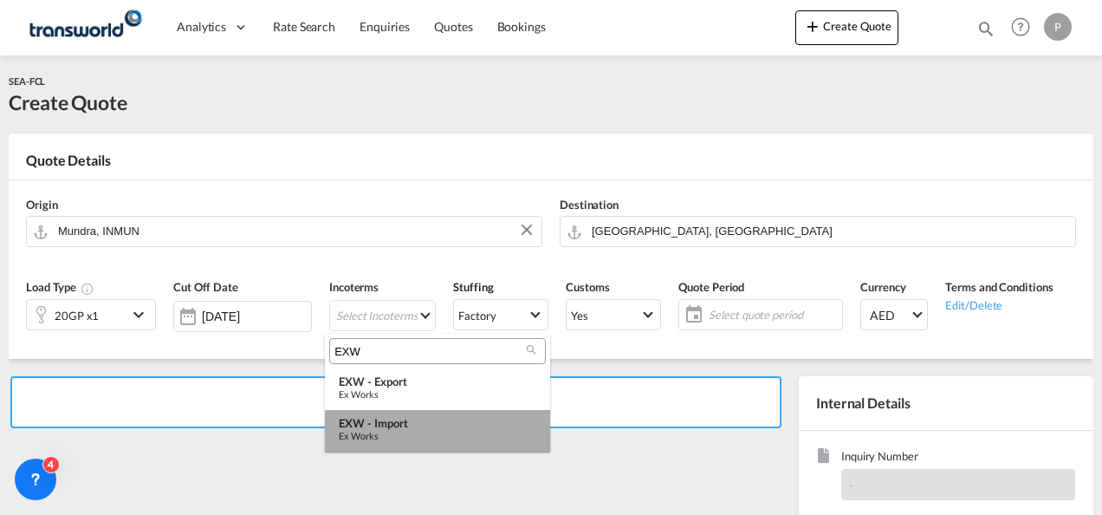
click at [398, 411] on md-option "EXW - import Ex Works" at bounding box center [437, 431] width 225 height 42
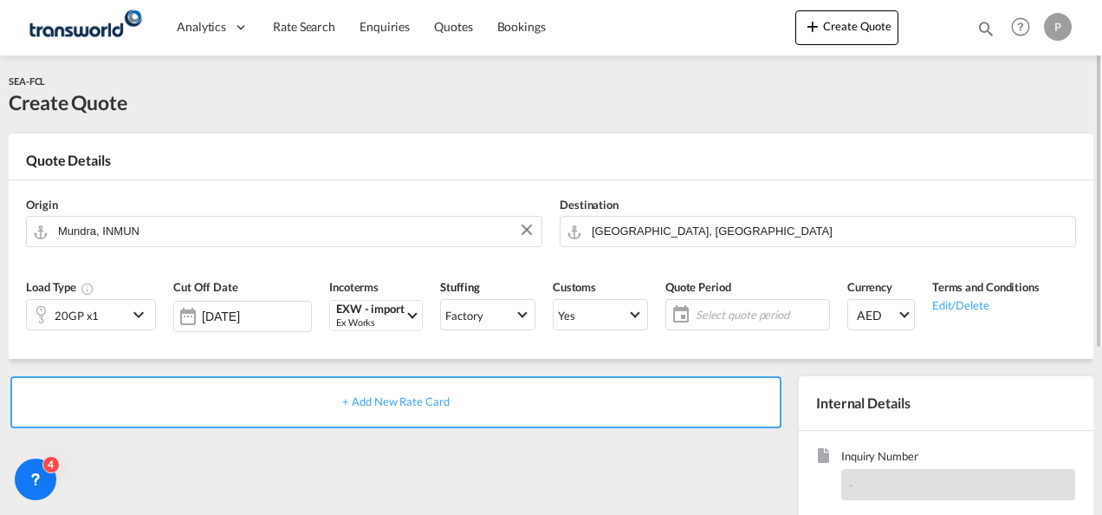
click at [735, 320] on span "Select quote period" at bounding box center [760, 315] width 129 height 16
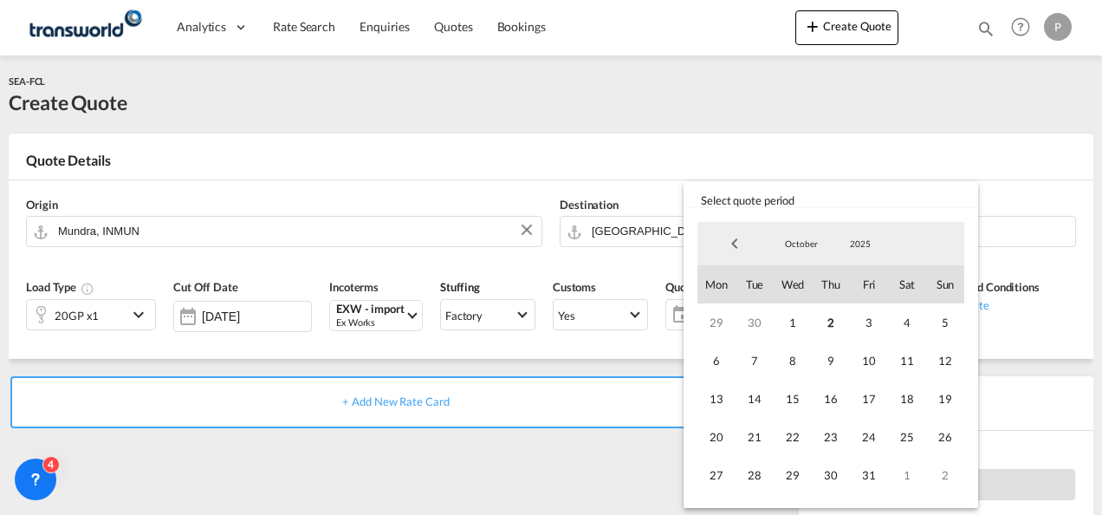
click at [735, 246] on span "Previous Month" at bounding box center [734, 243] width 35 height 35
drag, startPoint x: 796, startPoint y: 385, endPoint x: 786, endPoint y: 393, distance: 13.5
click at [786, 393] on span "17" at bounding box center [793, 398] width 38 height 38
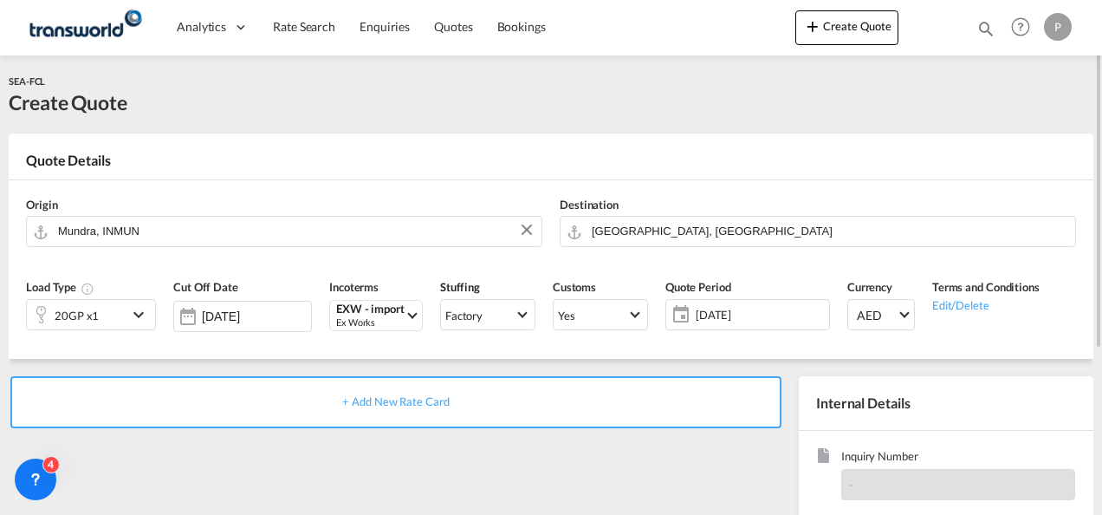
click at [724, 315] on span "[DATE]" at bounding box center [760, 315] width 129 height 16
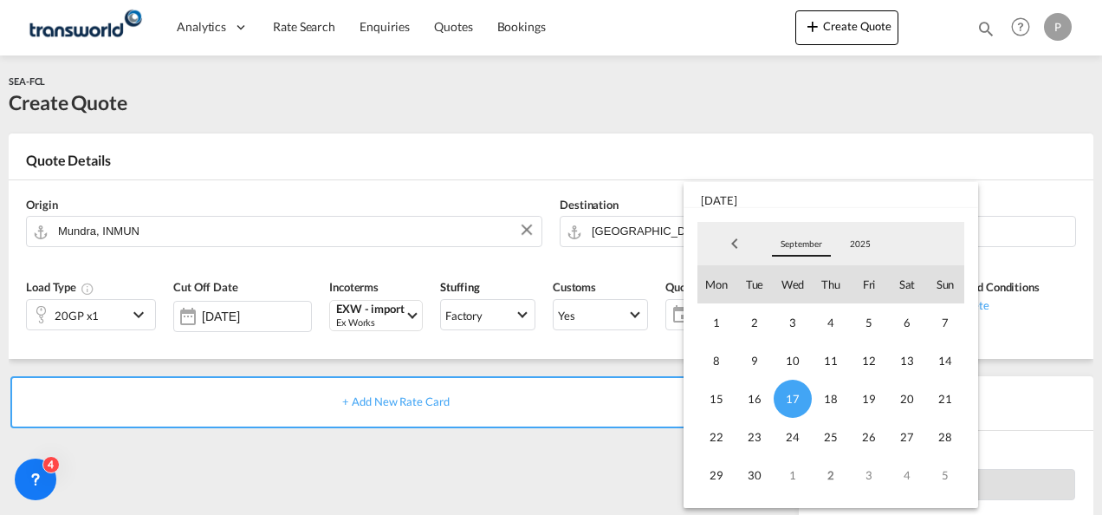
click at [799, 237] on span "September" at bounding box center [801, 243] width 55 height 12
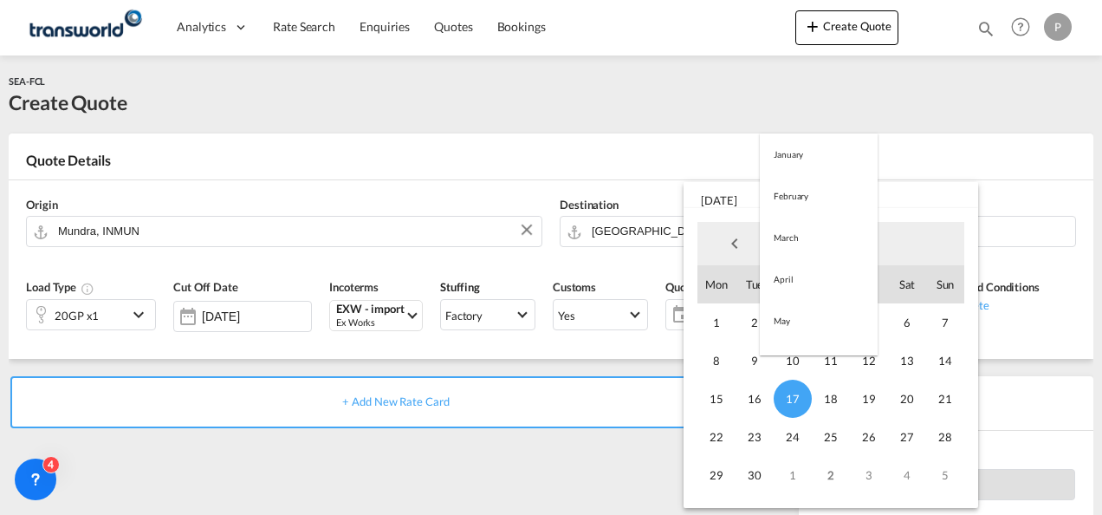
scroll to position [243, 0]
click at [800, 284] on md-option "October" at bounding box center [819, 286] width 118 height 42
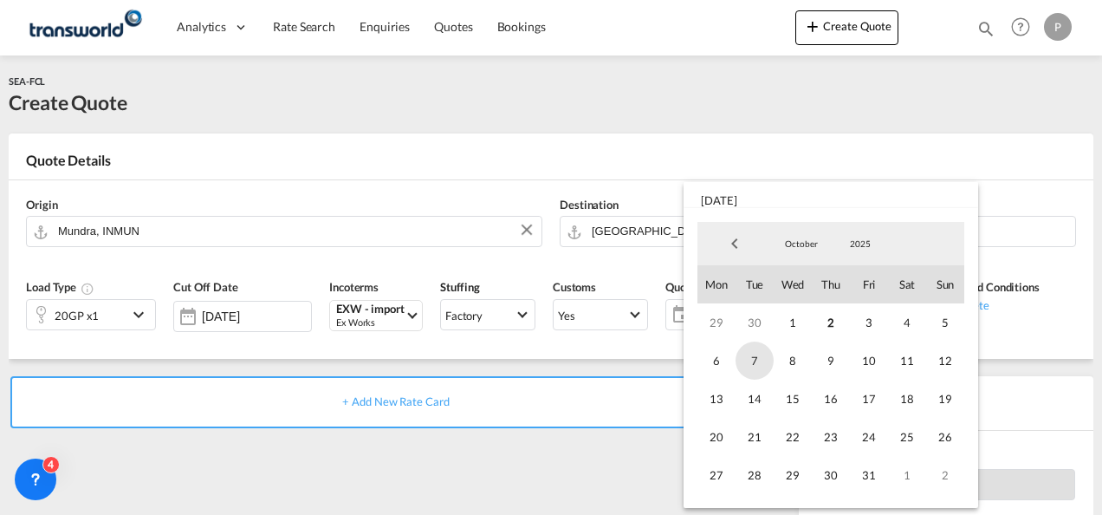
click at [756, 352] on span "7" at bounding box center [755, 360] width 38 height 38
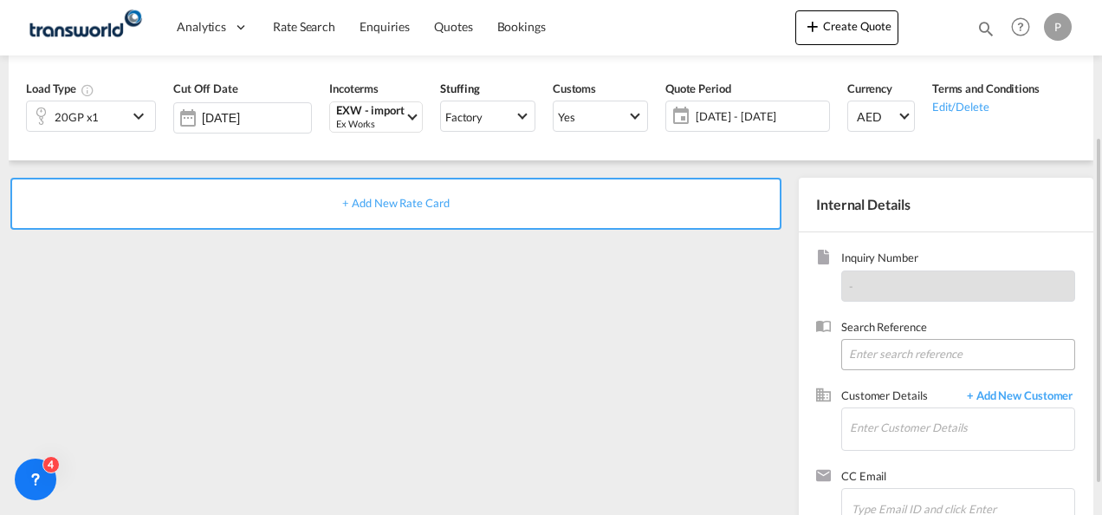
scroll to position [199, 0]
click at [896, 355] on input at bounding box center [958, 353] width 234 height 31
type input "TWG872"
click at [899, 437] on input "Enter Customer Details" at bounding box center [962, 426] width 224 height 39
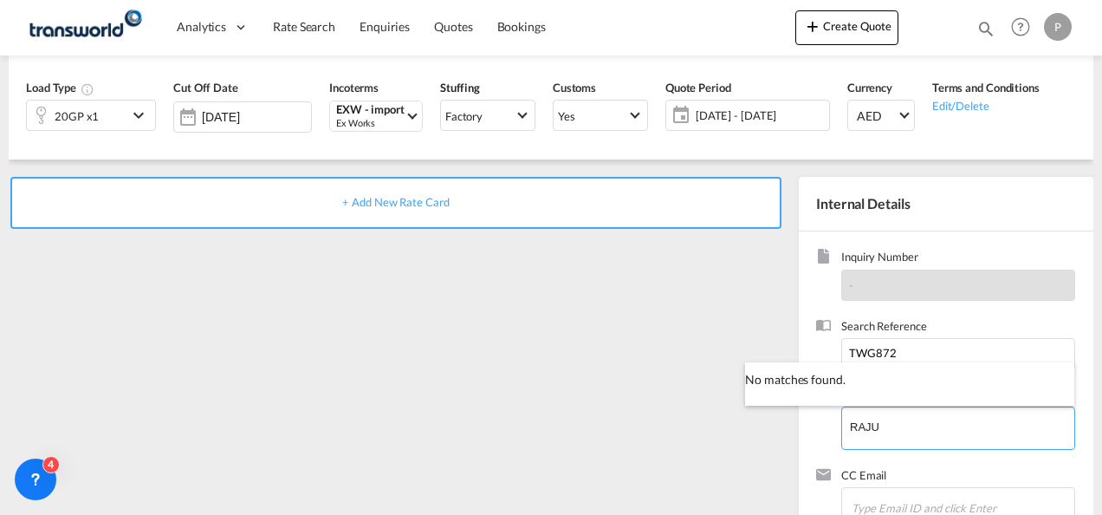
type input "RAJU"
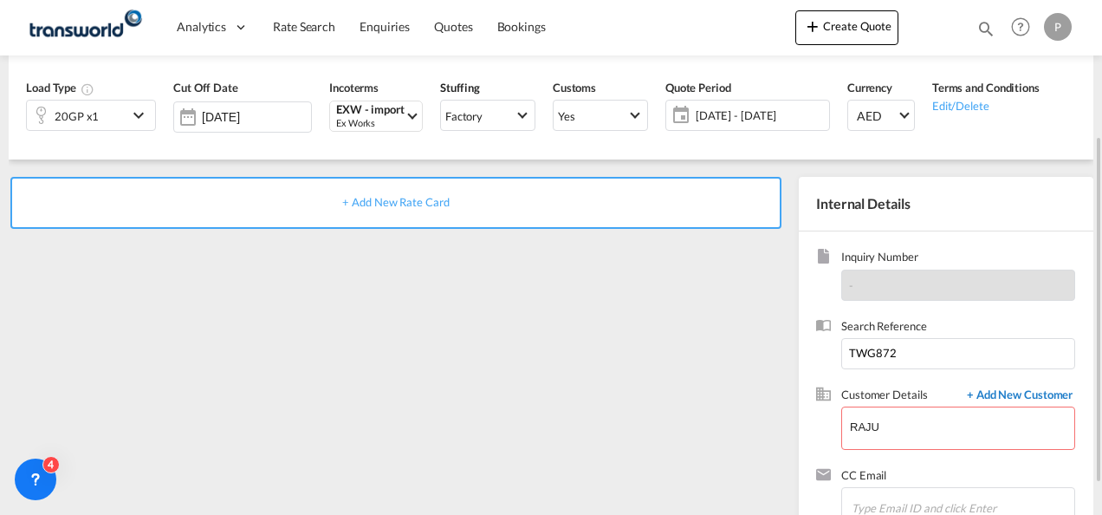
click at [1054, 386] on span "+ Add New Customer" at bounding box center [1016, 396] width 117 height 20
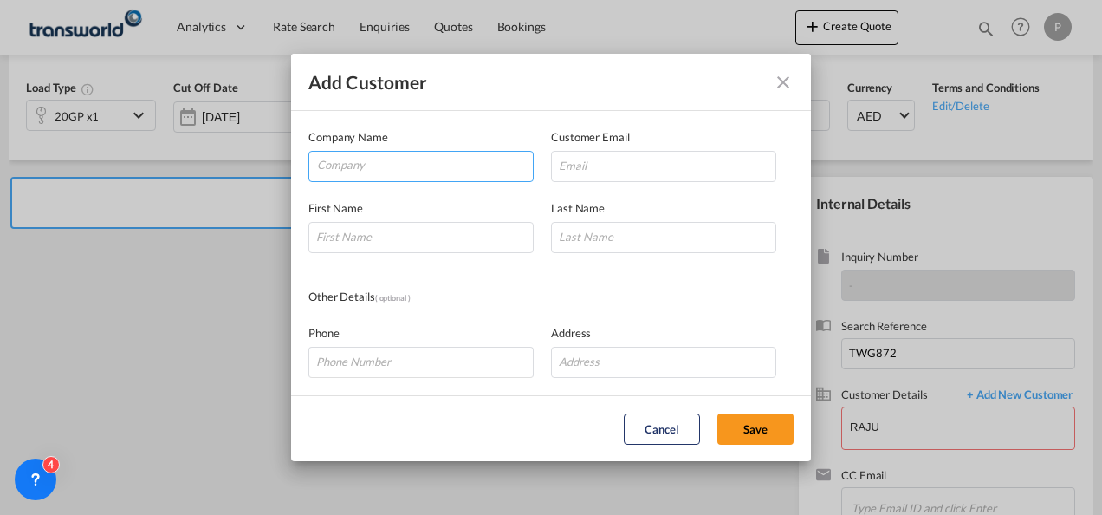
click at [388, 164] on input "Company" at bounding box center [425, 165] width 216 height 26
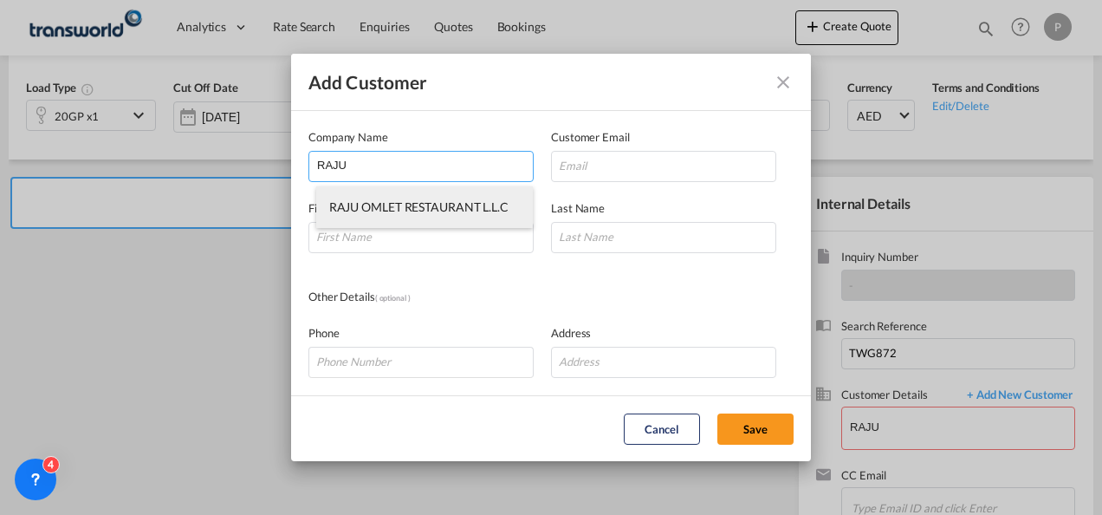
click at [398, 215] on li "RAJU OMLET RESTAURANT L.L.C" at bounding box center [424, 207] width 217 height 42
type input "RAJU OMLET RESTAURANT L.L.C"
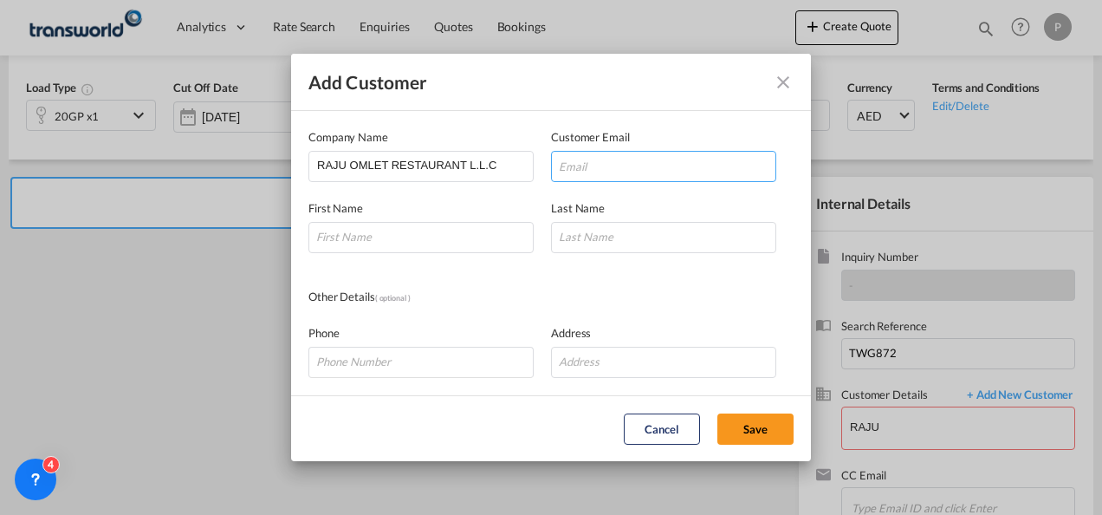
click at [587, 167] on input "Add Customer Company ..." at bounding box center [663, 166] width 225 height 31
paste input "[EMAIL_ADDRESS][DOMAIN_NAME]"
type input "[EMAIL_ADDRESS][DOMAIN_NAME]"
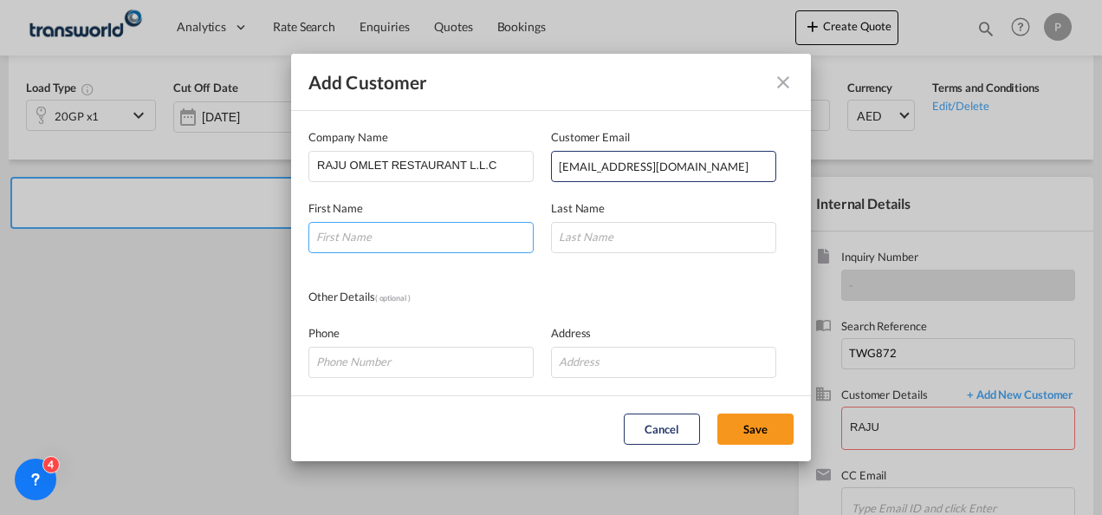
click at [437, 239] on input "Add Customer Company ..." at bounding box center [420, 237] width 225 height 31
type input "RAJU"
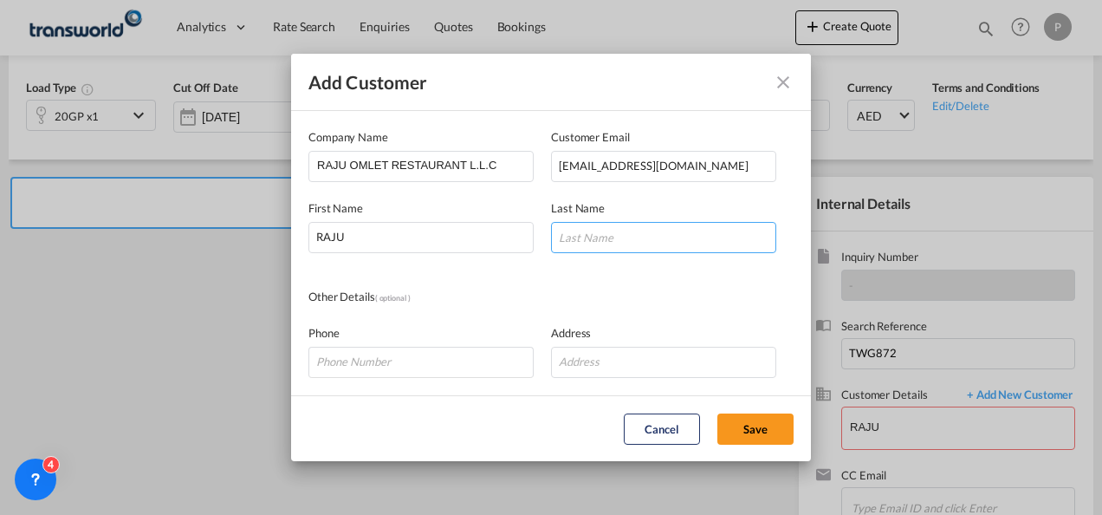
click at [603, 239] on input "Add Customer Company ..." at bounding box center [663, 237] width 225 height 31
type input "OMLET"
click at [755, 413] on button "Save" at bounding box center [755, 428] width 76 height 31
type input "RAJU OMLET RESTAURANT L.L.C, [PERSON_NAME] OMLET, [EMAIL_ADDRESS][DOMAIN_NAME]"
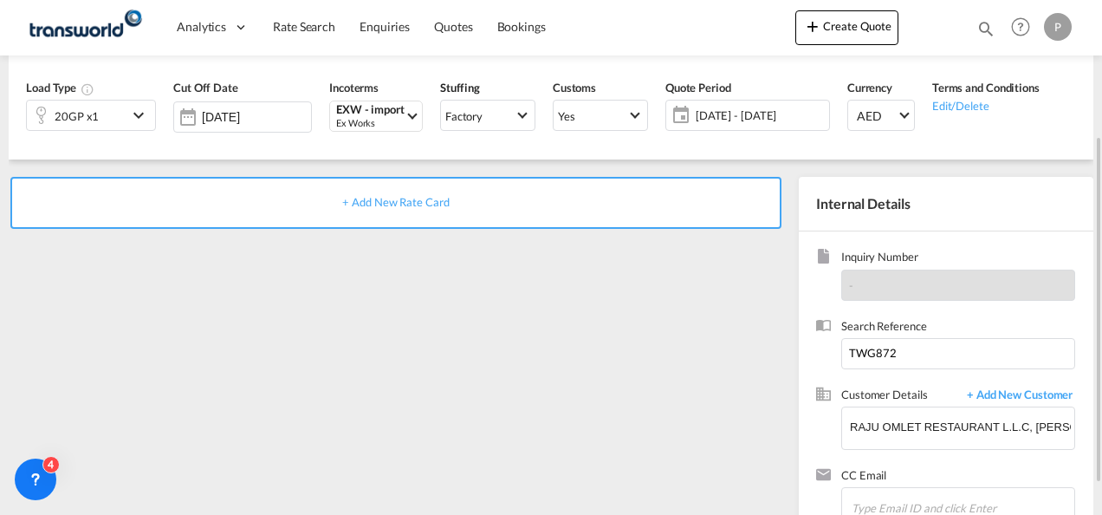
click at [430, 199] on span "+ Add New Rate Card" at bounding box center [395, 202] width 107 height 14
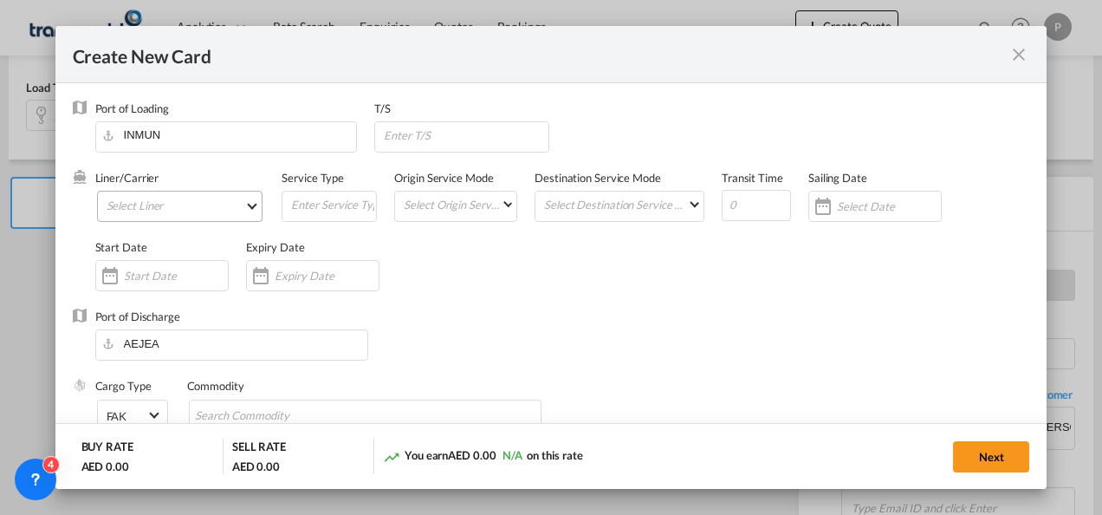
type input "Basic Ocean Freight"
select select "per equipment"
click at [160, 203] on md-select "Select Liner 2HM LOGISTICS D.O.O. / TDWC-CAPODISTRI 2HM LOGISTICS D.O.O. / TDWC…" at bounding box center [180, 206] width 166 height 31
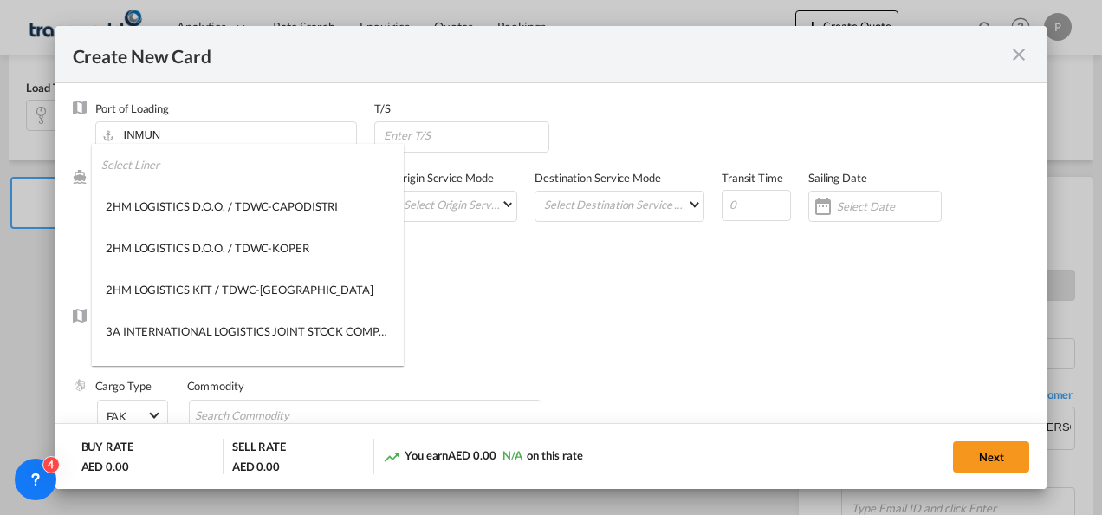
click at [187, 167] on input "search" at bounding box center [252, 165] width 302 height 42
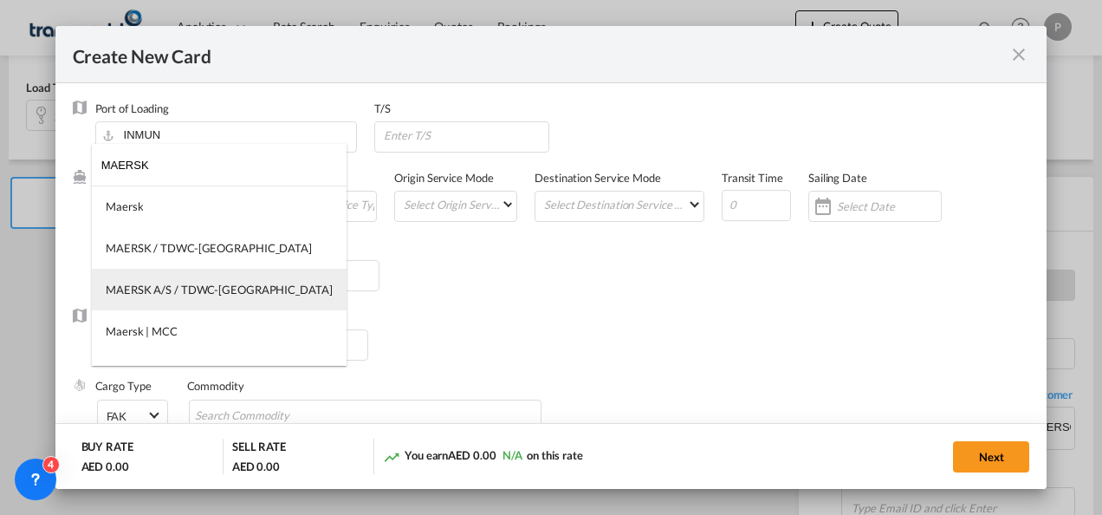
type input "MAERSK"
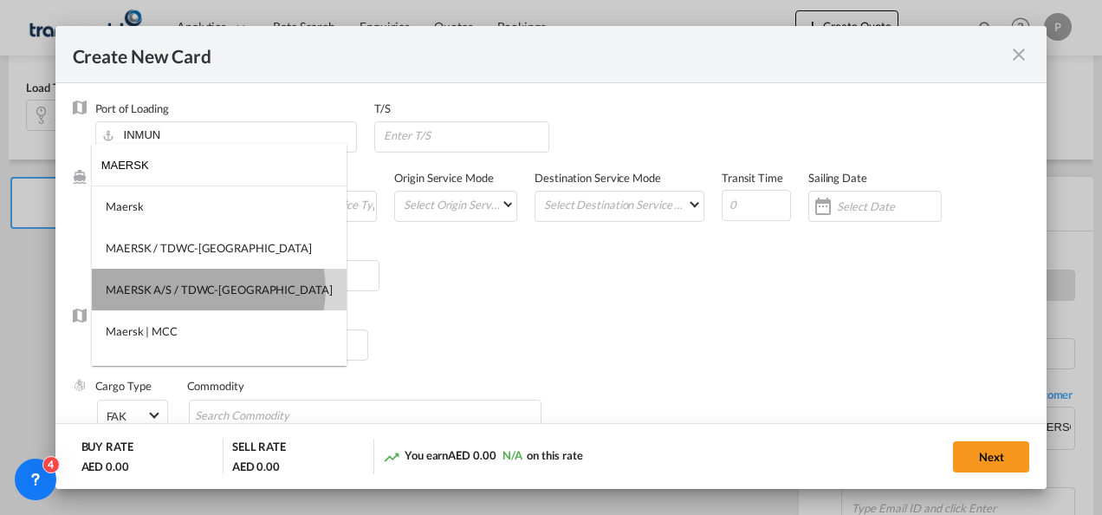
click at [208, 289] on div "MAERSK A/S / TDWC-[GEOGRAPHIC_DATA]" at bounding box center [219, 290] width 227 height 16
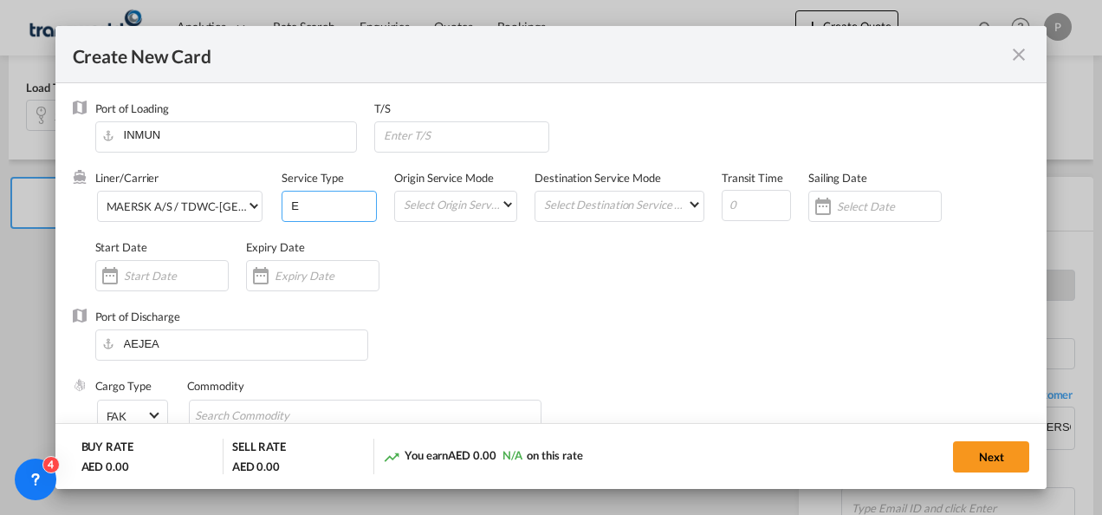
click at [310, 207] on input "E" at bounding box center [332, 204] width 87 height 26
type input "EXW IMPORT"
click at [319, 276] on input "Create New Card ..." at bounding box center [327, 276] width 104 height 14
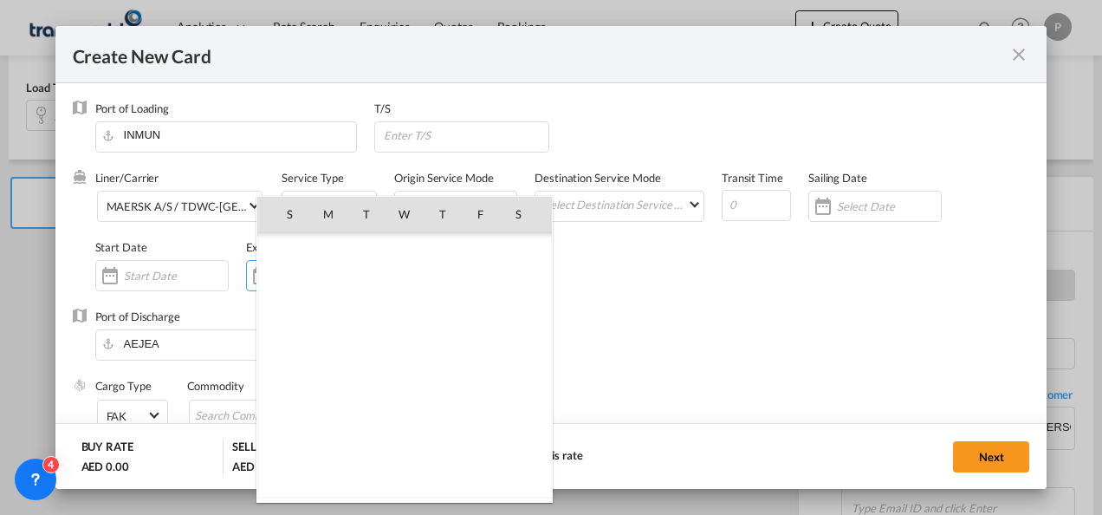
scroll to position [401573, 0]
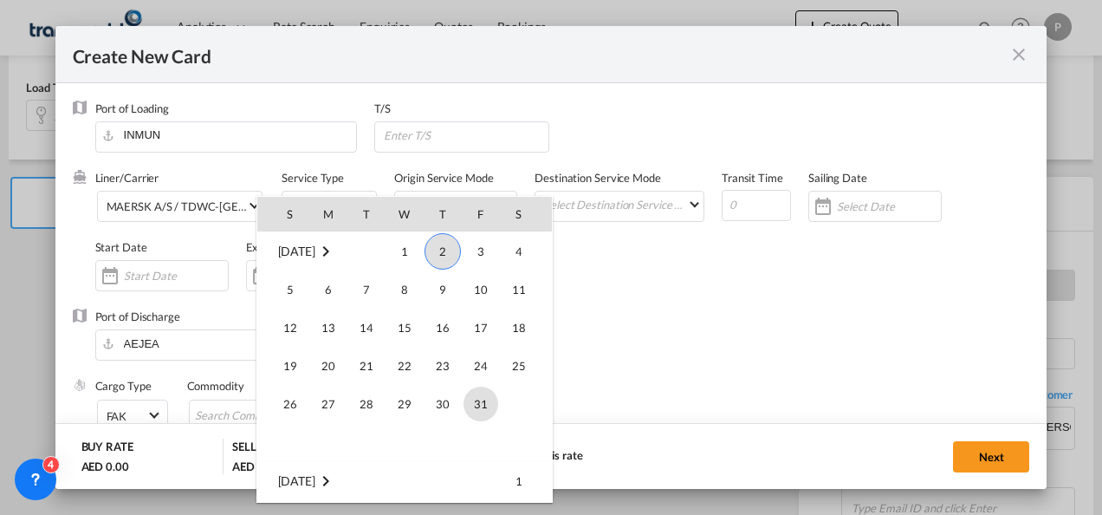
click at [477, 401] on span "31" at bounding box center [481, 403] width 35 height 35
type input "[DATE]"
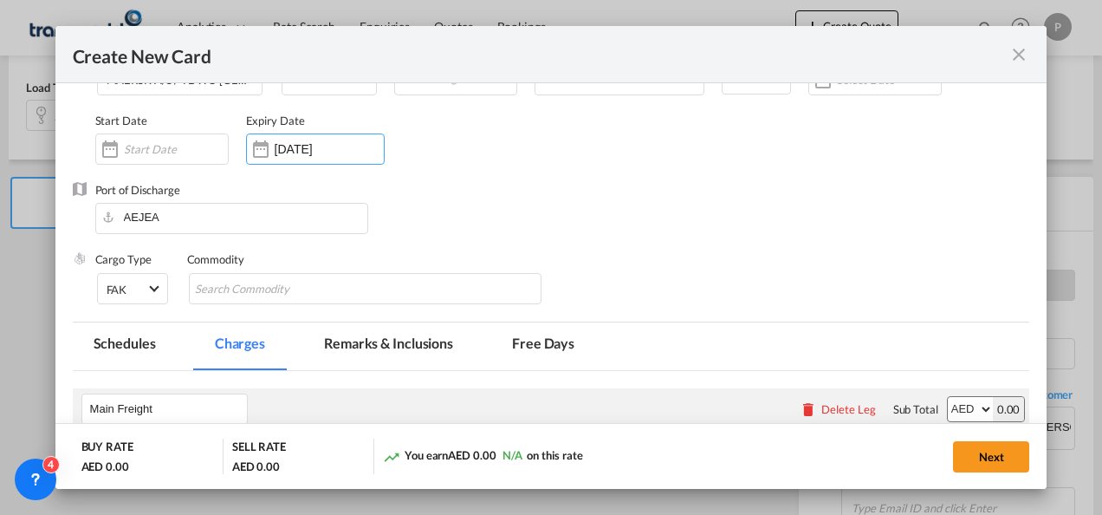
scroll to position [131, 0]
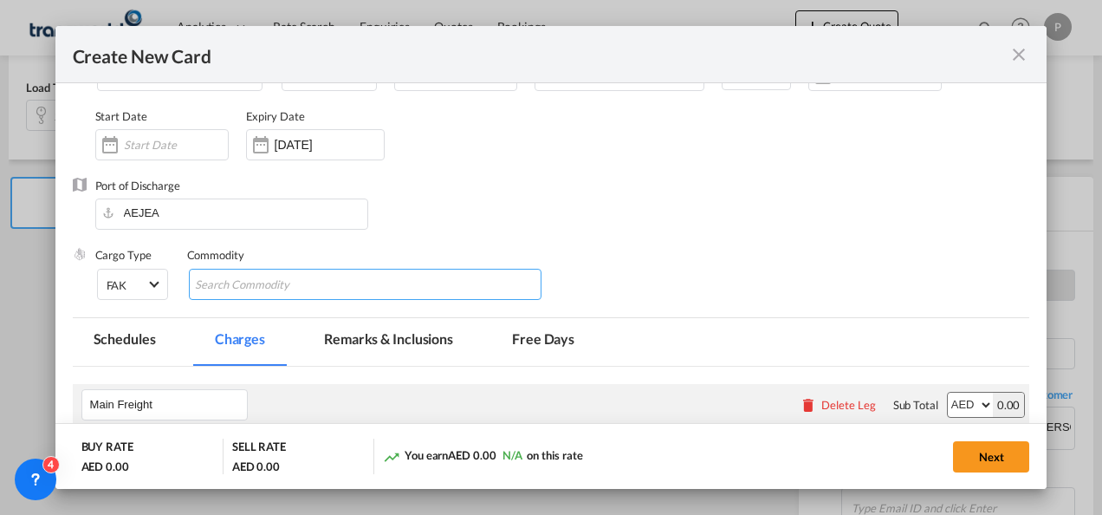
click at [276, 279] on input "Chips input." at bounding box center [274, 285] width 159 height 28
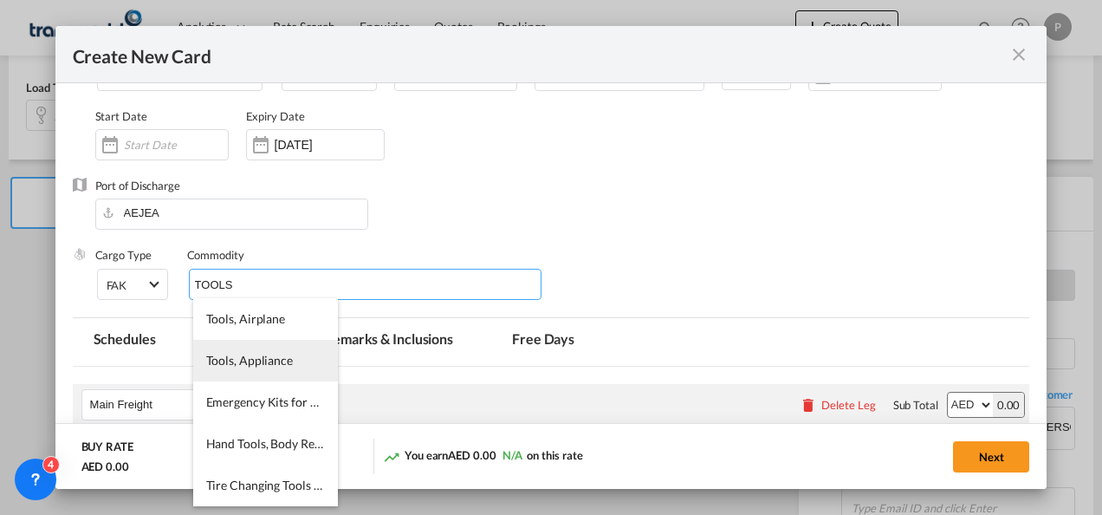
type input "TOOLS"
click at [265, 364] on span "Tools, Appliance" at bounding box center [249, 360] width 87 height 15
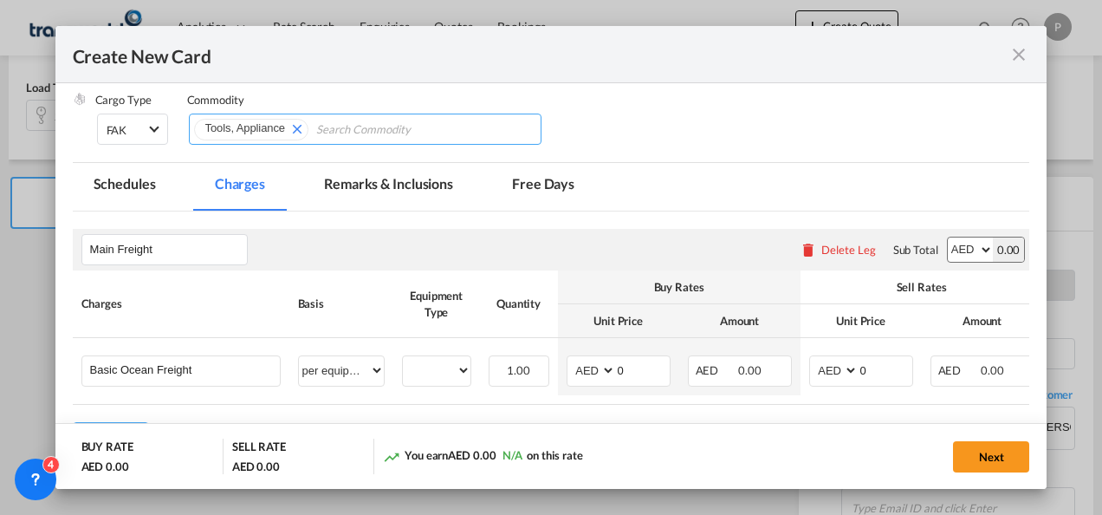
scroll to position [309, 0]
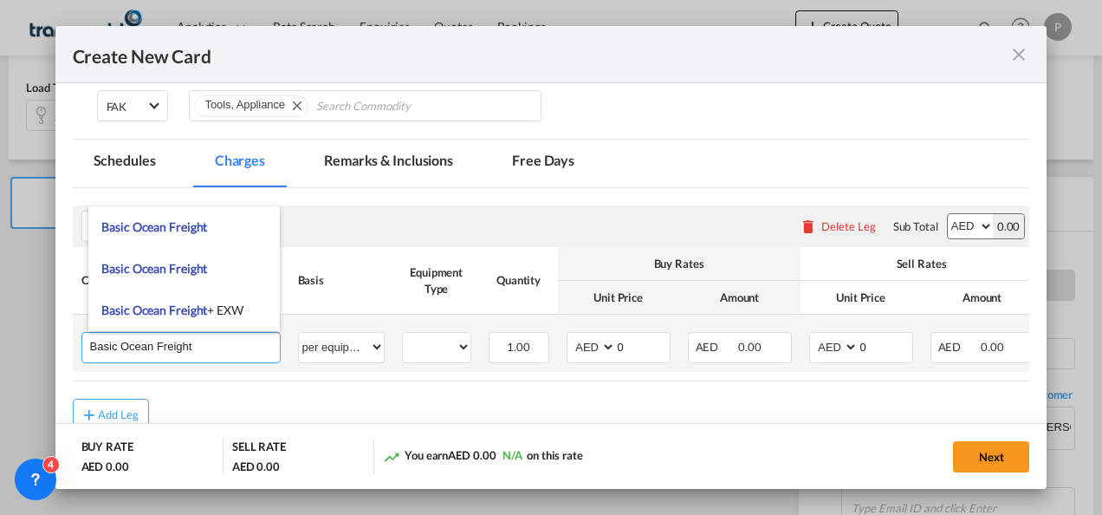
click at [158, 342] on input "Basic Ocean Freight" at bounding box center [185, 346] width 190 height 26
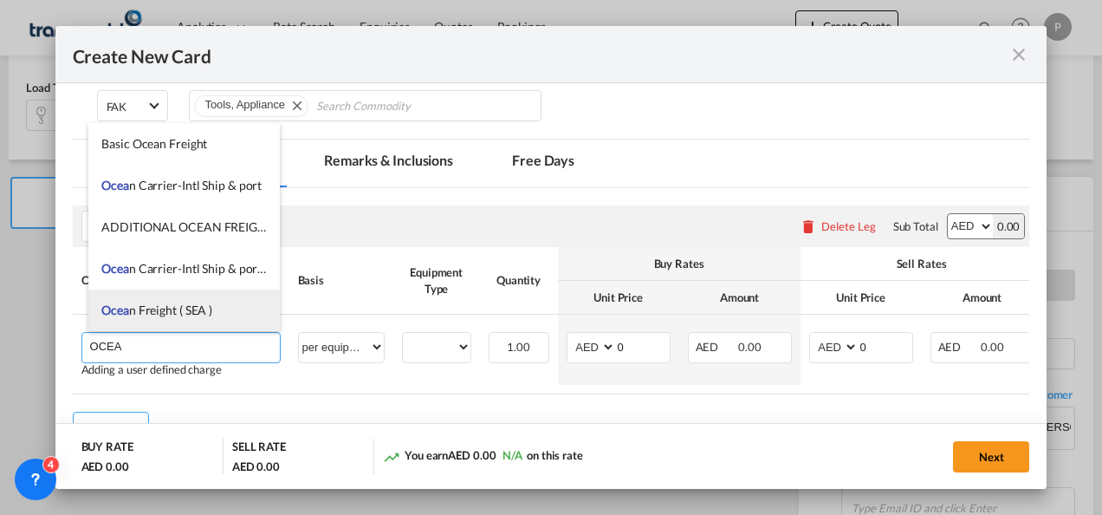
click at [163, 303] on span "Ocea n Freight ( SEA )" at bounding box center [156, 309] width 111 height 15
type input "Ocean Freight ( SEA )"
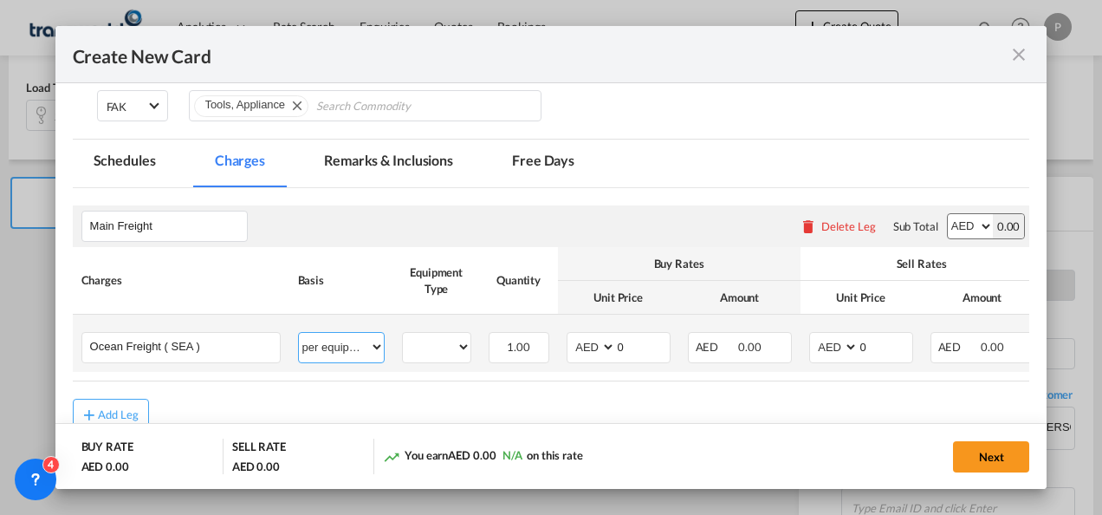
click at [340, 340] on select "per equipment per container per B/L per shipping bill per shipment % on freight…" at bounding box center [341, 347] width 85 height 28
select select "per shipment"
click at [299, 333] on select "per equipment per container per B/L per shipping bill per shipment % on freight…" at bounding box center [341, 347] width 85 height 28
click at [637, 348] on input "0" at bounding box center [643, 346] width 54 height 26
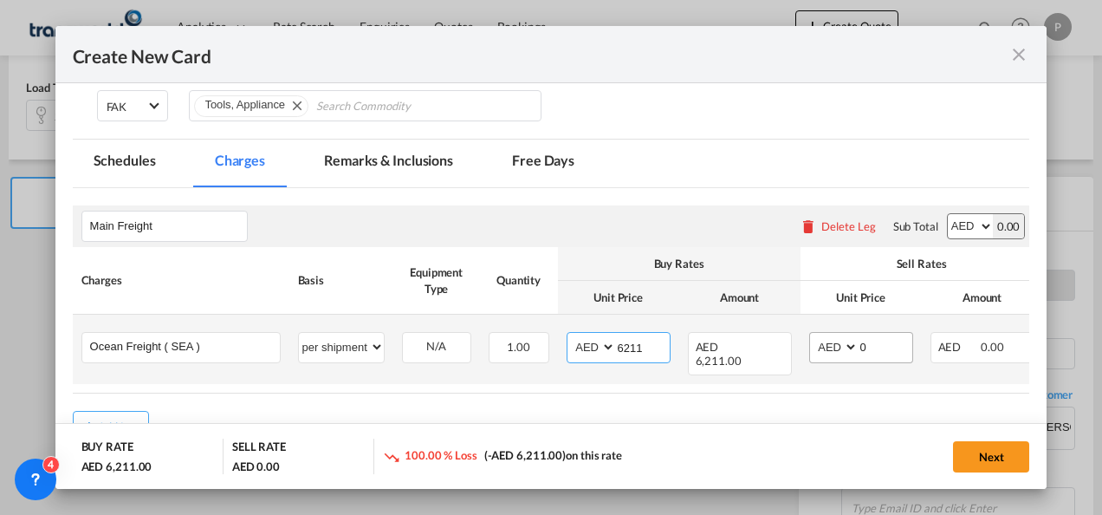
type input "6211"
click at [879, 345] on input "0" at bounding box center [886, 346] width 54 height 26
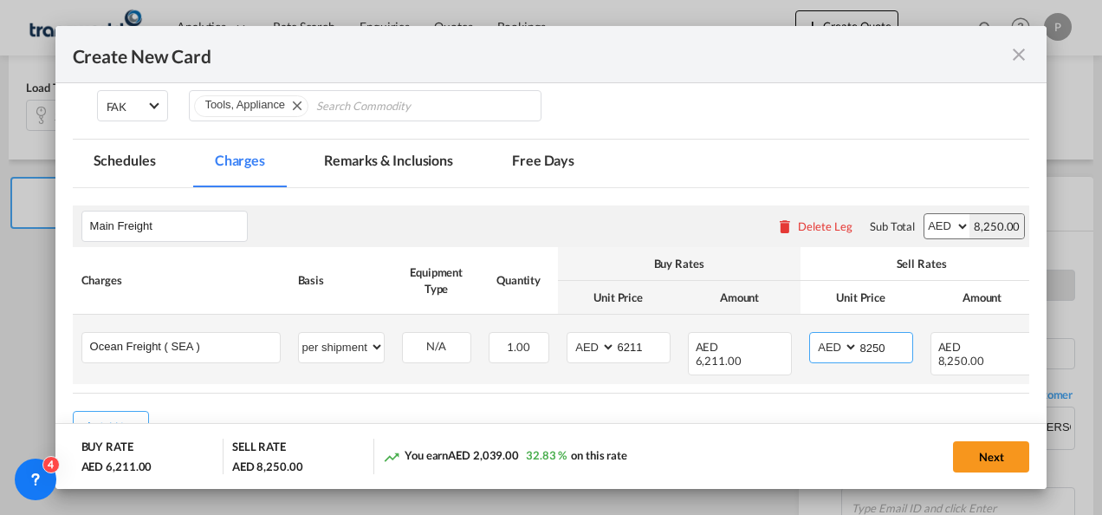
type input "8250"
click at [641, 345] on input "6211" at bounding box center [643, 346] width 54 height 26
type input "6"
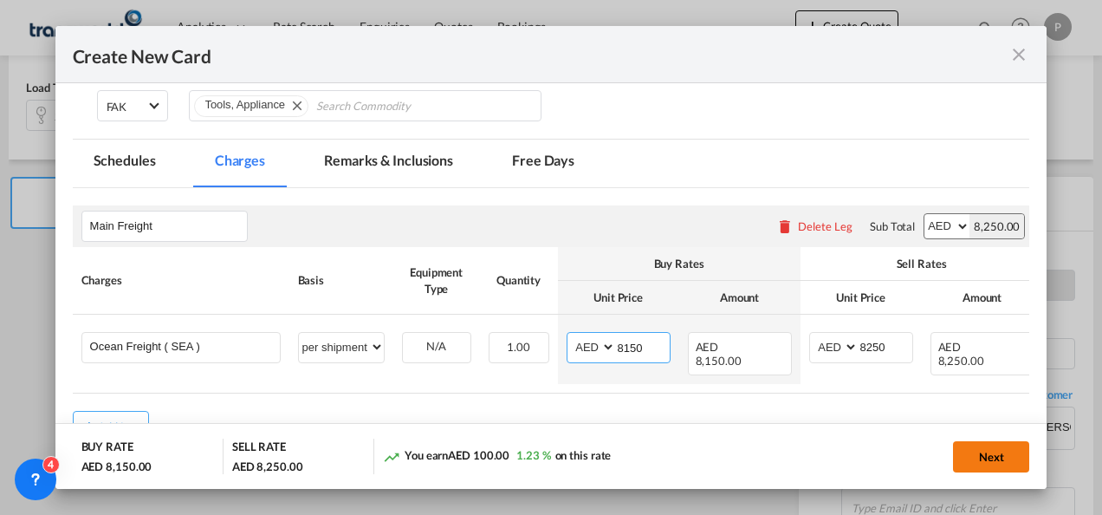
type input "8150"
click at [996, 452] on button "Next" at bounding box center [991, 456] width 76 height 31
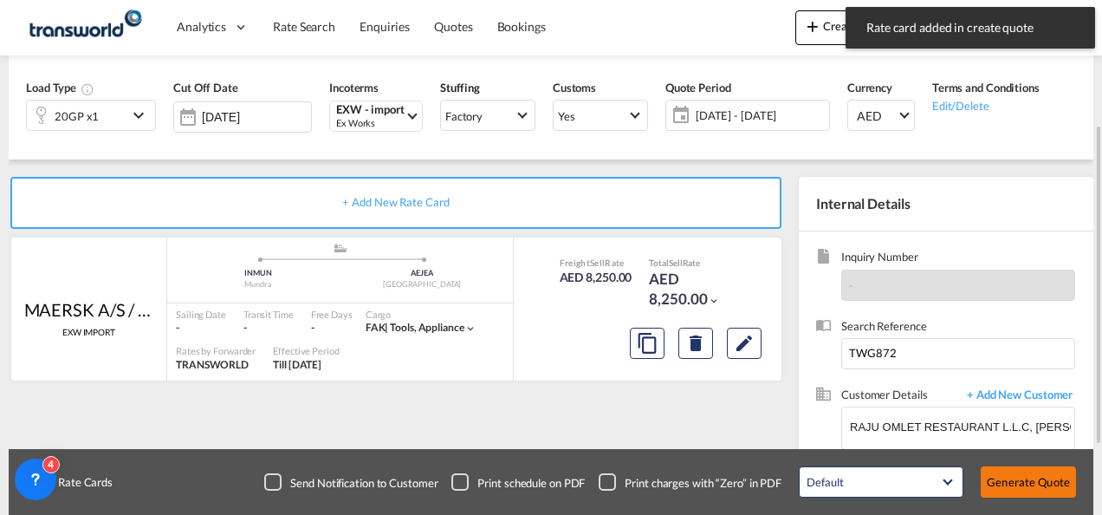
click at [1019, 475] on button "Generate Quote" at bounding box center [1028, 481] width 95 height 31
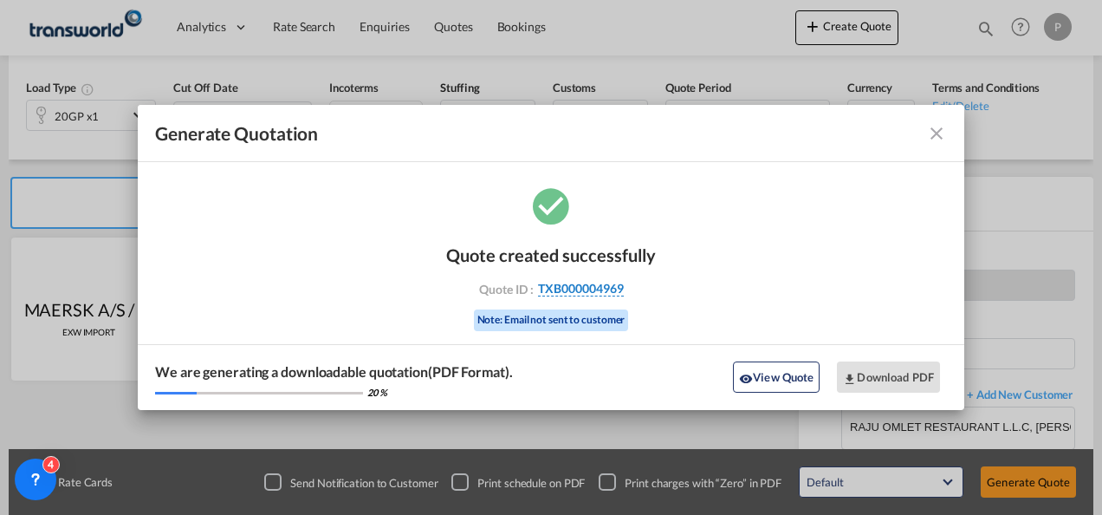
click at [610, 286] on span "TXB000004969" at bounding box center [581, 289] width 86 height 16
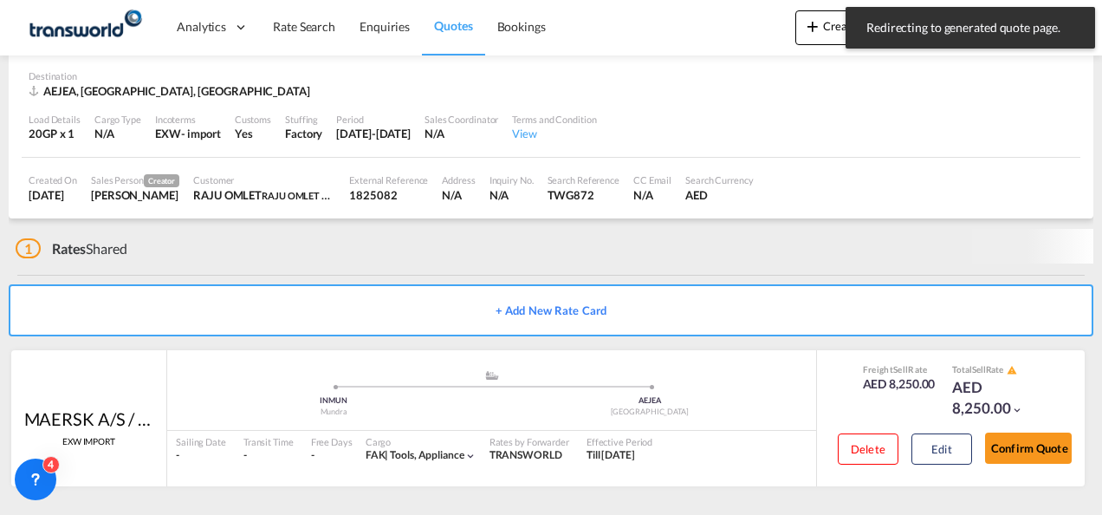
scroll to position [107, 0]
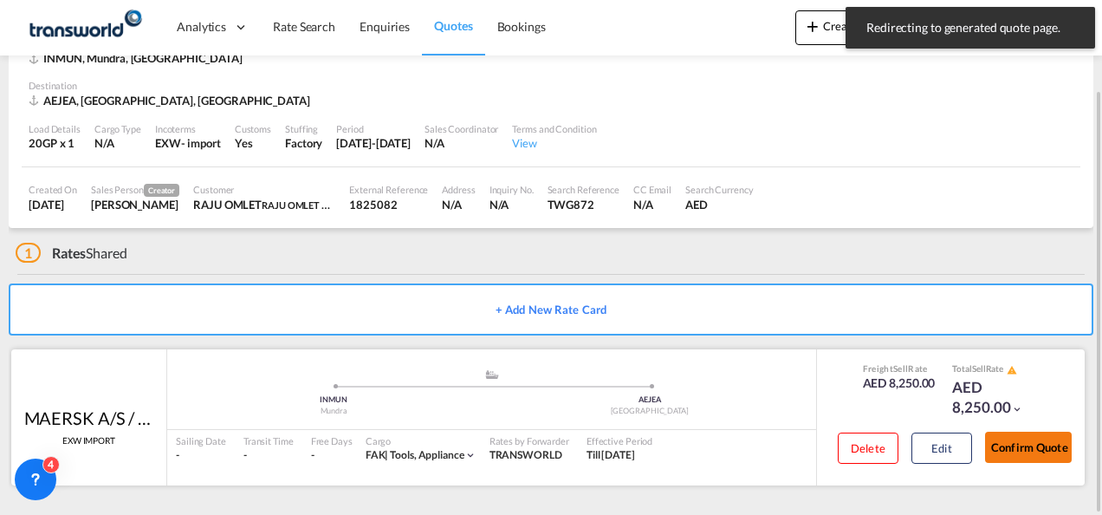
click at [1050, 449] on button "Confirm Quote" at bounding box center [1028, 446] width 87 height 31
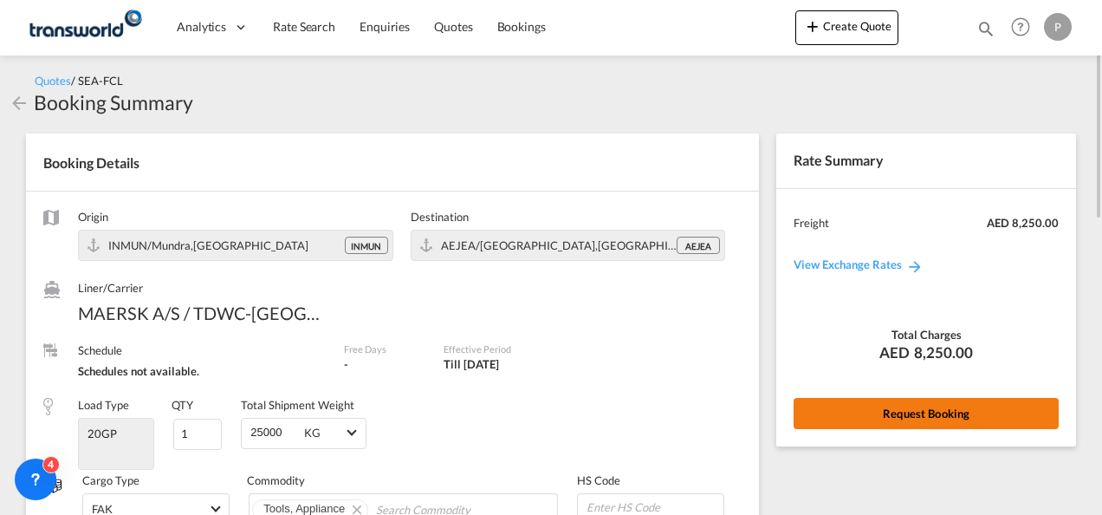
click at [872, 406] on button "Request Booking" at bounding box center [926, 413] width 265 height 31
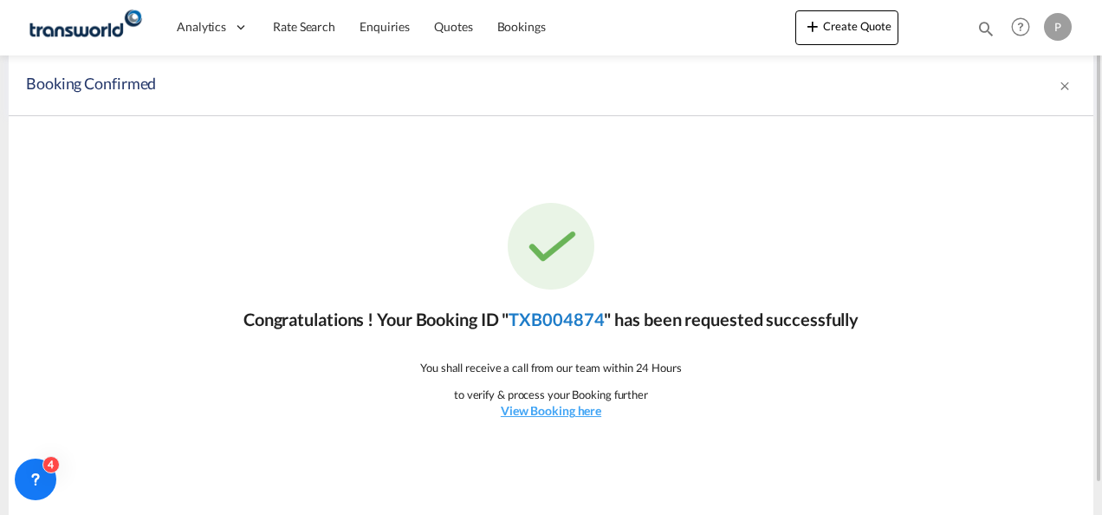
click at [591, 319] on link "TXB004874" at bounding box center [556, 318] width 95 height 21
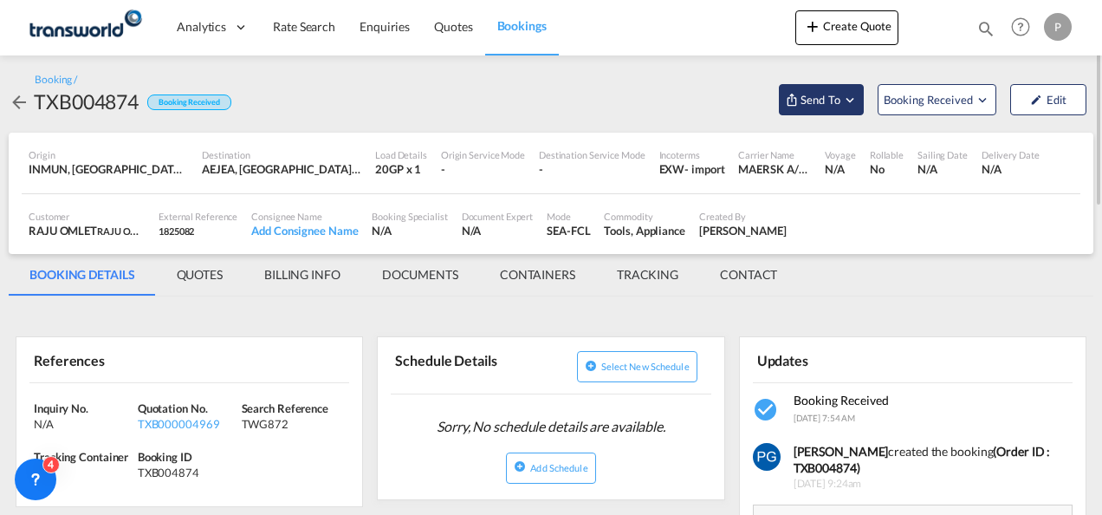
click at [832, 97] on span "Send To" at bounding box center [820, 99] width 43 height 17
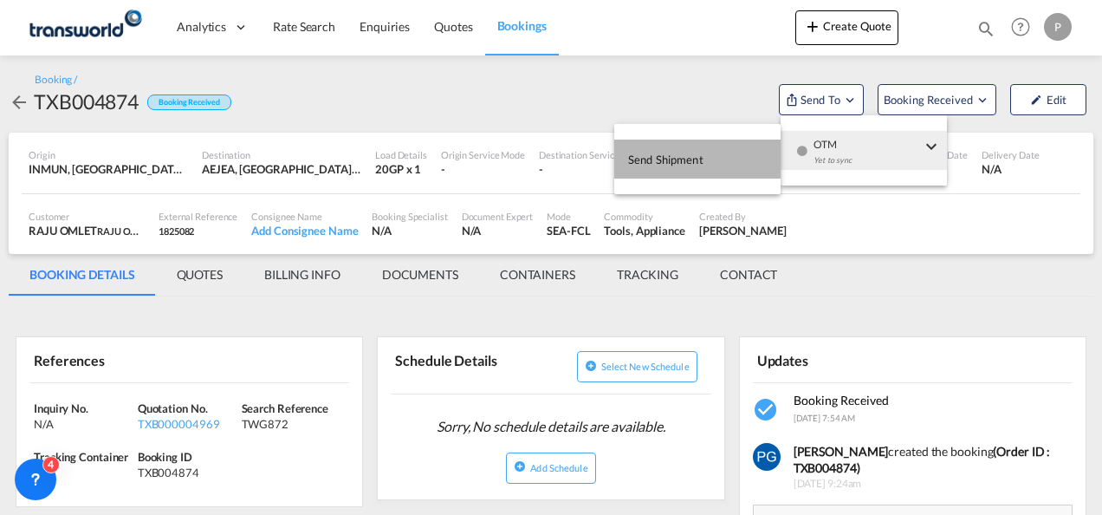
click at [725, 161] on button "Send Shipment" at bounding box center [697, 158] width 166 height 39
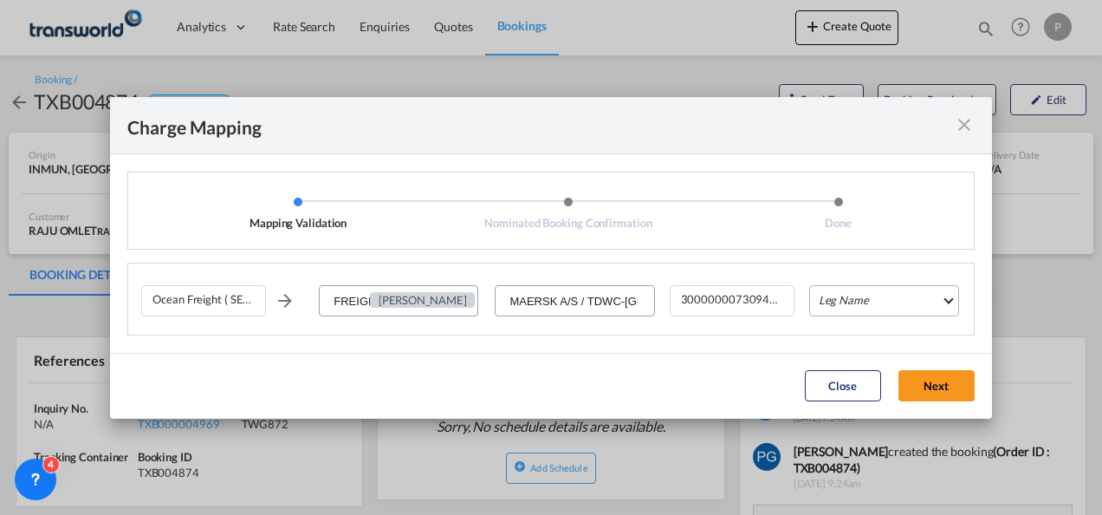
click at [874, 302] on md-select "Leg Name HANDLING ORIGIN VESSEL HANDLING DESTINATION OTHERS TL PICK UP CUSTOMS …" at bounding box center [884, 300] width 150 height 31
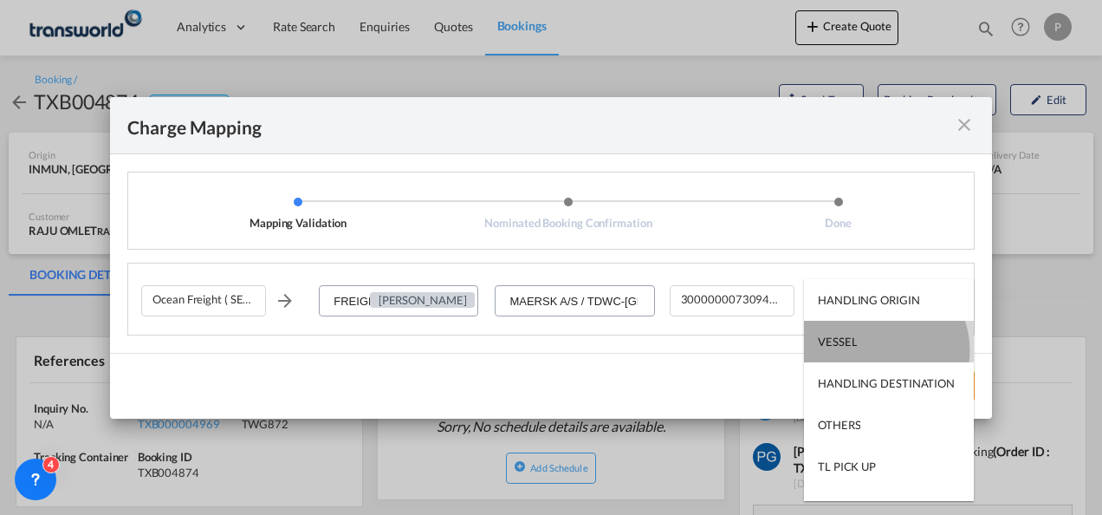
click at [877, 350] on md-option "VESSEL" at bounding box center [889, 342] width 170 height 42
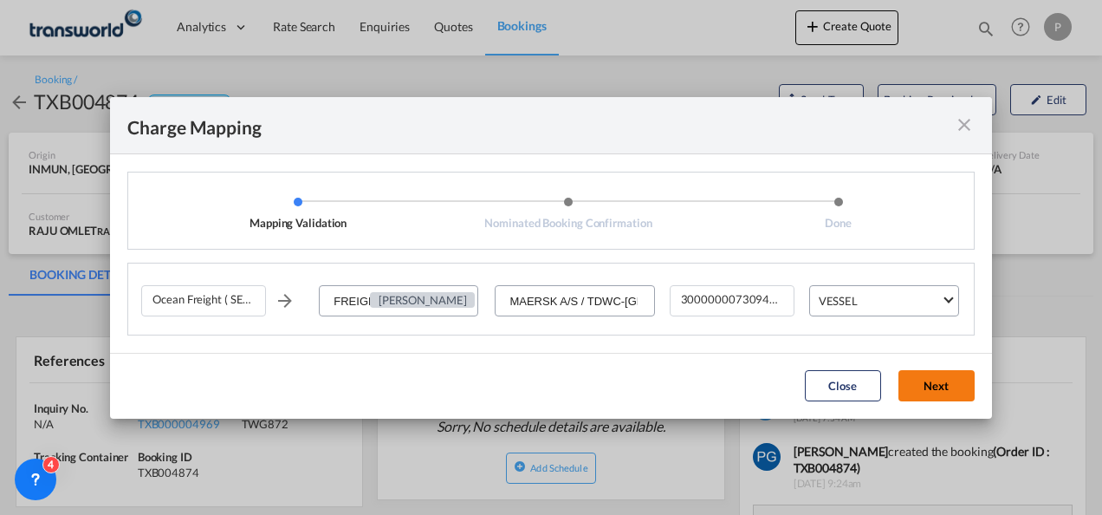
click at [934, 383] on button "Next" at bounding box center [936, 385] width 76 height 31
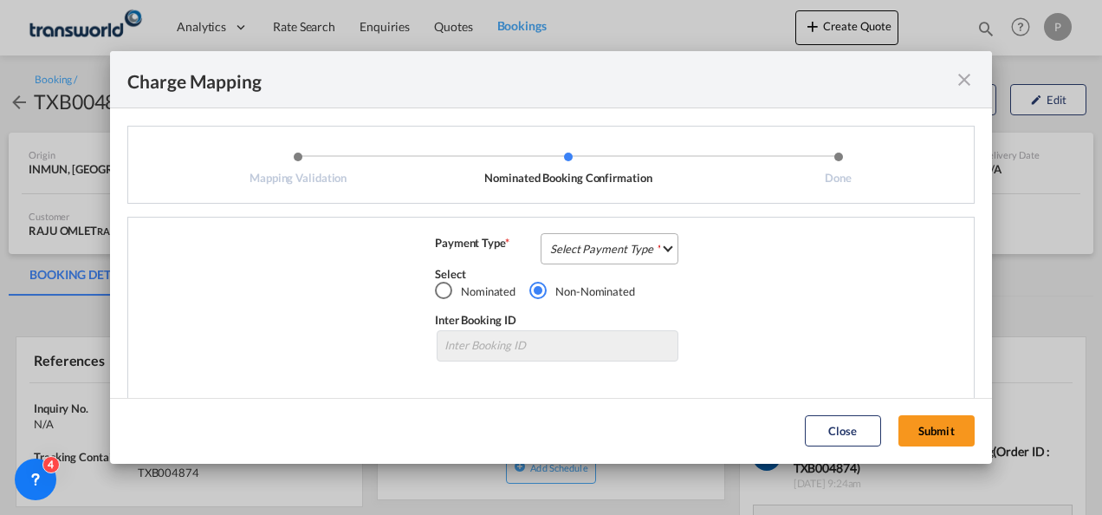
click at [606, 242] on md-select "Select Payment Type COLLECT PREPAID" at bounding box center [610, 248] width 138 height 31
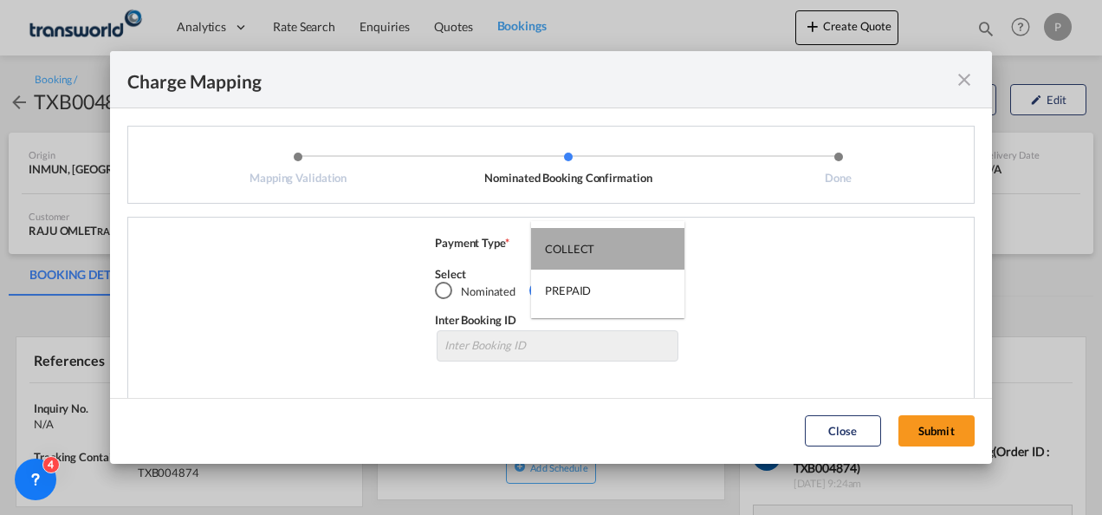
click at [606, 242] on md-option "COLLECT" at bounding box center [607, 249] width 153 height 42
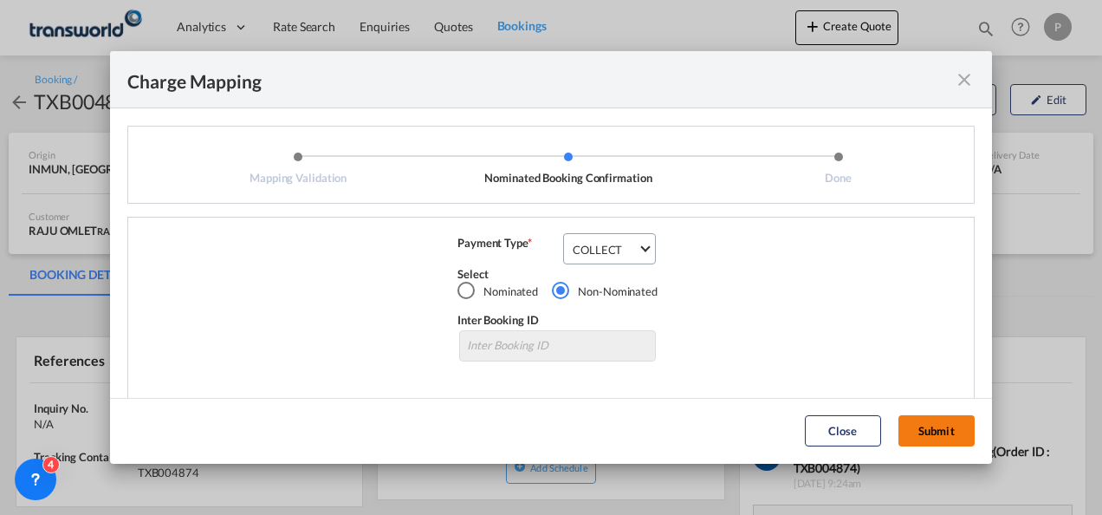
click at [936, 426] on button "Submit" at bounding box center [936, 430] width 76 height 31
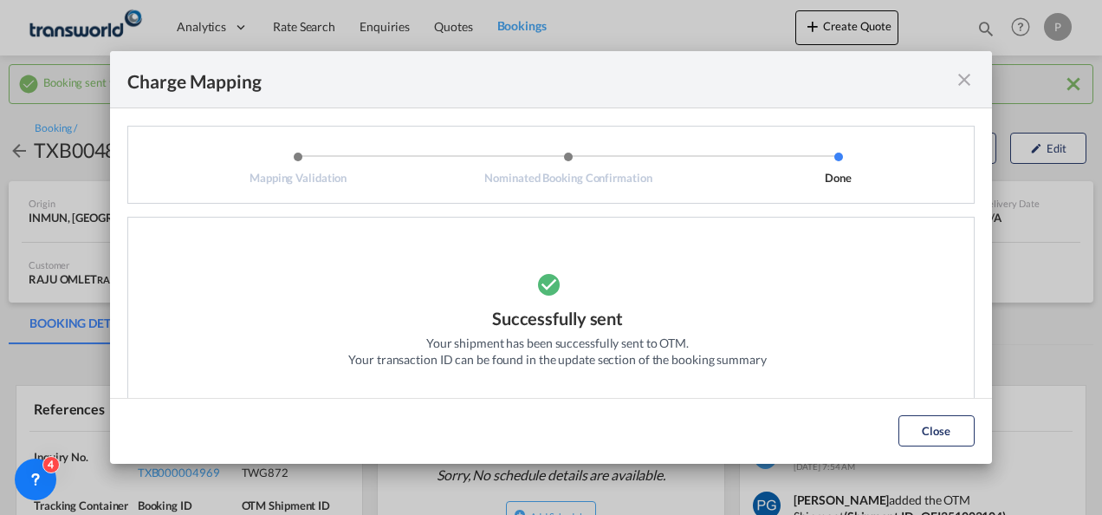
click at [967, 72] on md-icon "icon-close fg-AAA8AD cursor" at bounding box center [964, 79] width 21 height 21
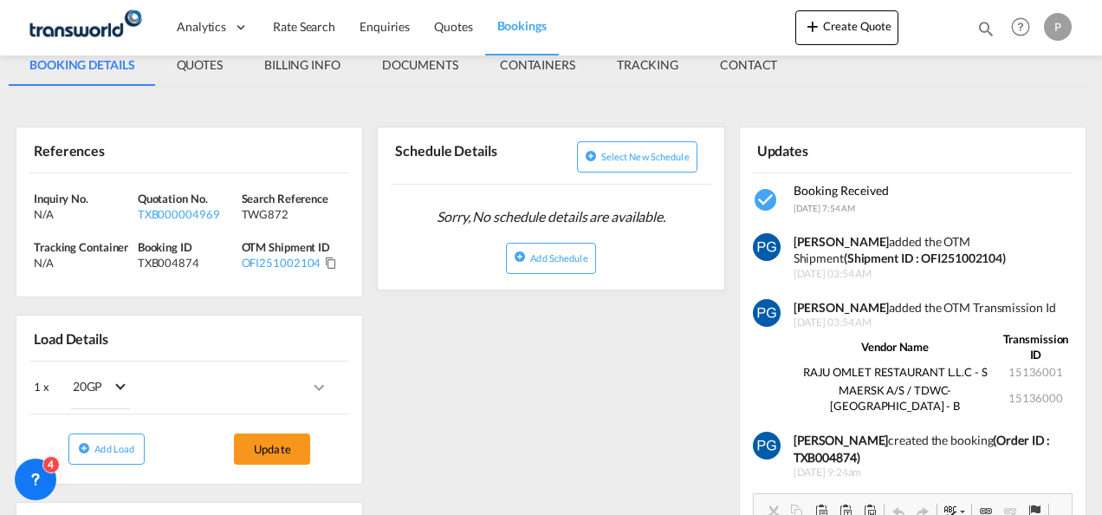
scroll to position [260, 0]
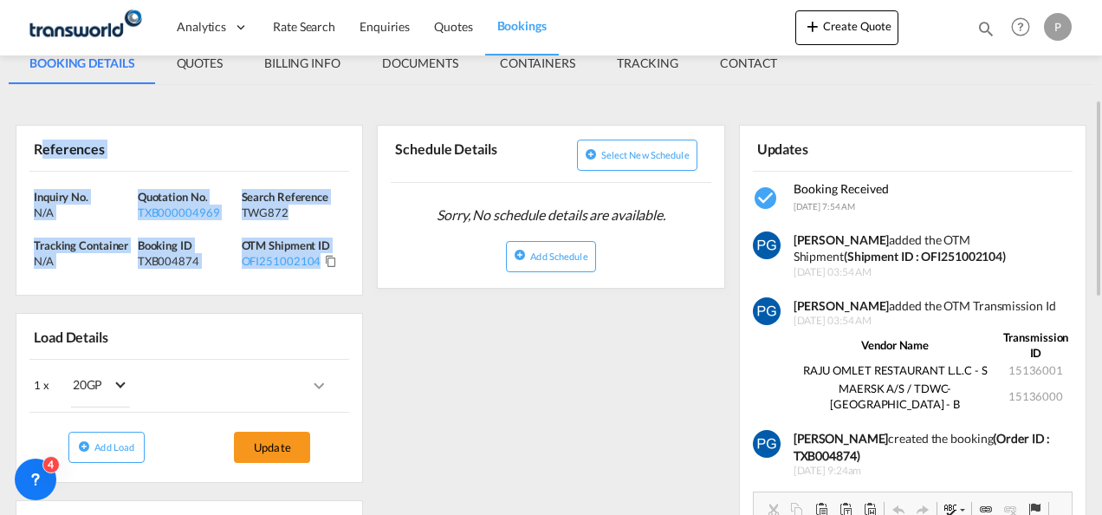
drag, startPoint x: 38, startPoint y: 147, endPoint x: 323, endPoint y: 279, distance: 314.0
click at [323, 279] on div "References Inquiry No. N/A Quotation No. TXB000004969 Search Reference TWG872 T…" at bounding box center [189, 210] width 347 height 171
copy div "eferences Inquiry No. N/A Quotation No. TXB000004969 Search Reference TWG872 Tr…"
click at [323, 279] on div "Inquiry No. N/A Quotation No. TXB000004969 Search Reference TWG872 Tracking Con…" at bounding box center [189, 234] width 346 height 124
drag, startPoint x: 28, startPoint y: 145, endPoint x: 326, endPoint y: 295, distance: 333.6
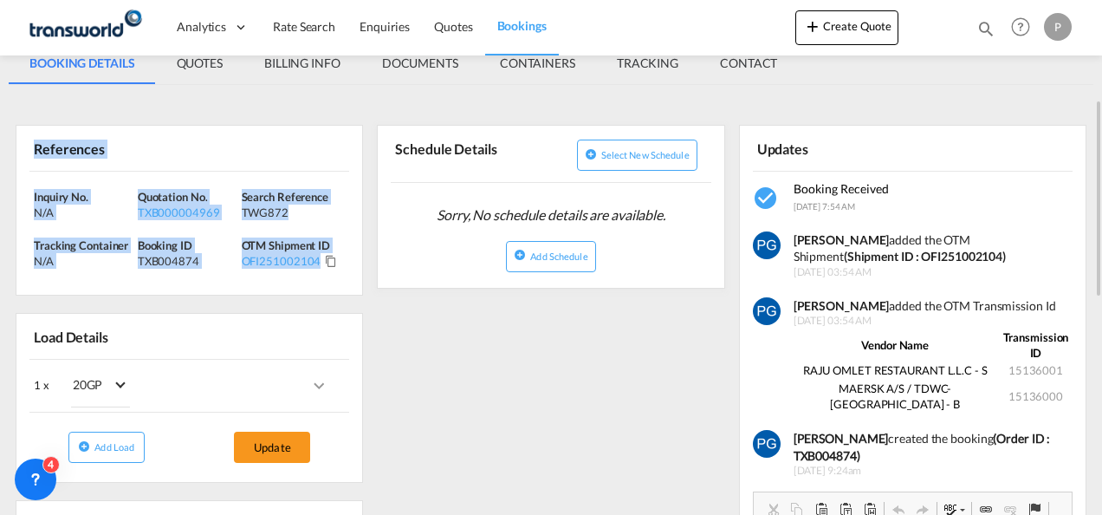
copy div "References Inquiry No. N/A Quotation No. TXB000004969 Search Reference TWG872 T…"
